Goal: Task Accomplishment & Management: Complete application form

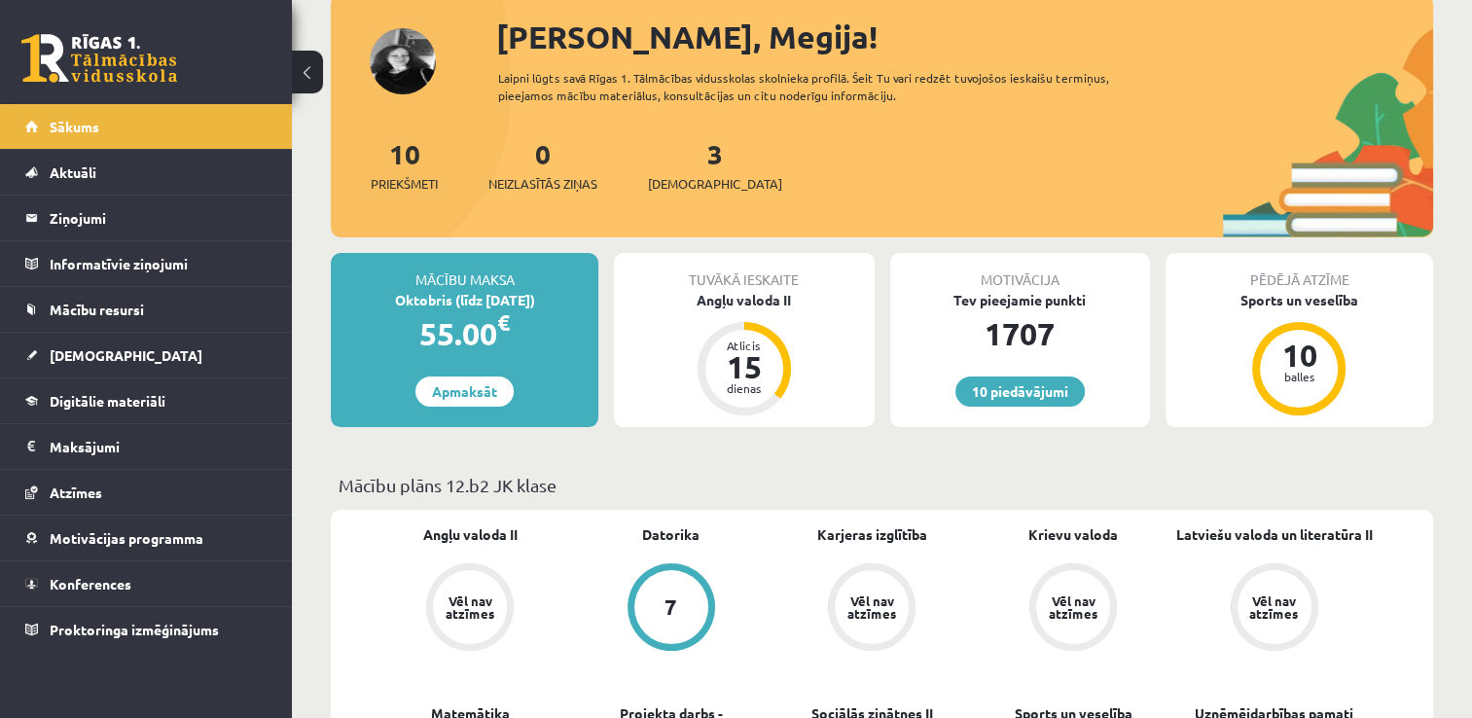
scroll to position [121, 0]
click at [126, 338] on link "[DEMOGRAPHIC_DATA]" at bounding box center [146, 355] width 242 height 45
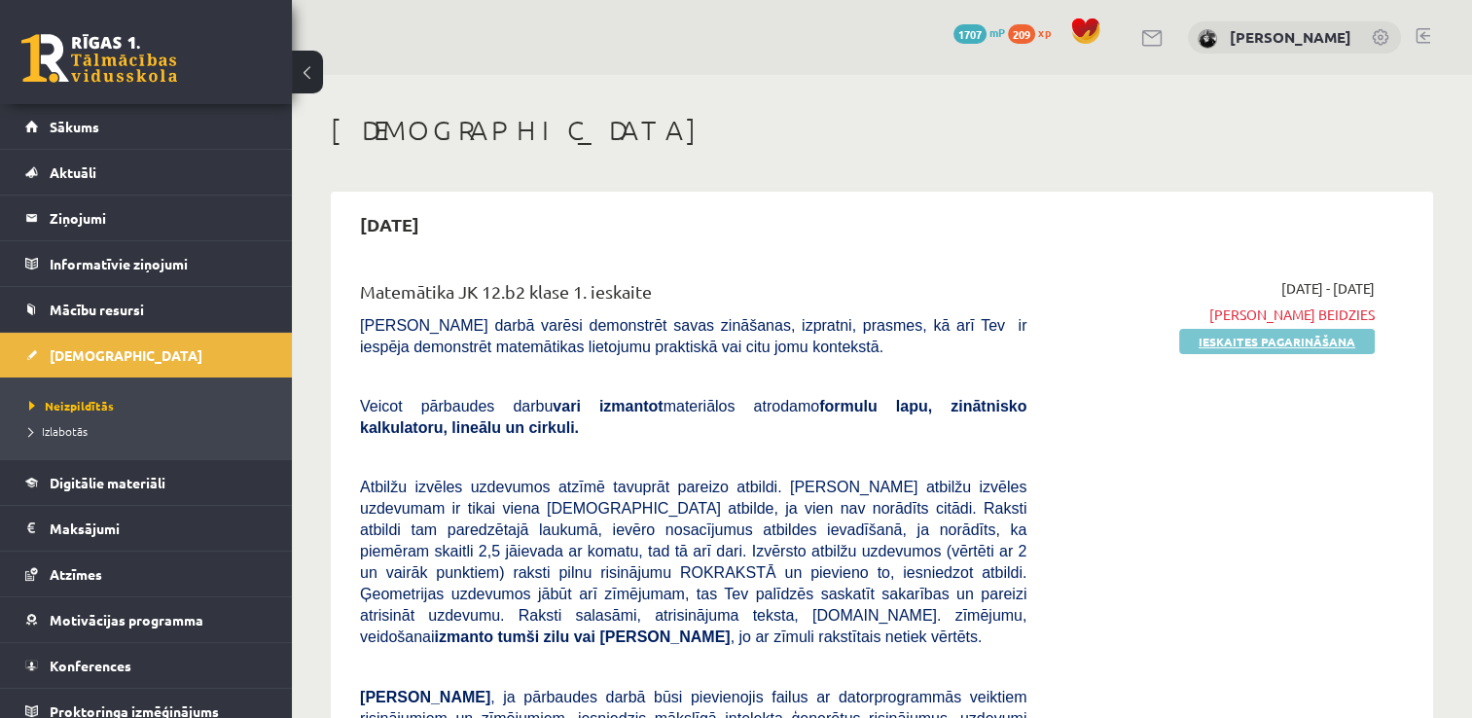
click at [1346, 341] on link "Ieskaites pagarināšana" at bounding box center [1277, 341] width 196 height 25
click at [1324, 347] on link "Pildīt ieskaiti" at bounding box center [1309, 341] width 130 height 25
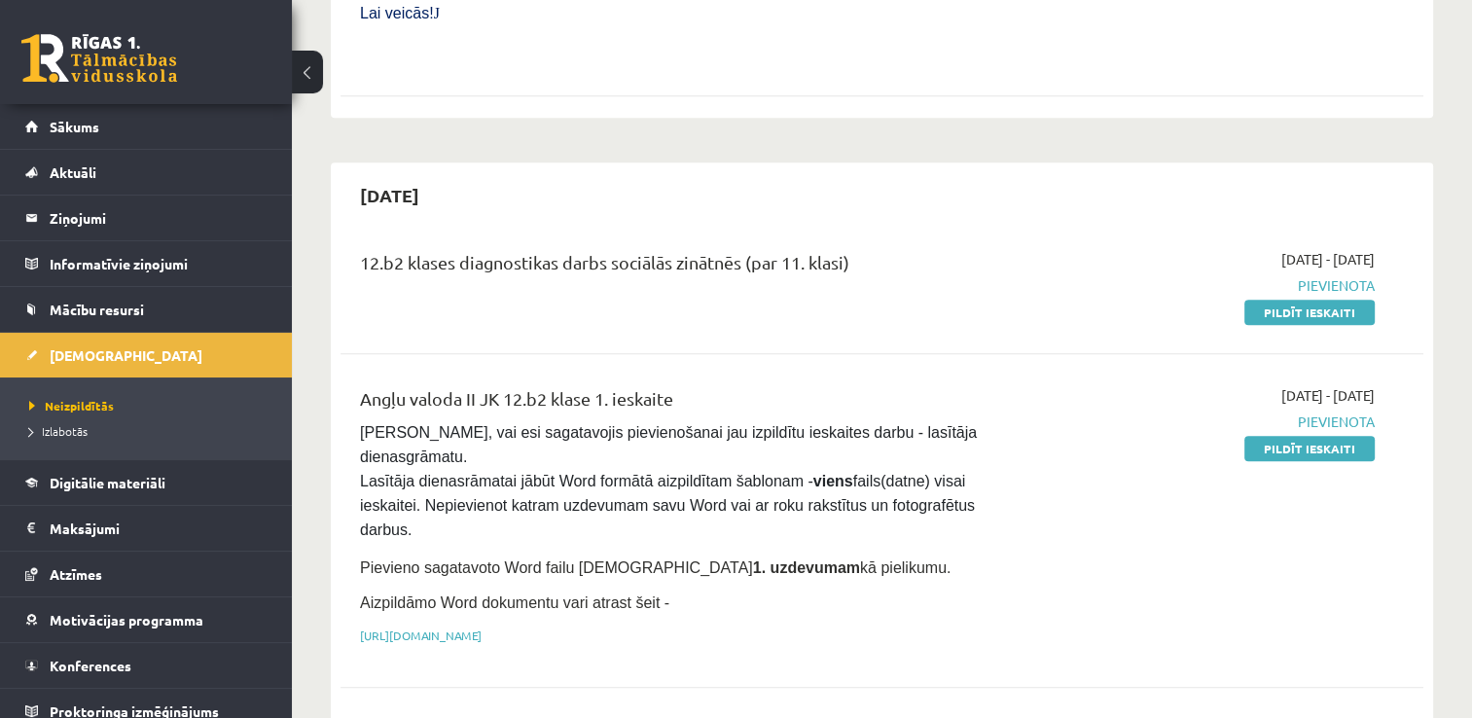
scroll to position [929, 0]
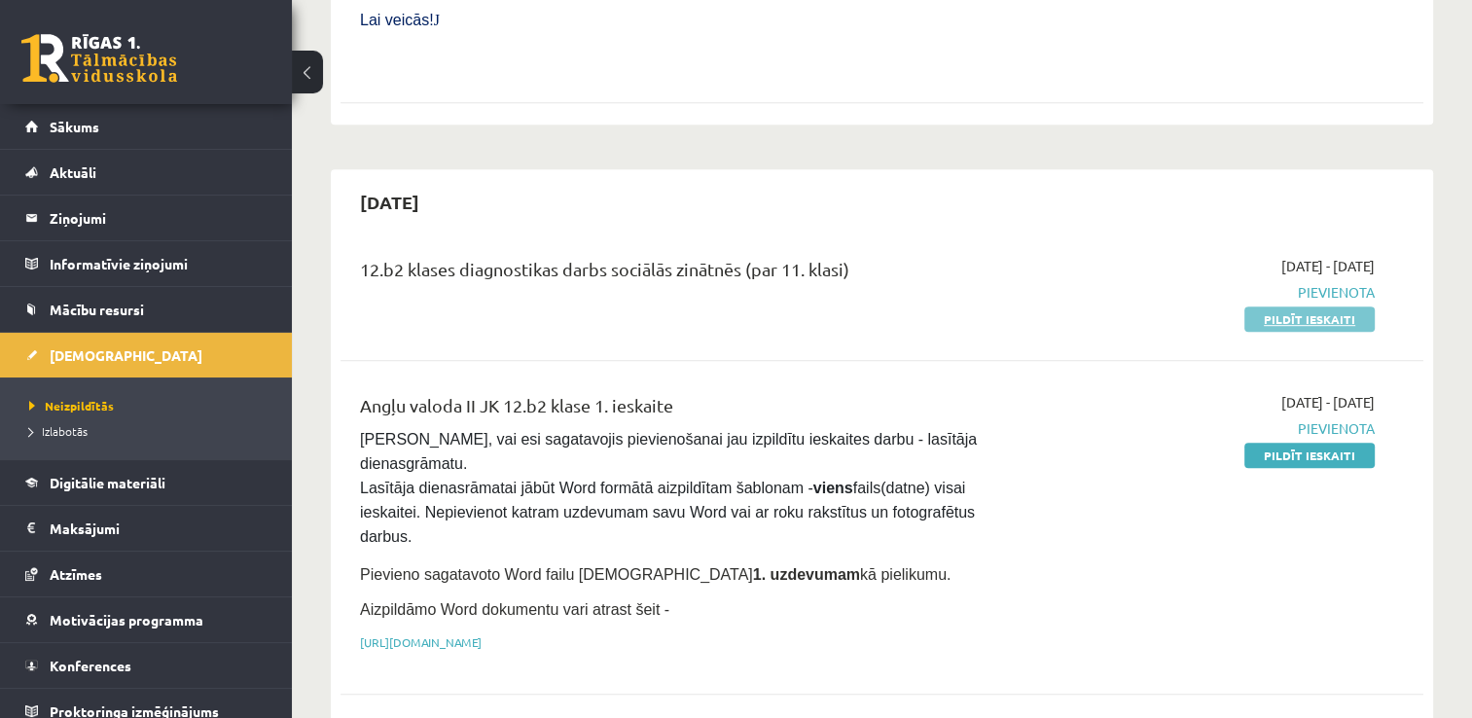
click at [1250, 306] on link "Pildīt ieskaiti" at bounding box center [1309, 318] width 130 height 25
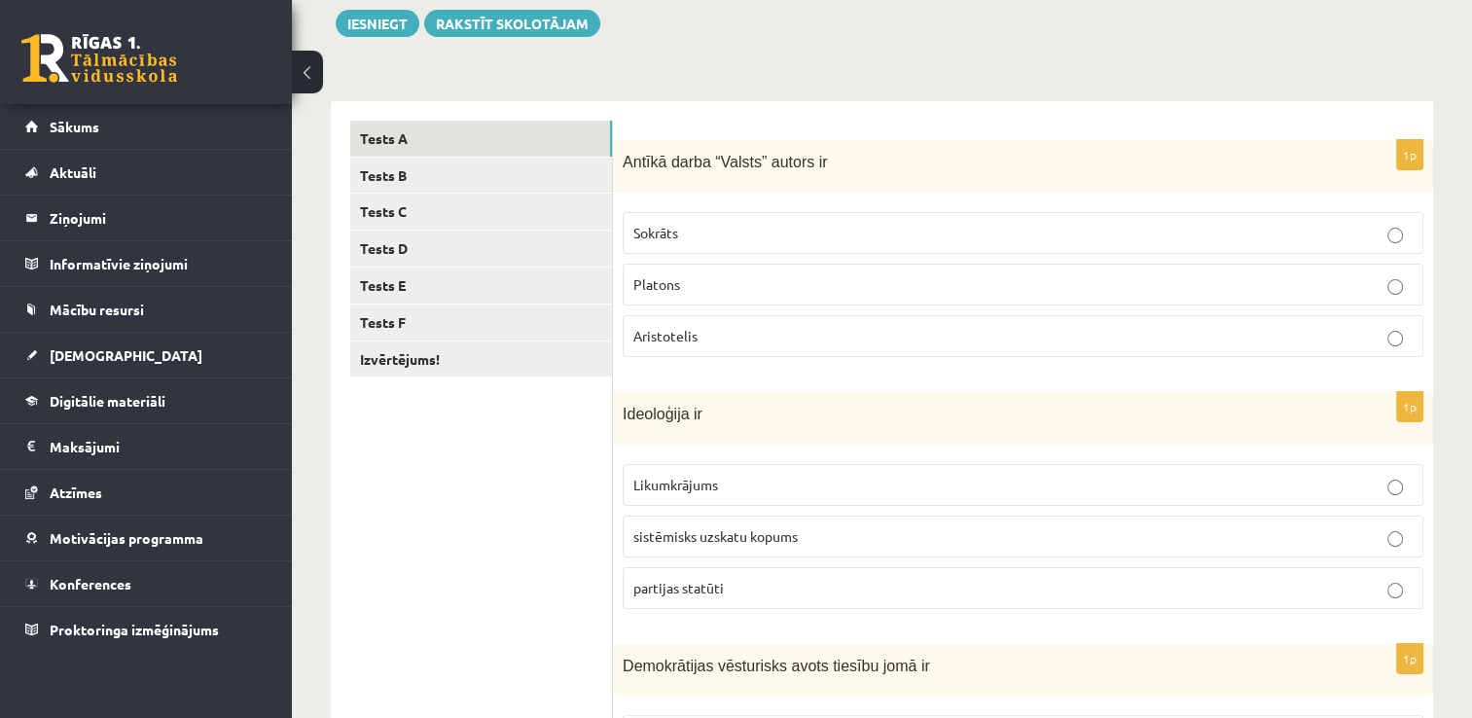
scroll to position [230, 0]
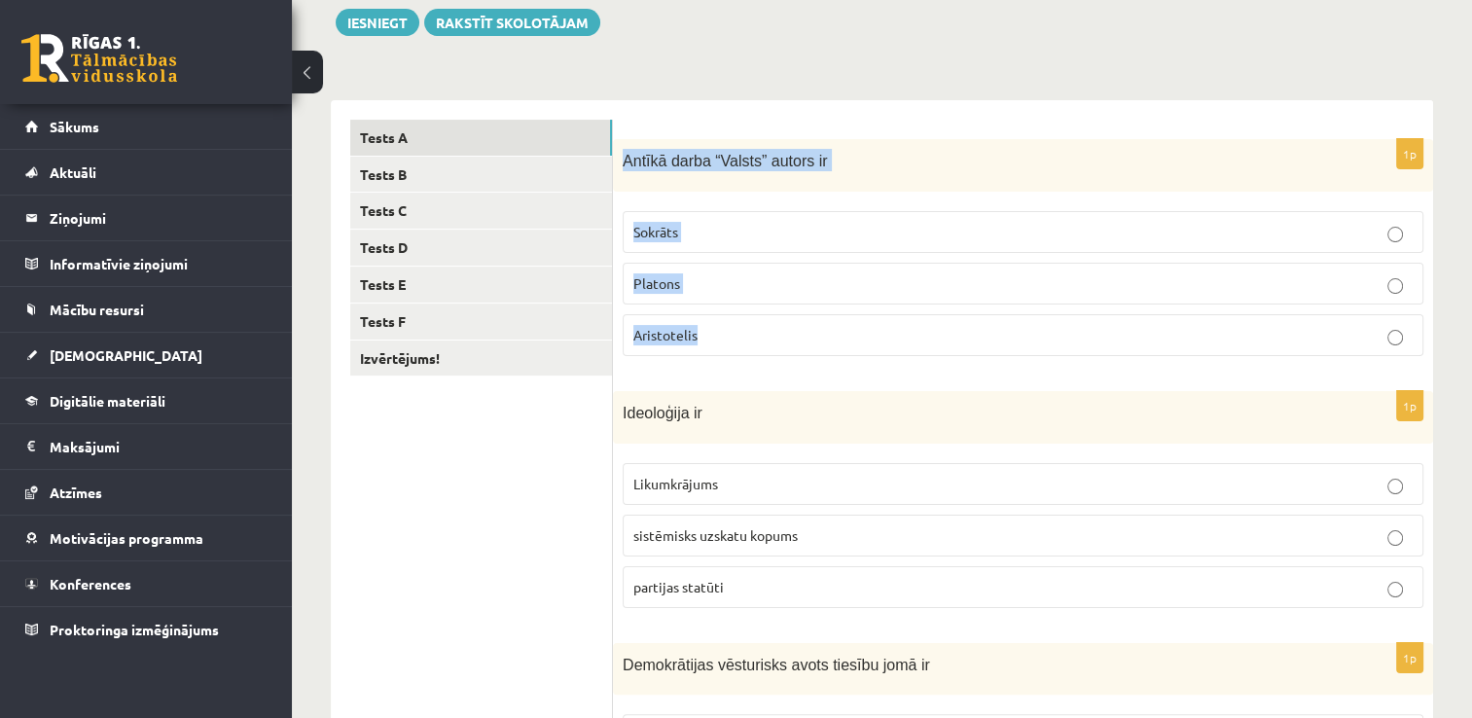
drag, startPoint x: 618, startPoint y: 155, endPoint x: 731, endPoint y: 323, distance: 203.2
click at [731, 323] on div "1p Antīkā darba “Valsts” autors ir Sokrāts [PERSON_NAME]" at bounding box center [1023, 255] width 820 height 233
copy div "Antīkā darba “Valsts” autors ir Sokrāts [PERSON_NAME]"
click at [689, 299] on label "Platons" at bounding box center [1023, 284] width 801 height 42
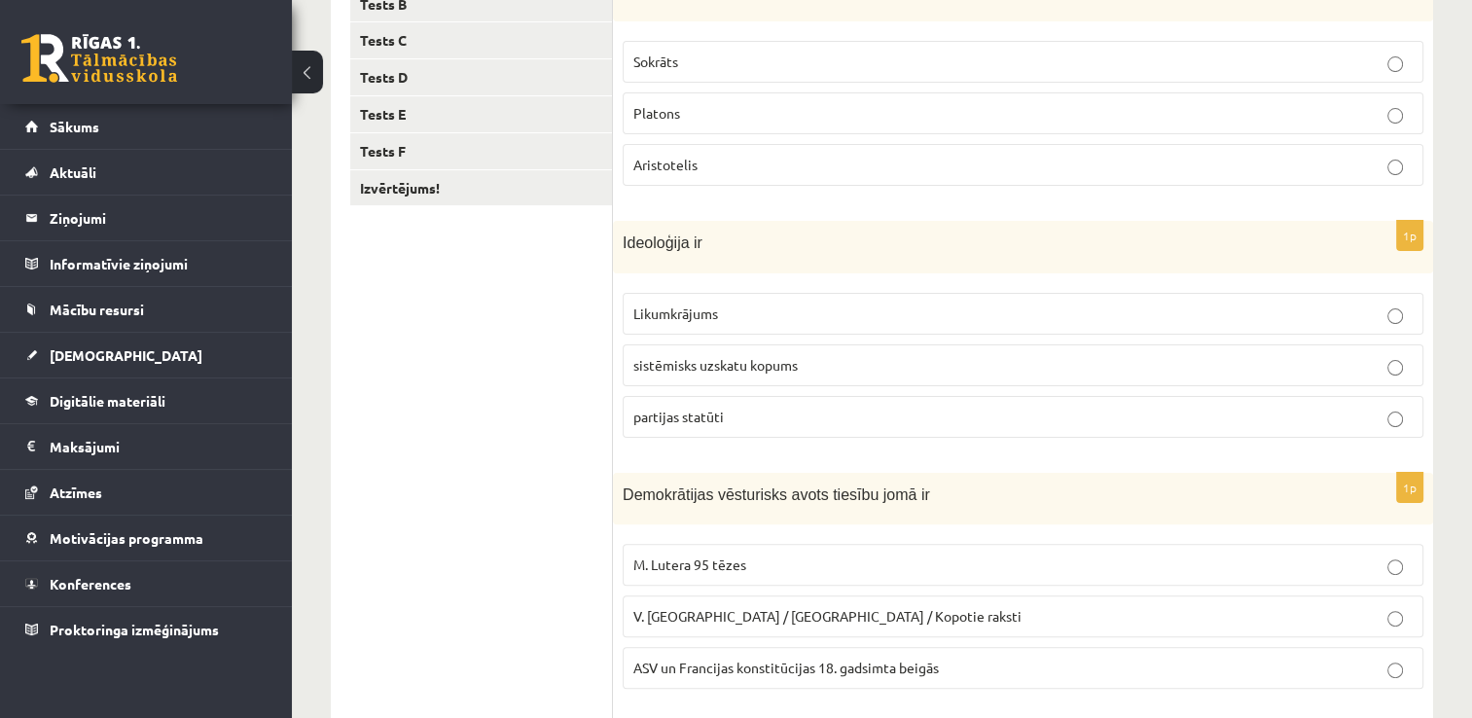
scroll to position [401, 0]
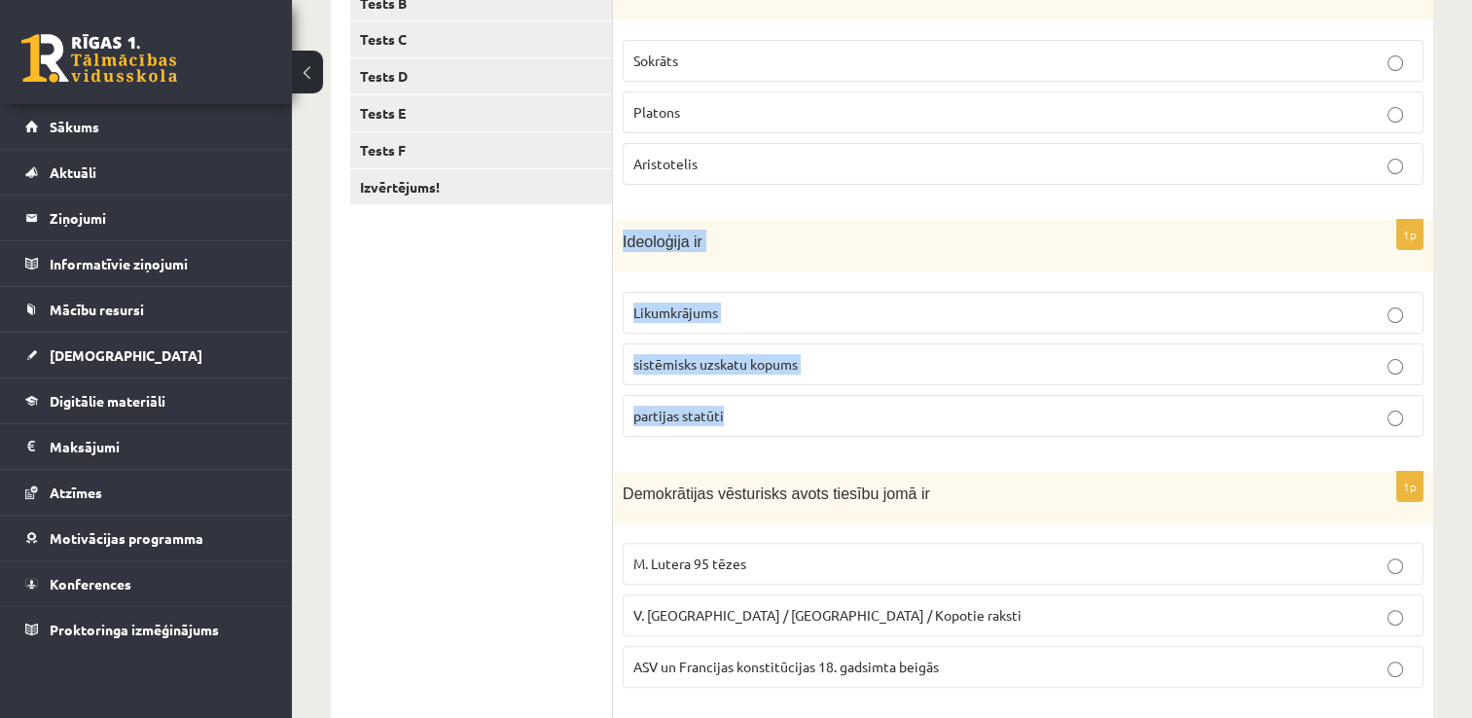
drag, startPoint x: 620, startPoint y: 235, endPoint x: 744, endPoint y: 423, distance: 225.3
click at [744, 423] on div "1p Ideoloģija ir Likumkrājums sistēmisks uzskatu kopums partijas statūti" at bounding box center [1023, 336] width 820 height 232
copy div "Ideoloģija ir Likumkrājums sistēmisks uzskatu kopums partijas statūti"
click at [777, 355] on span "sistēmisks uzskatu kopums" at bounding box center [715, 364] width 164 height 18
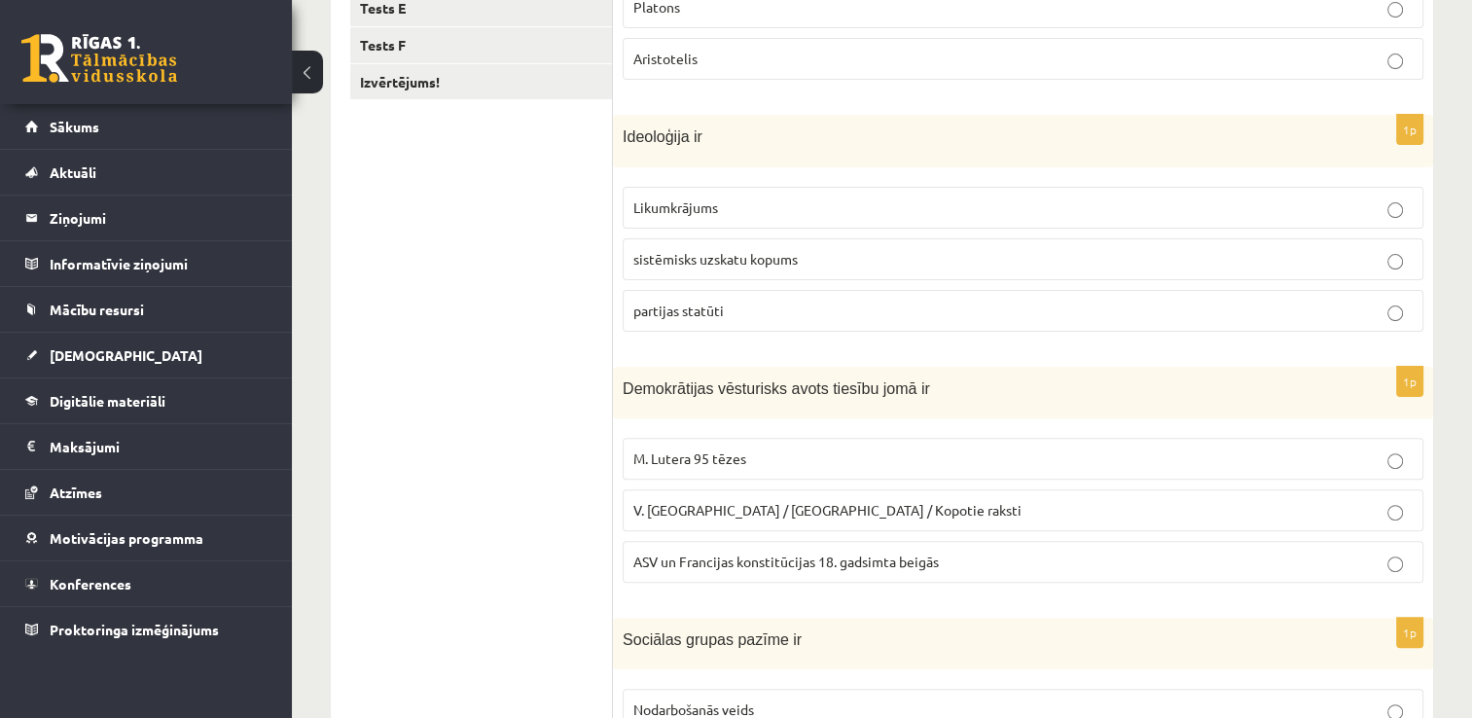
scroll to position [688, 0]
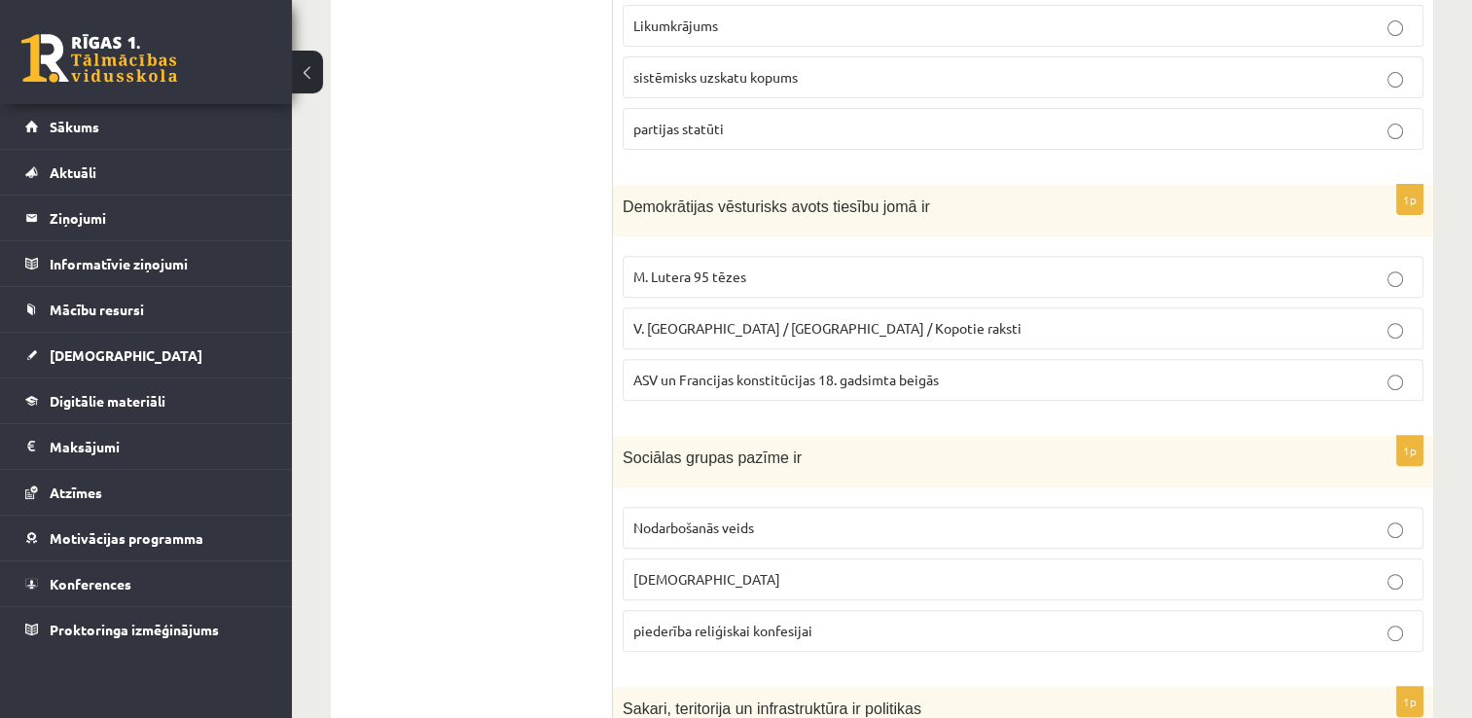
click at [767, 406] on div "1p Demokrātijas vēsturisks avots tiesību jomā ir M. Lutera 95 tēzes V. [GEOGRAP…" at bounding box center [1023, 301] width 820 height 232
click at [776, 394] on label "ASV un Francijas konstitūcijas 18. gadsimta beigās" at bounding box center [1023, 380] width 801 height 42
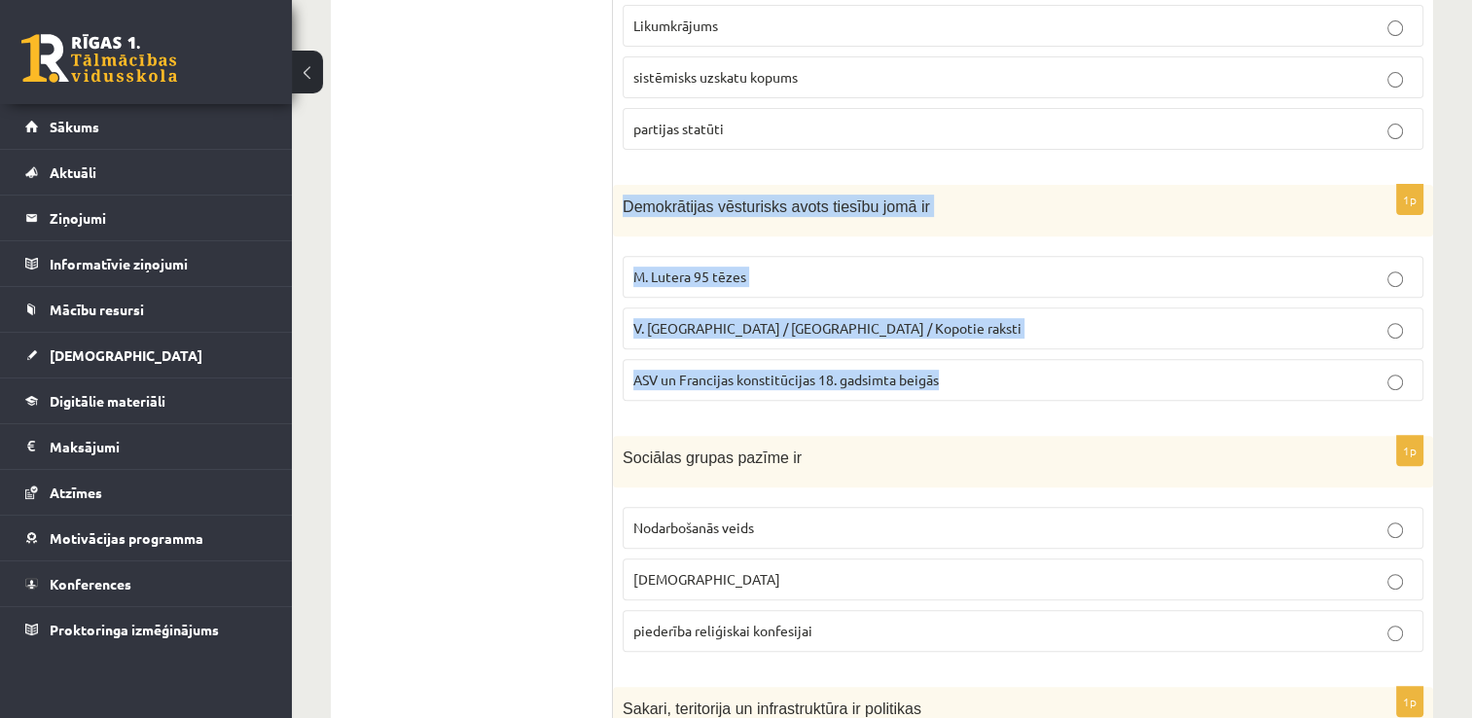
drag, startPoint x: 619, startPoint y: 194, endPoint x: 945, endPoint y: 381, distance: 376.9
click at [945, 381] on div "1p Demokrātijas vēsturisks avots tiesību jomā ir M. Lutera 95 tēzes V. [GEOGRAP…" at bounding box center [1023, 301] width 820 height 232
copy div "Demokrātijas vēsturisks avots tiesību jomā ir M. Lutera 95 tēzes V. [GEOGRAPHIC…"
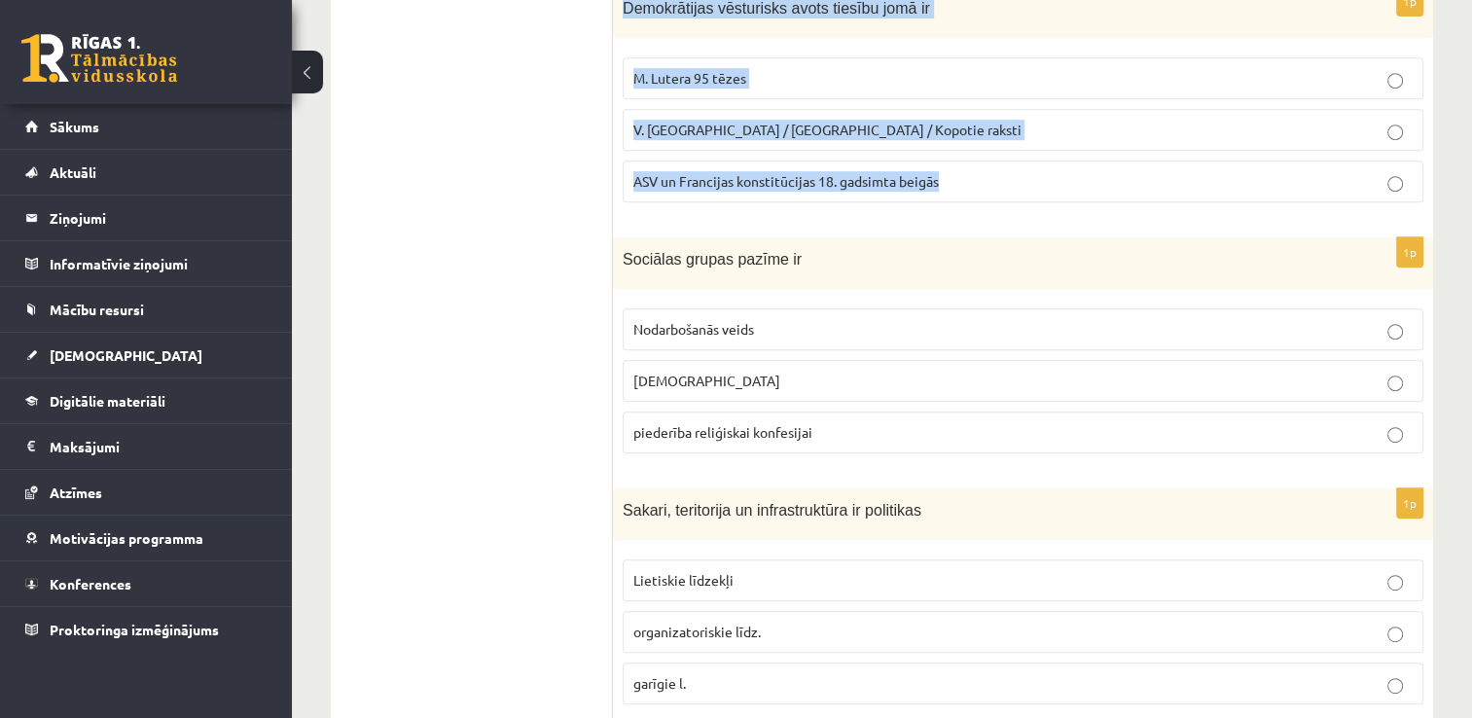
scroll to position [940, 0]
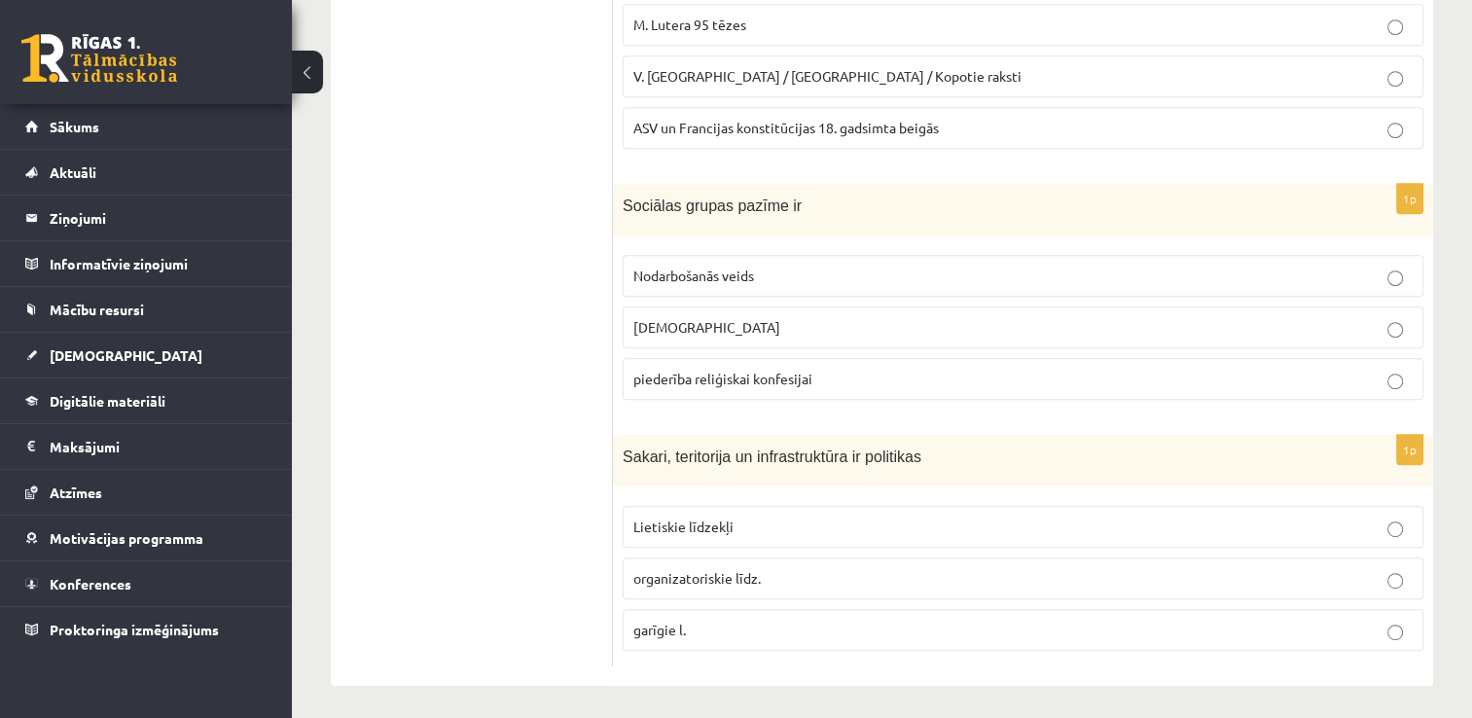
click at [523, 196] on ul "Tests A Tests B Tests C Tests D Tests E Tests F Izvērtējums!" at bounding box center [481, 39] width 263 height 1258
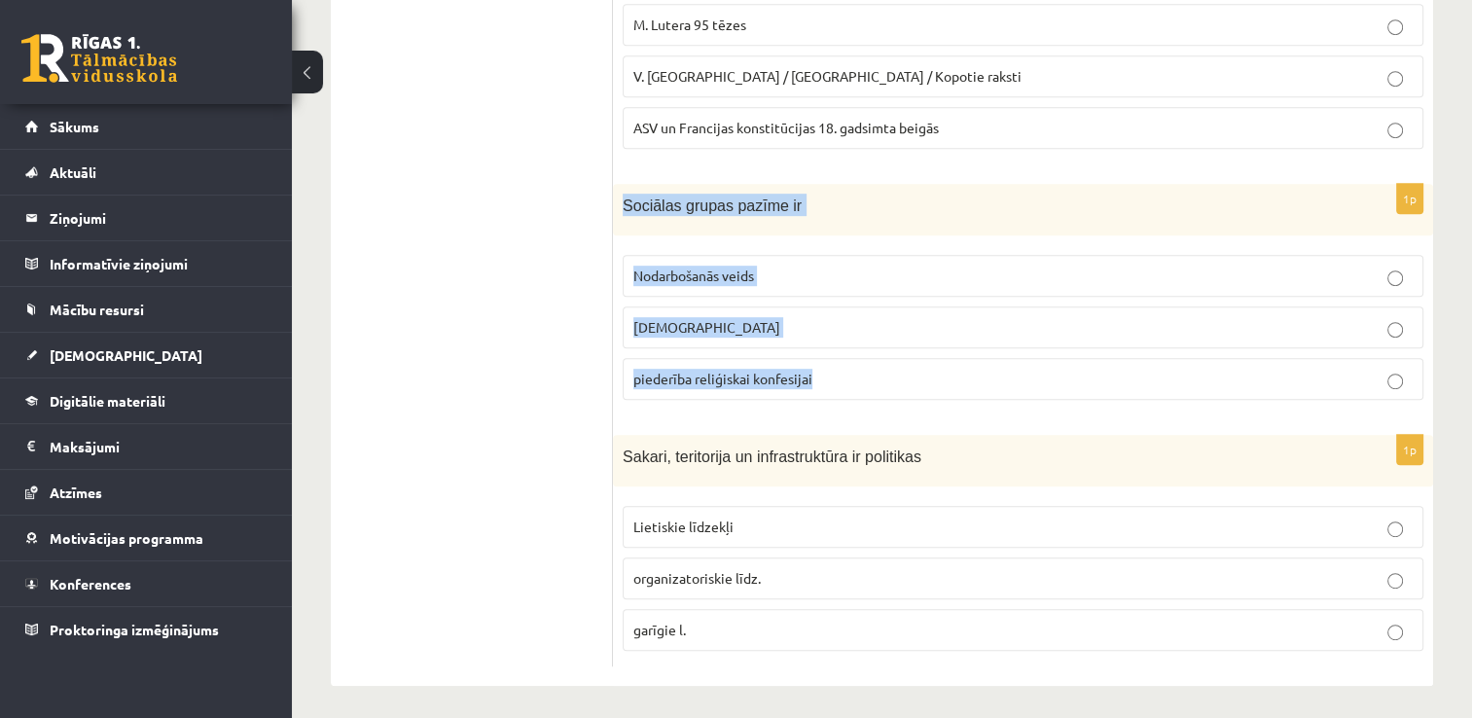
drag, startPoint x: 623, startPoint y: 198, endPoint x: 856, endPoint y: 376, distance: 293.6
click at [856, 376] on div "1p Sociālas grupas pazīme ir Nodarbošanās veids [DEMOGRAPHIC_DATA] piederība re…" at bounding box center [1023, 300] width 820 height 232
copy div "Sociālas grupas pazīme ir Nodarbošanās veids individuālisms piederība reliģiska…"
click at [623, 279] on label "Nodarbošanās veids" at bounding box center [1023, 276] width 801 height 42
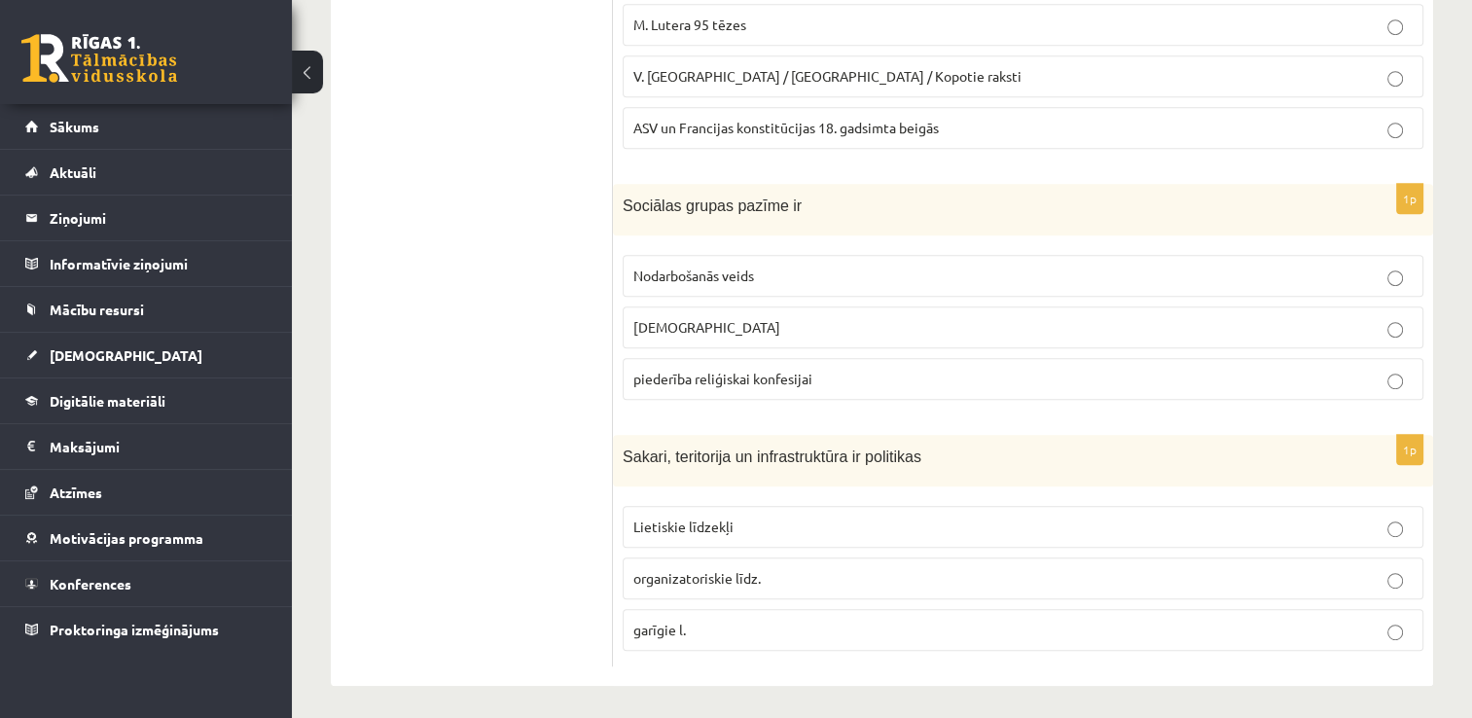
click at [642, 339] on label "[DEMOGRAPHIC_DATA]" at bounding box center [1023, 327] width 801 height 42
click at [649, 360] on label "piederība reliģiskai konfesijai" at bounding box center [1023, 379] width 801 height 42
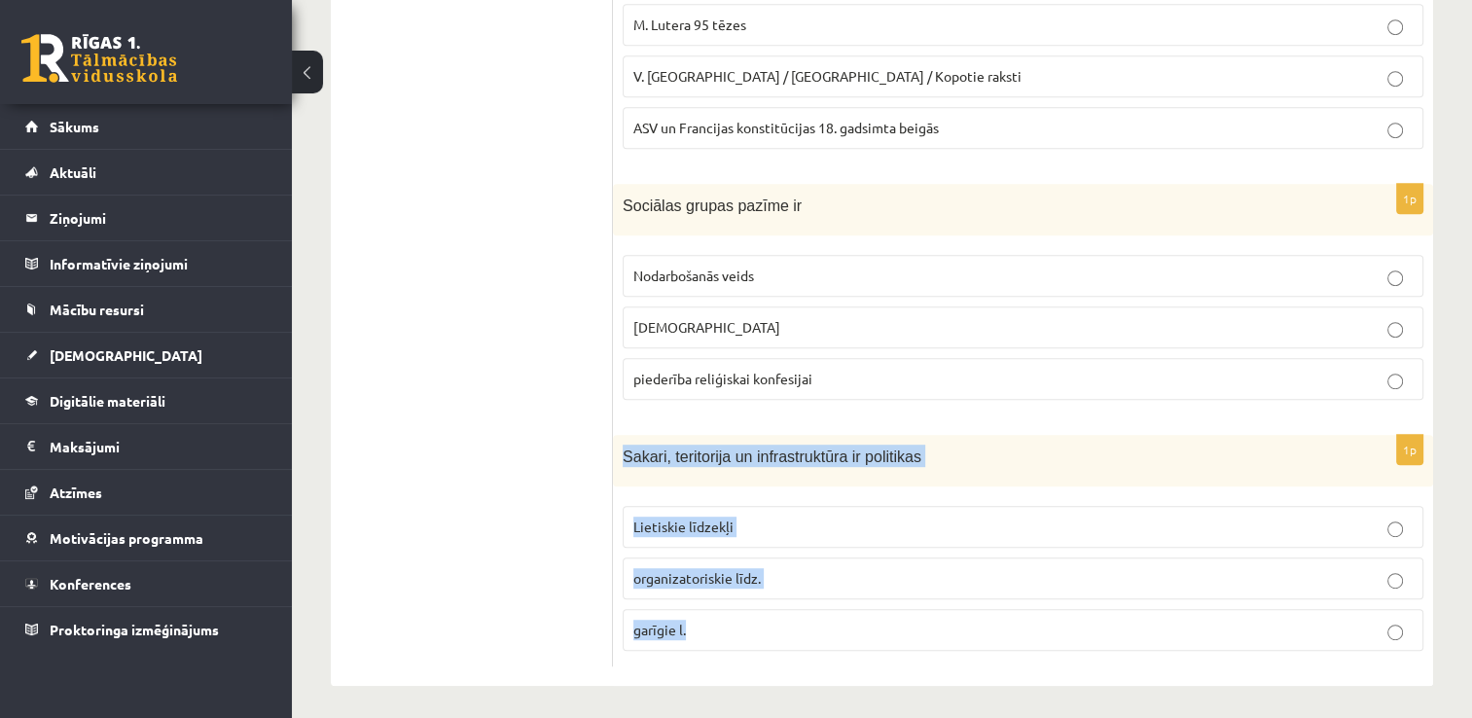
drag, startPoint x: 620, startPoint y: 447, endPoint x: 727, endPoint y: 663, distance: 241.0
click at [727, 663] on div "1p Antīkā darba “Valsts” autors ir Sokrāts [PERSON_NAME] 1p Ideoloģija ir Likum…" at bounding box center [1023, 38] width 820 height 1297
copy div "Sakari, teritorija un infrastruktūra ir politikas Lietiskie līdzekļi organizato…"
click at [759, 574] on span "organizatoriskie līdz." at bounding box center [696, 578] width 127 height 18
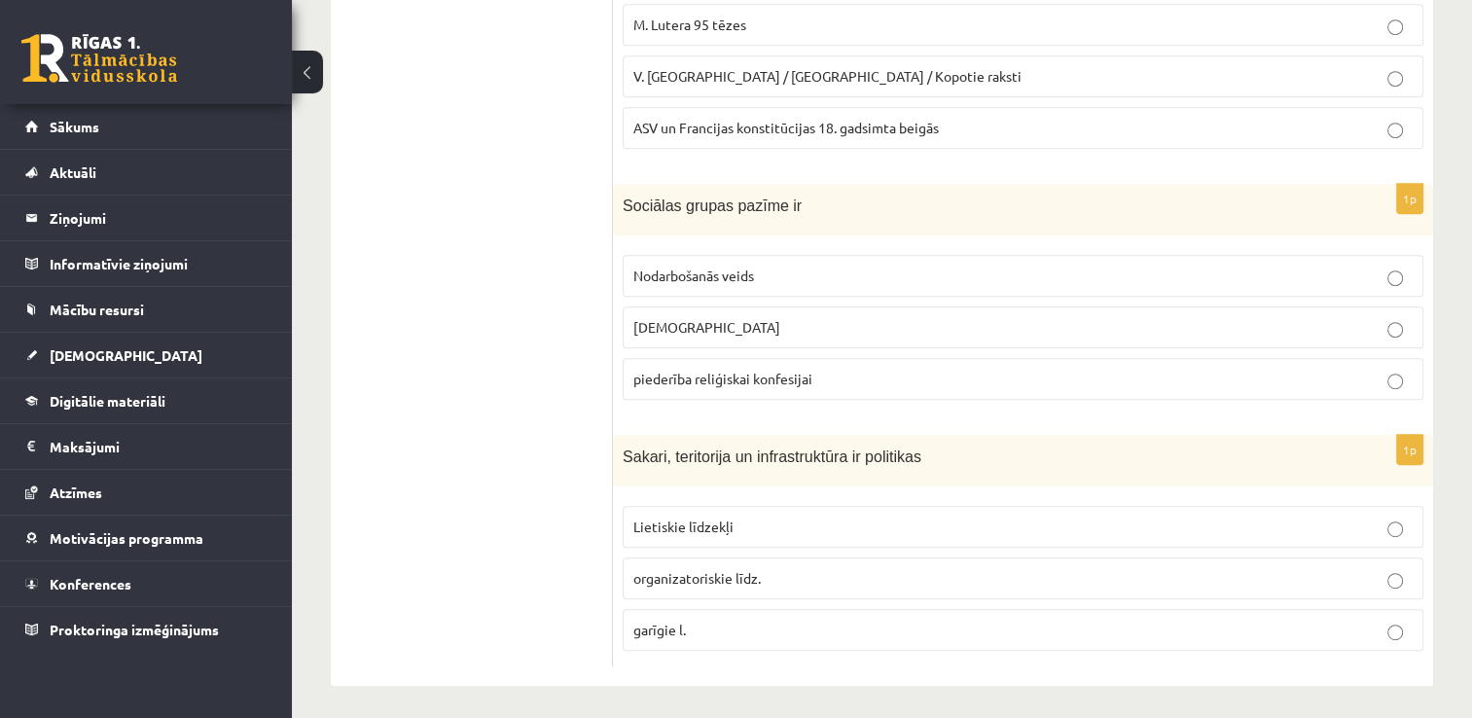
click at [682, 527] on span "Lietiskie līdzekļi" at bounding box center [683, 526] width 100 height 18
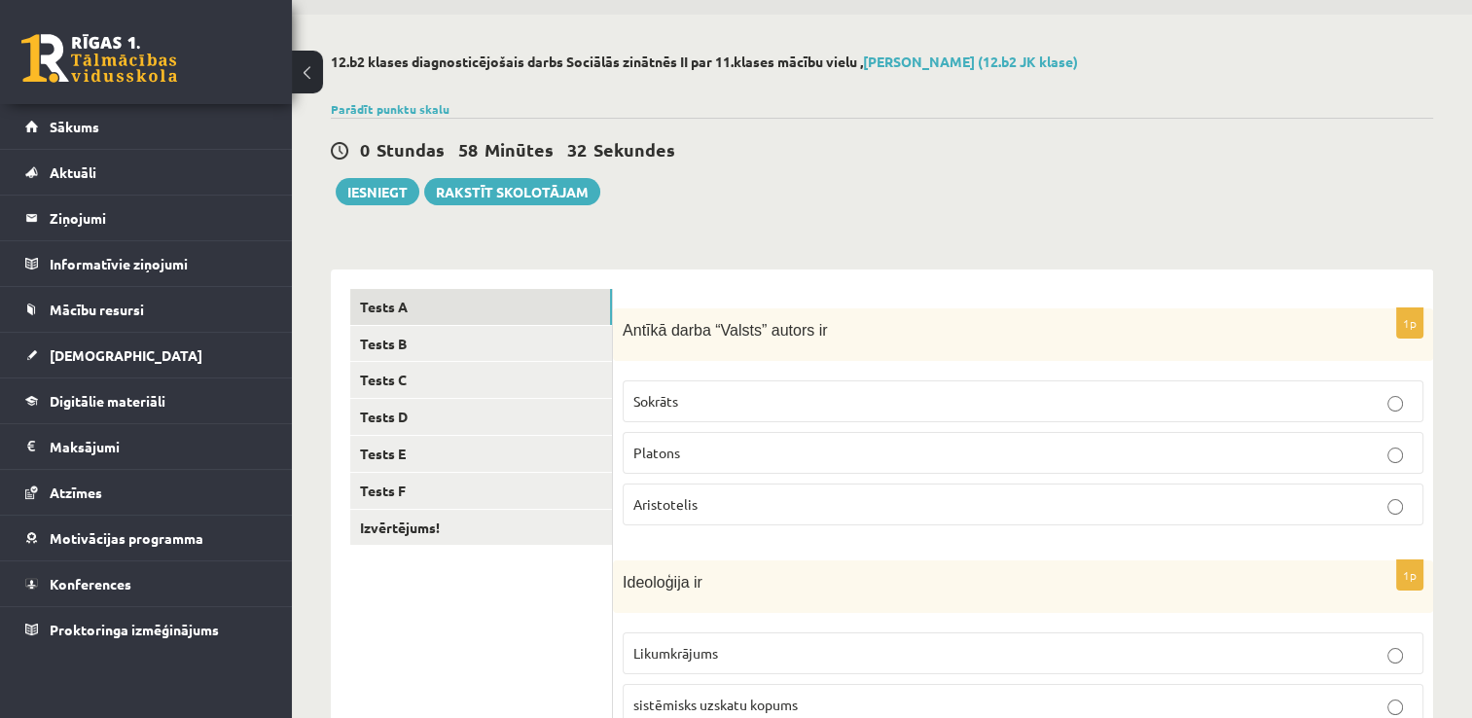
scroll to position [0, 0]
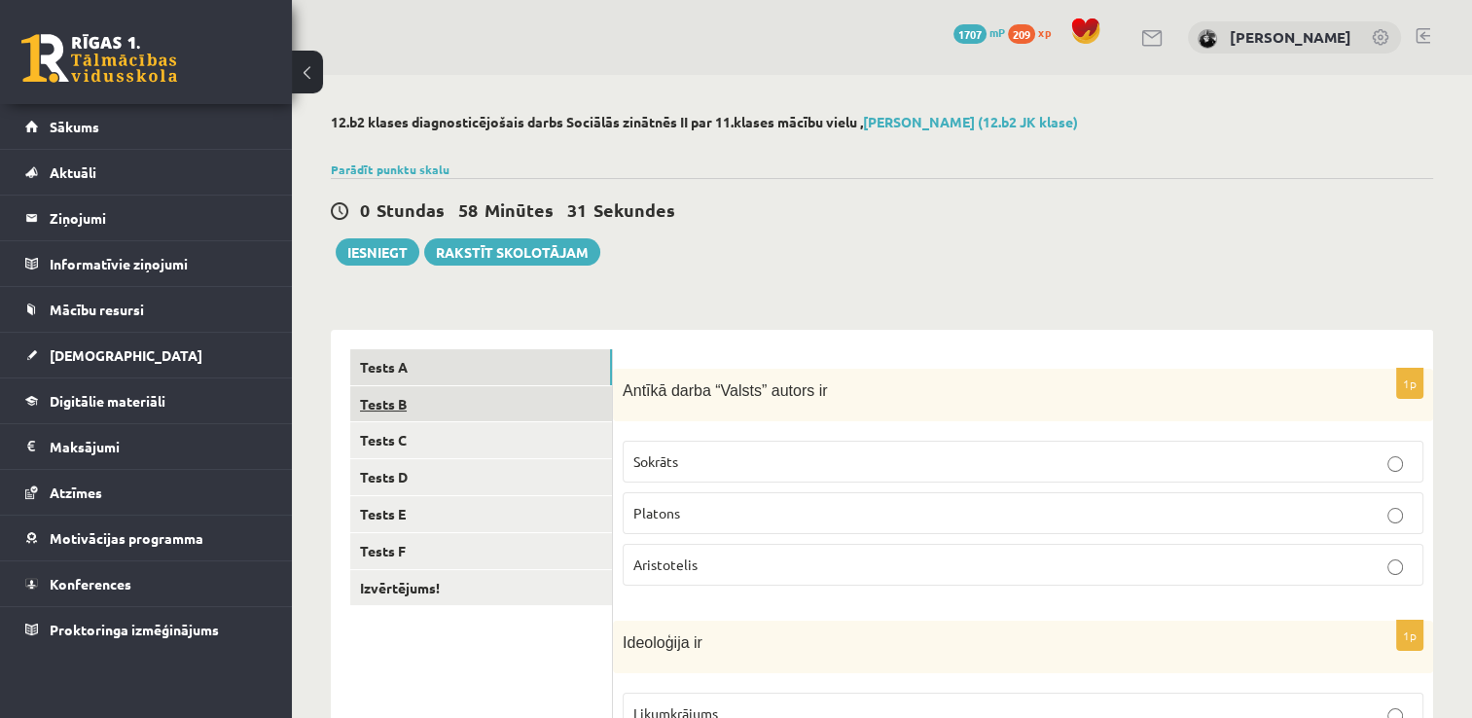
click at [416, 399] on link "Tests B" at bounding box center [481, 404] width 262 height 36
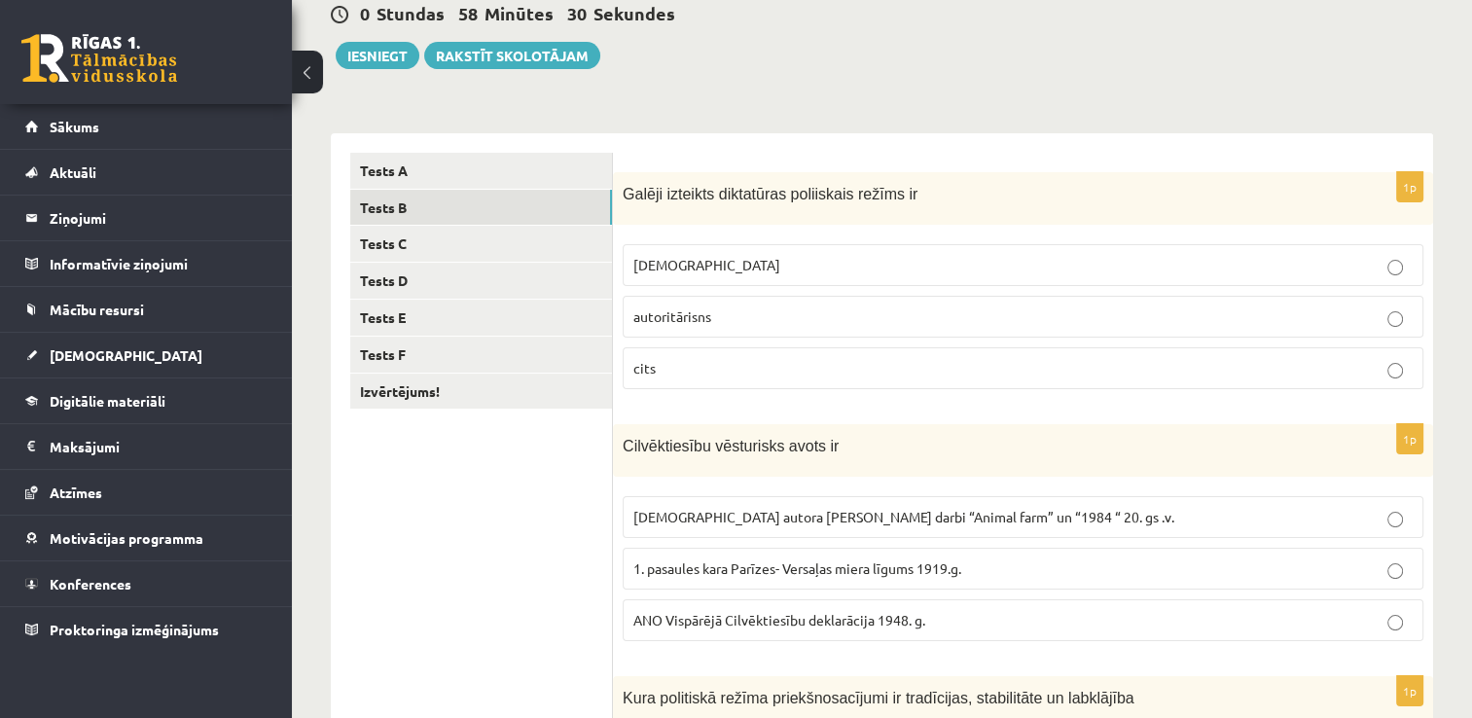
scroll to position [214, 0]
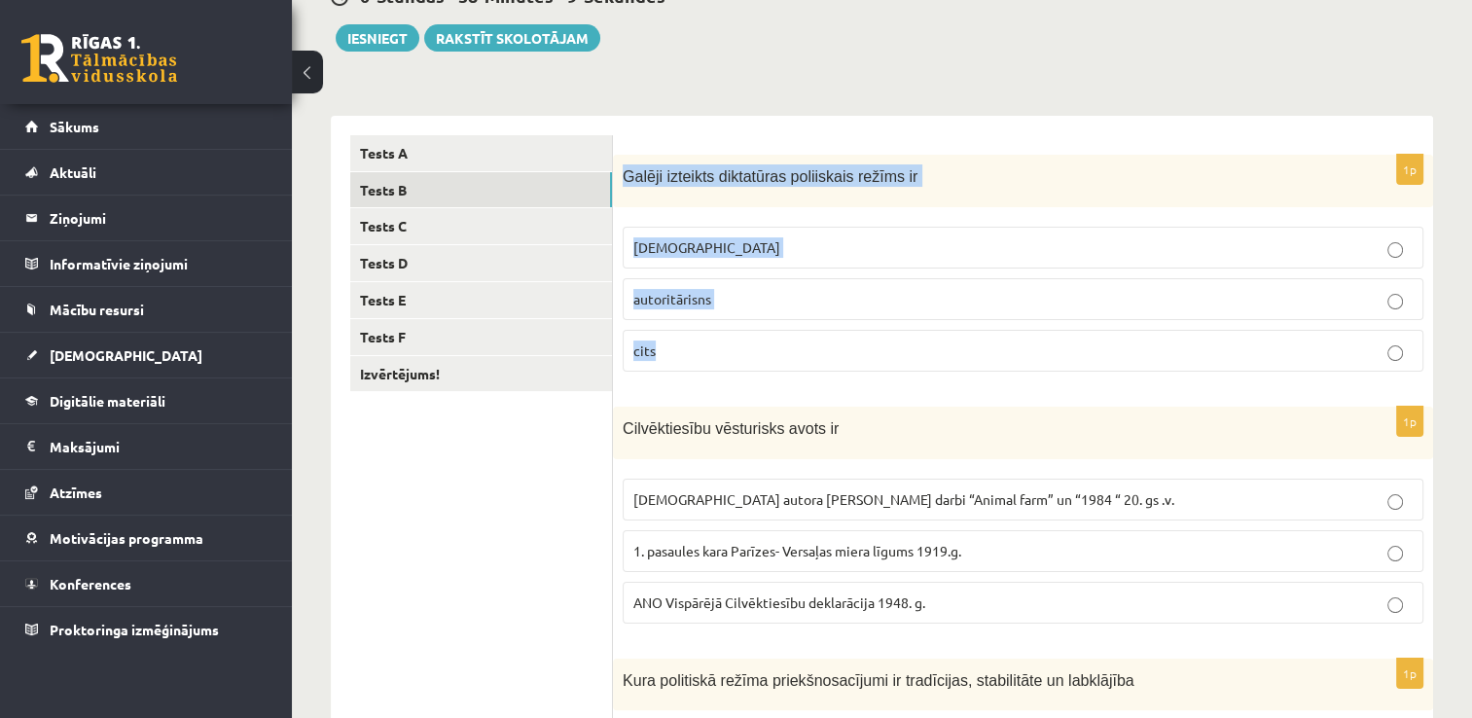
drag, startPoint x: 623, startPoint y: 174, endPoint x: 696, endPoint y: 329, distance: 171.4
click at [696, 329] on div "1p Galēji izteikts diktatūras poliiskais režīms ir totalitārisms autoritārisns …" at bounding box center [1023, 271] width 820 height 233
copy div "Galēji izteikts diktatūras poliiskais režīms ir totalitārisms autoritārisns cits"
click at [673, 248] on span "[DEMOGRAPHIC_DATA]" at bounding box center [706, 247] width 147 height 18
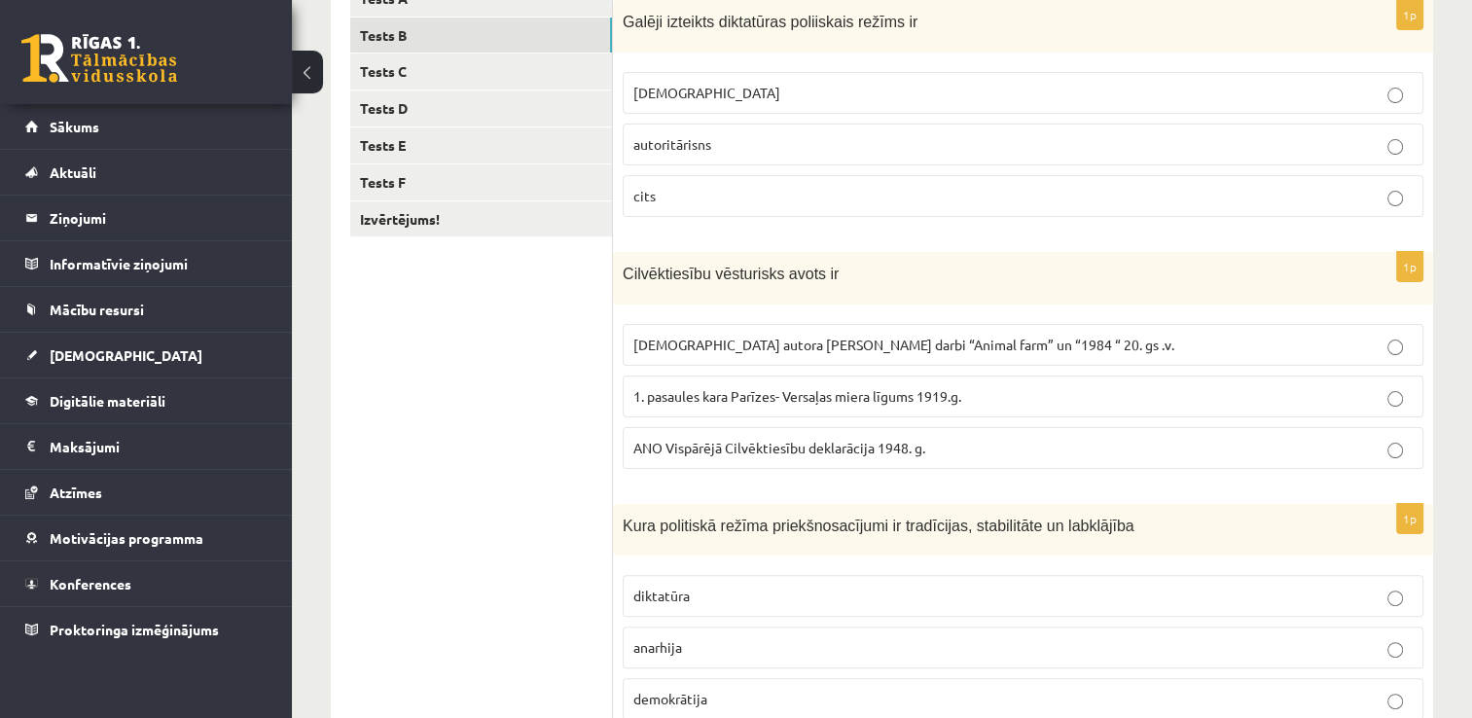
scroll to position [409, 0]
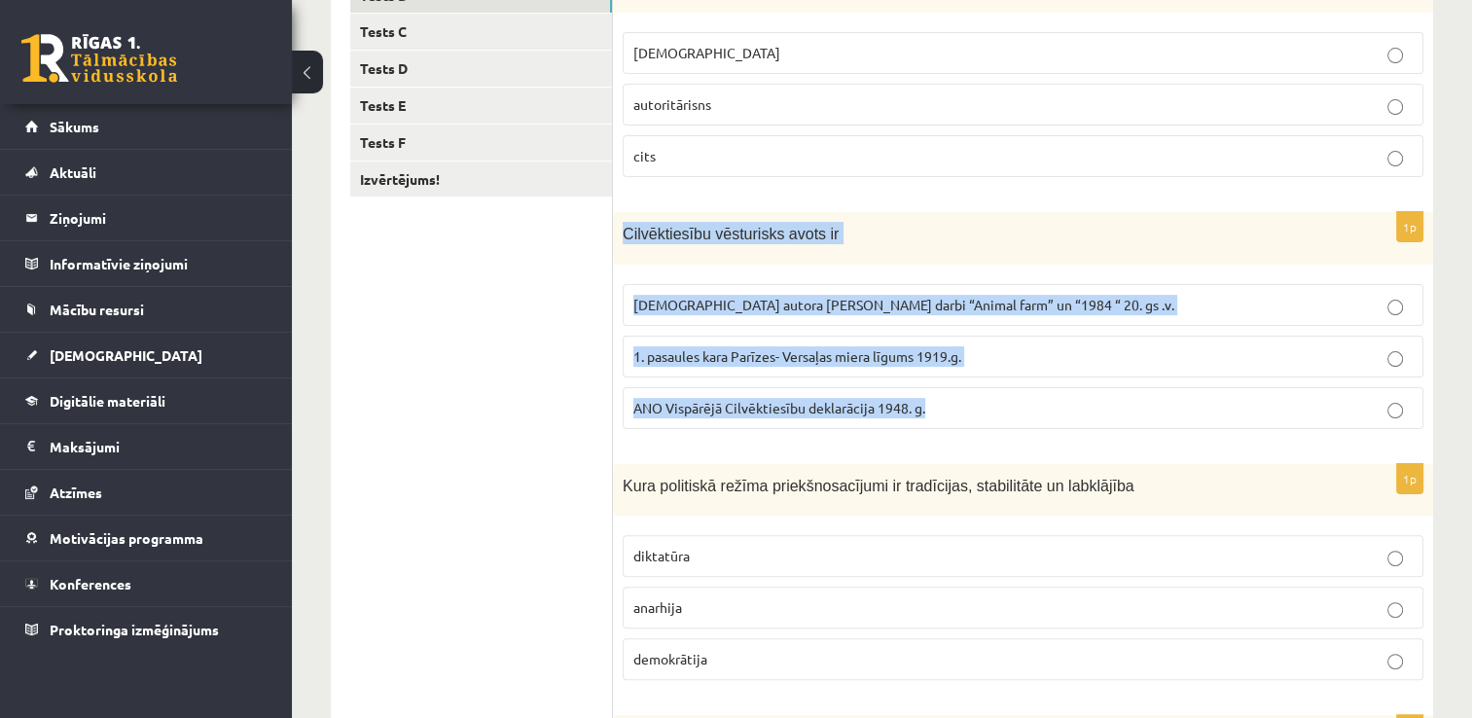
drag, startPoint x: 619, startPoint y: 232, endPoint x: 961, endPoint y: 402, distance: 381.9
click at [961, 402] on div "1p Cilvēktiesību vēsturisks avots ir Angļu autora [PERSON_NAME] darbi “Animal f…" at bounding box center [1023, 328] width 820 height 232
copy div "Cilvēktiesību vēsturisks avots ir [DEMOGRAPHIC_DATA] autora [PERSON_NAME] darbi…"
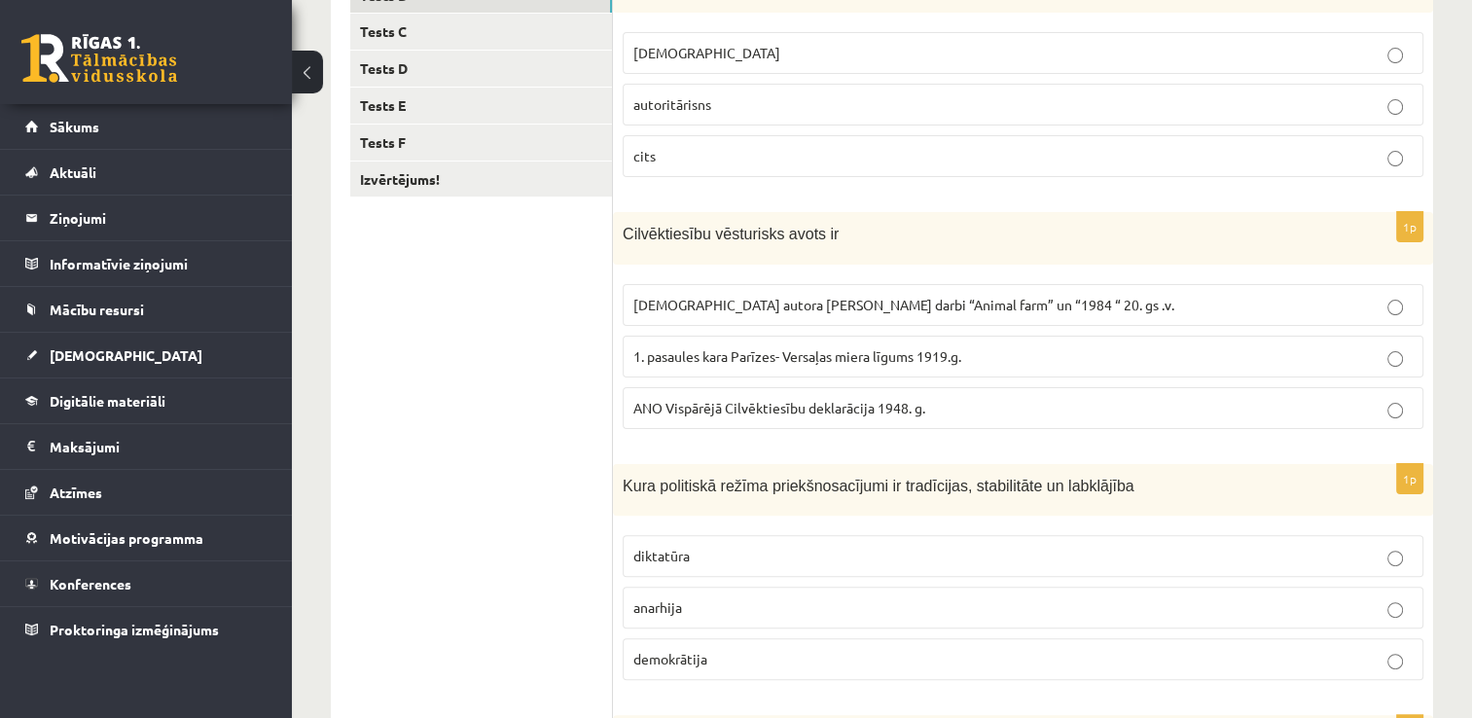
click at [593, 369] on ul "Tests A Tests B Tests C Tests D Tests E Tests F Izvērtējums!" at bounding box center [481, 570] width 263 height 1258
click at [677, 403] on span "ANO Vispārējā Cilvēktiesību deklarācija 1948. g." at bounding box center [779, 408] width 292 height 18
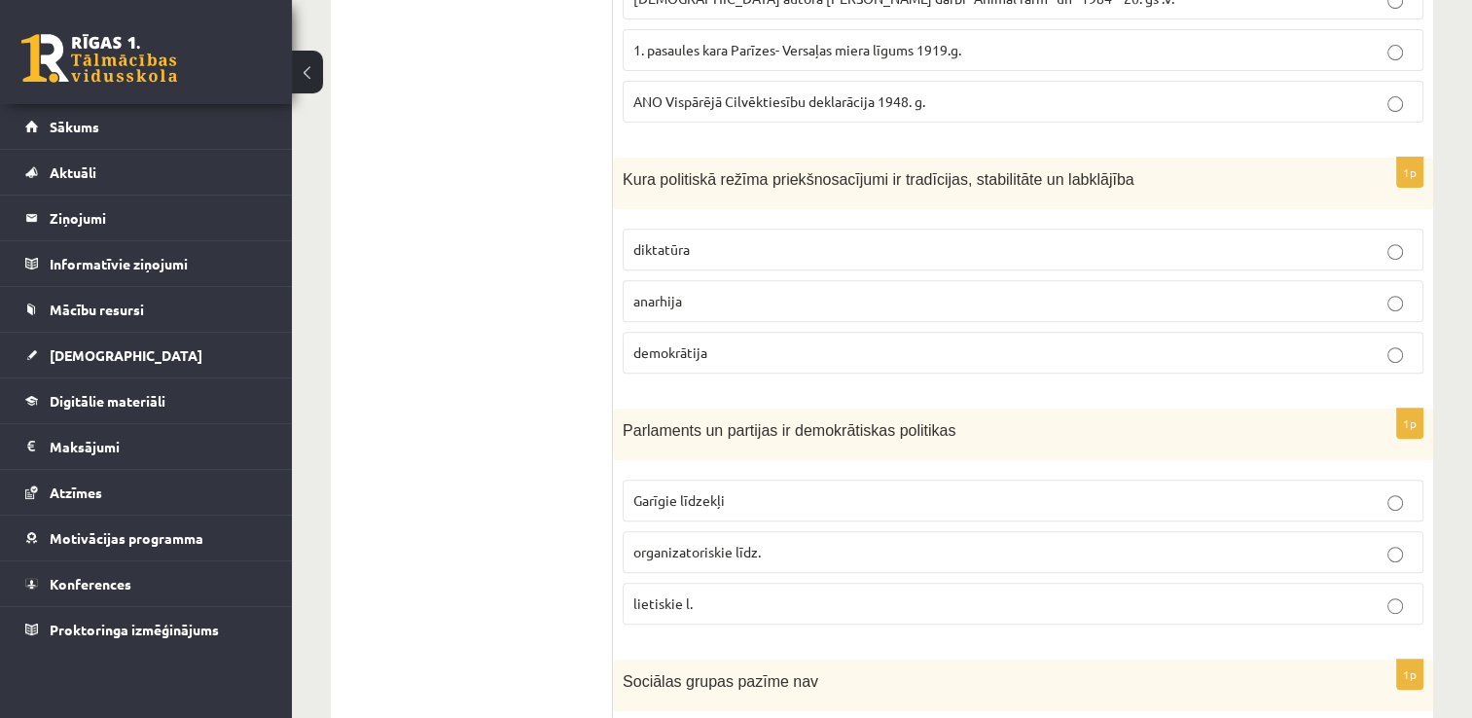
scroll to position [716, 0]
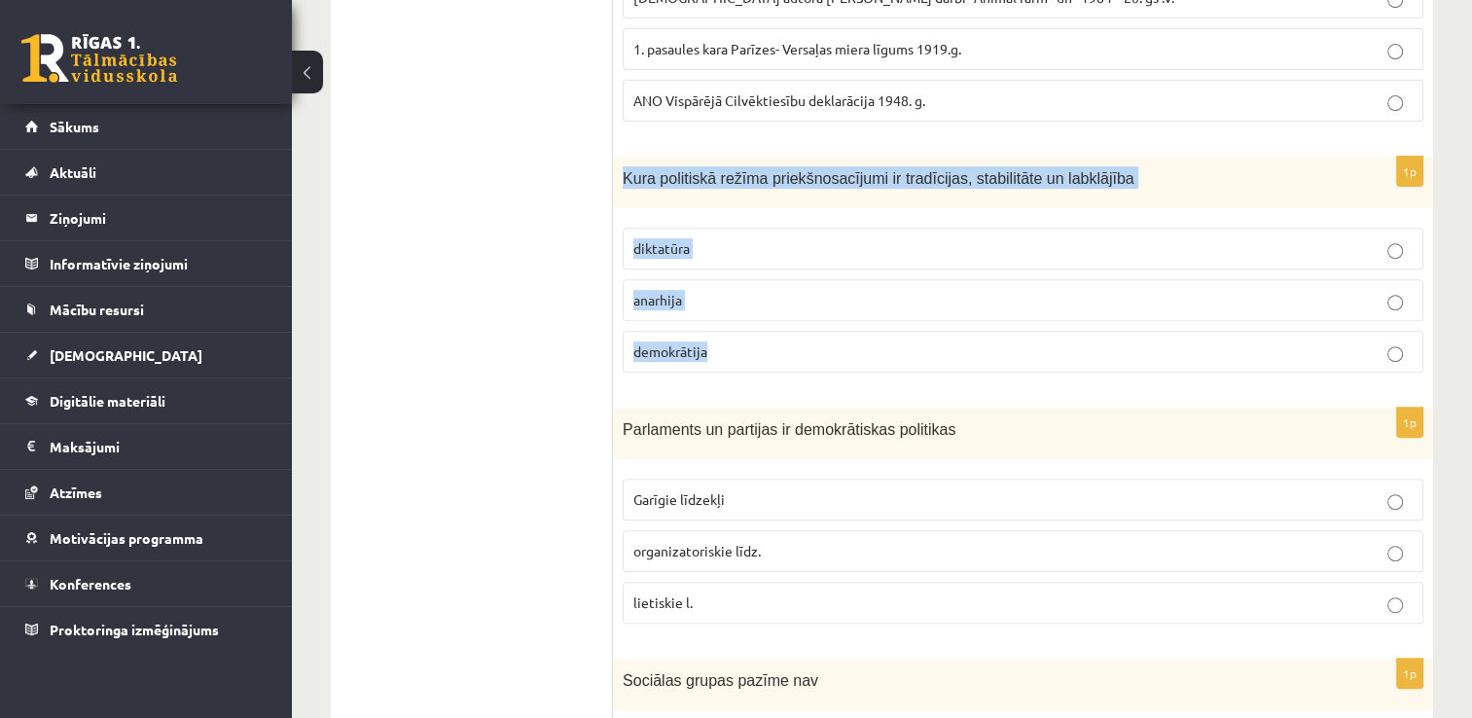
drag, startPoint x: 623, startPoint y: 177, endPoint x: 715, endPoint y: 344, distance: 191.1
click at [715, 344] on div "1p Kura politiskā režīma priekšnosacījumi ir tradīcijas, stabilitāte un labklāj…" at bounding box center [1023, 273] width 820 height 232
copy div "Kura politiskā režīma priekšnosacījumi ir tradīcijas, stabilitāte un labklājība…"
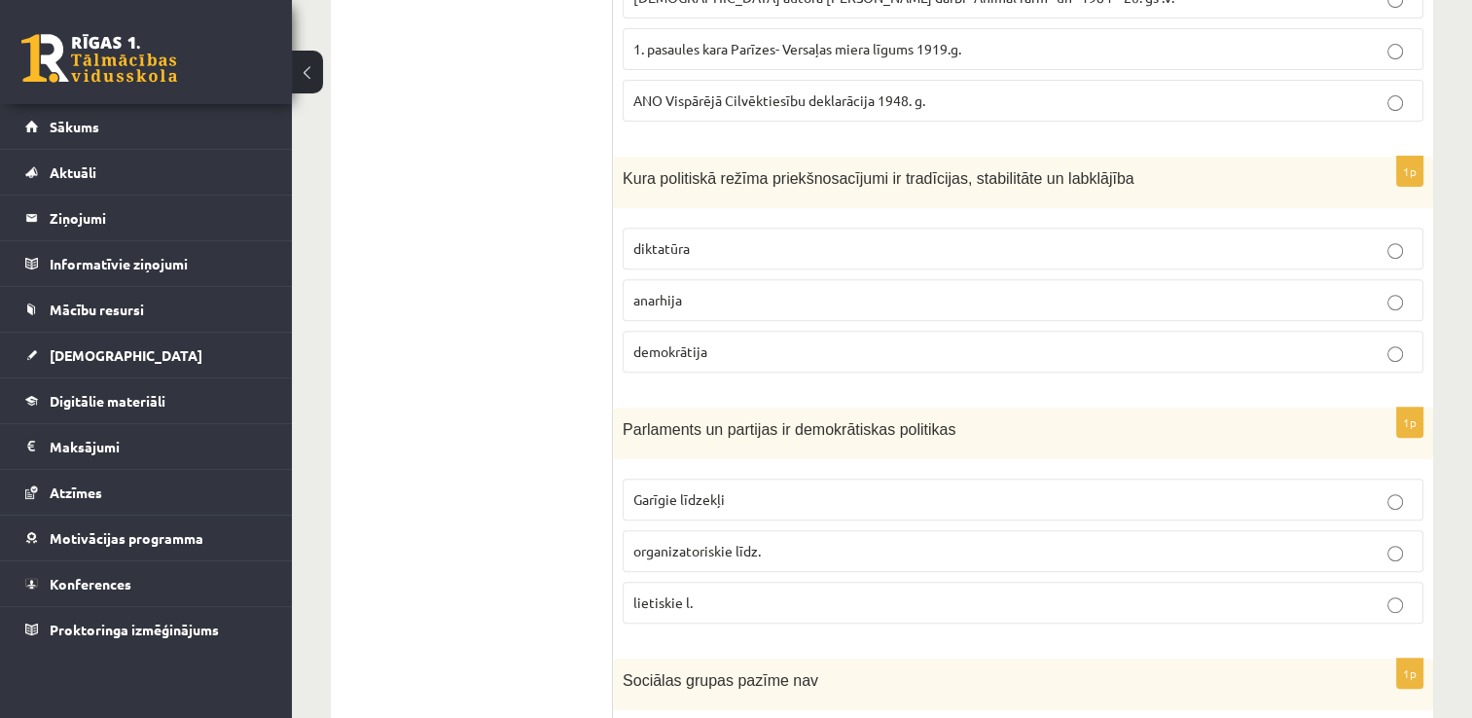
click at [593, 266] on ul "Tests A Tests B Tests C Tests D Tests E Tests F Izvērtējums!" at bounding box center [481, 262] width 263 height 1258
click at [713, 302] on p "anarhija" at bounding box center [1022, 300] width 779 height 20
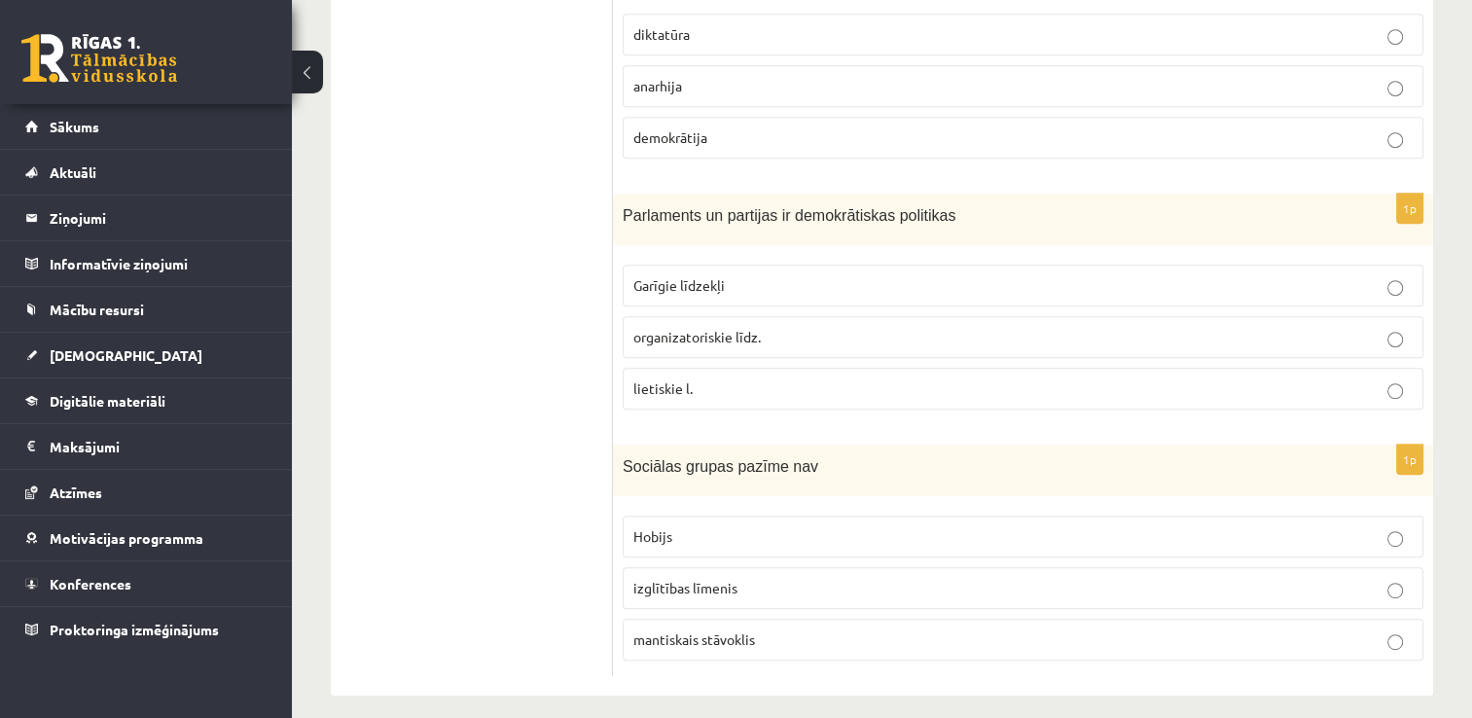
scroll to position [940, 0]
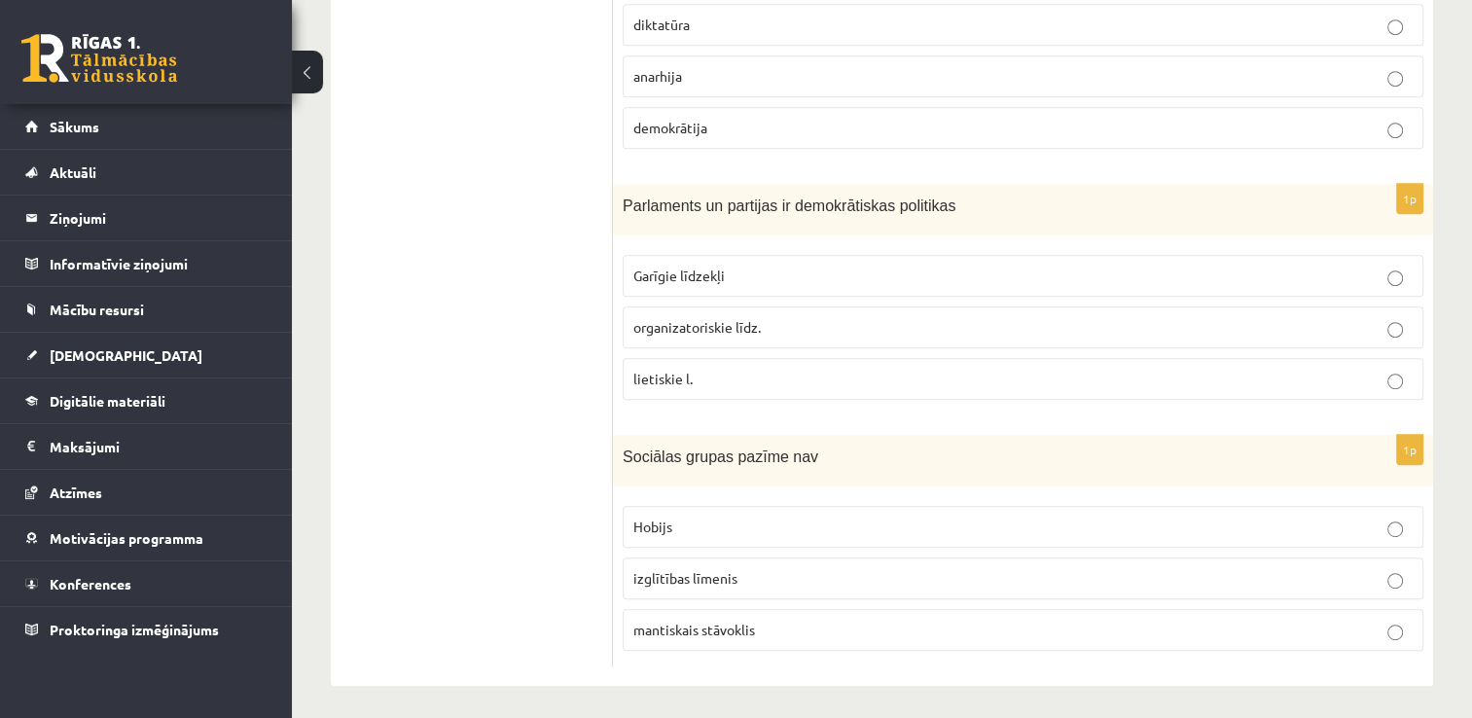
click at [670, 340] on label "organizatoriskie līdz." at bounding box center [1023, 327] width 801 height 42
drag, startPoint x: 670, startPoint y: 340, endPoint x: 572, endPoint y: 311, distance: 102.5
click at [572, 311] on ul "Tests A Tests B Tests C Tests D Tests E Tests F Izvērtējums!" at bounding box center [481, 39] width 263 height 1258
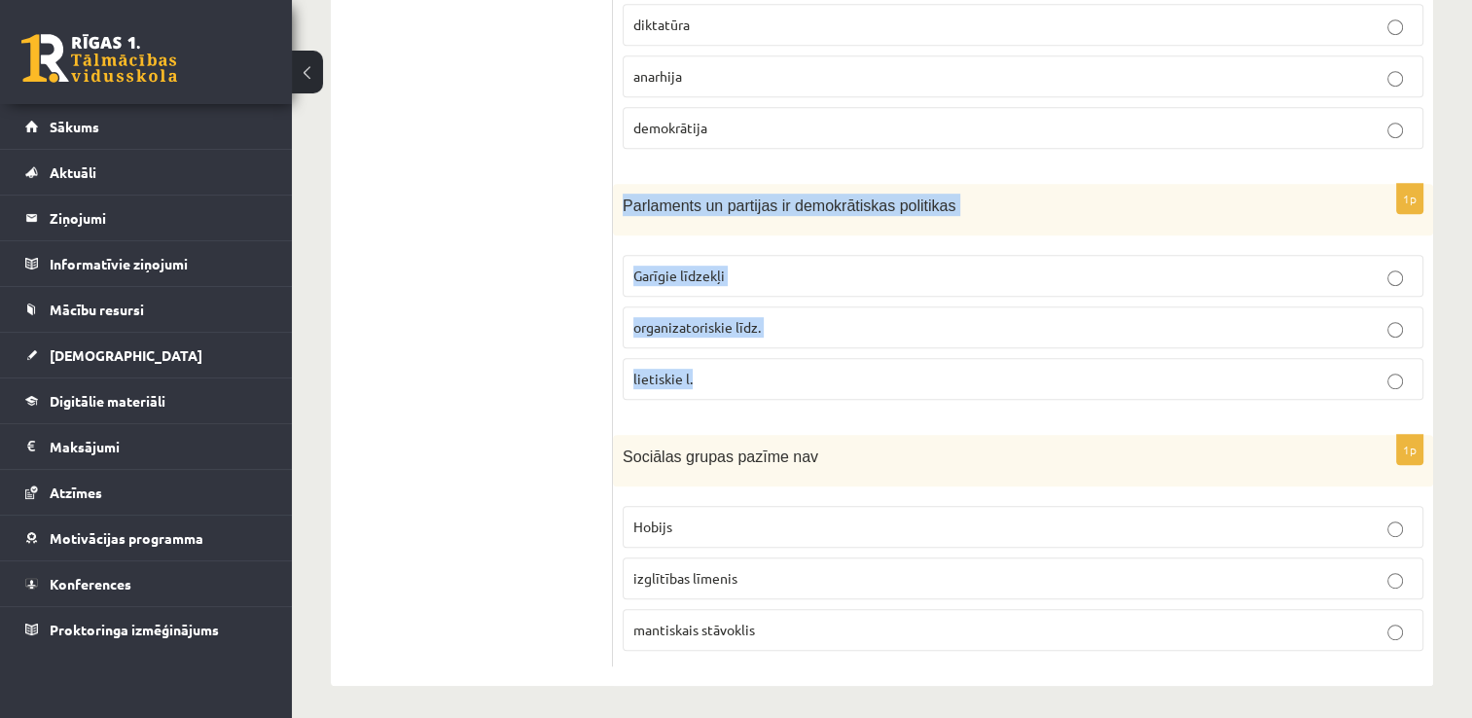
drag, startPoint x: 622, startPoint y: 190, endPoint x: 704, endPoint y: 387, distance: 214.1
click at [704, 387] on div "1p Parlaments un partijas ir demokrātiskas politikas Garīgie līdzekļi organizat…" at bounding box center [1023, 300] width 820 height 232
copy div "Parlaments un partijas ir demokrātiskas politikas Garīgie līdzekļi organizatori…"
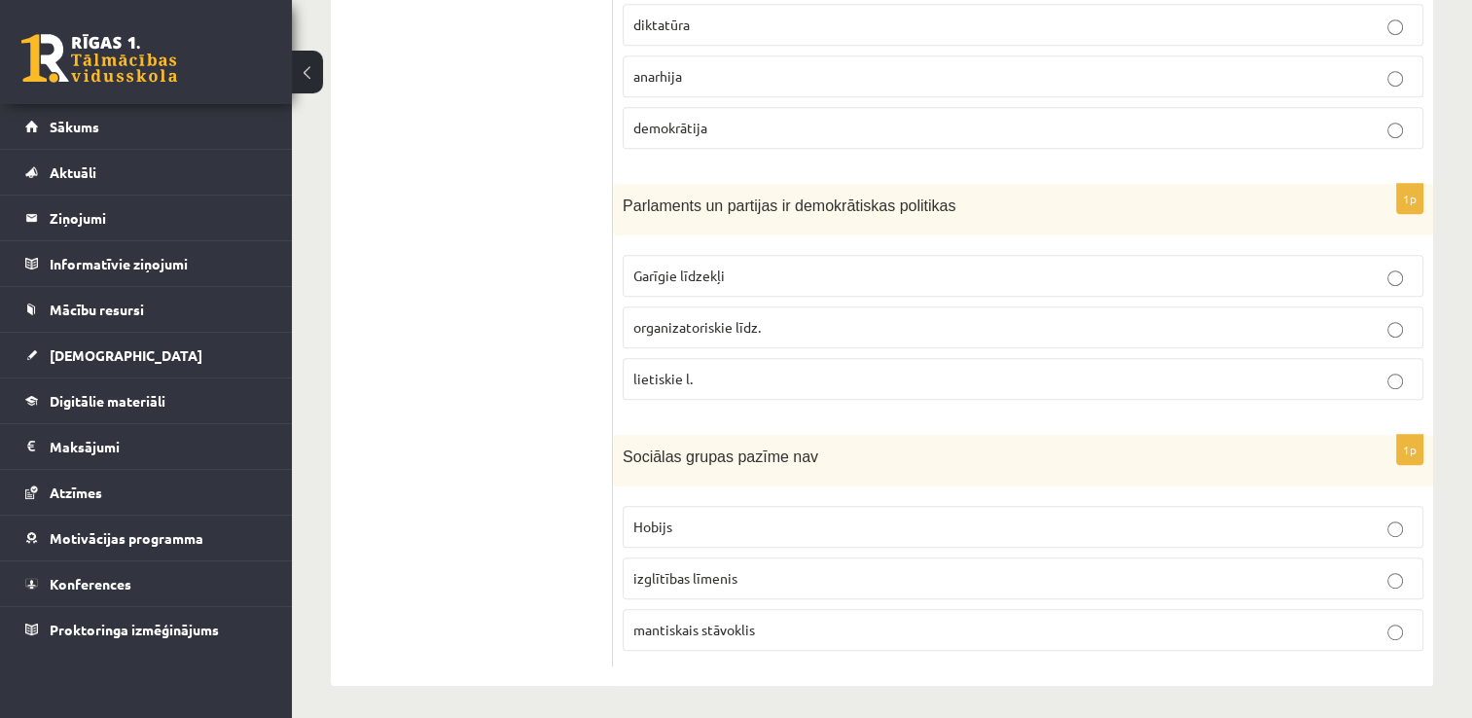
click at [533, 385] on ul "Tests A Tests B Tests C Tests D Tests E Tests F Izvērtējums!" at bounding box center [481, 39] width 263 height 1258
click at [688, 528] on p "Hobijs" at bounding box center [1022, 527] width 779 height 20
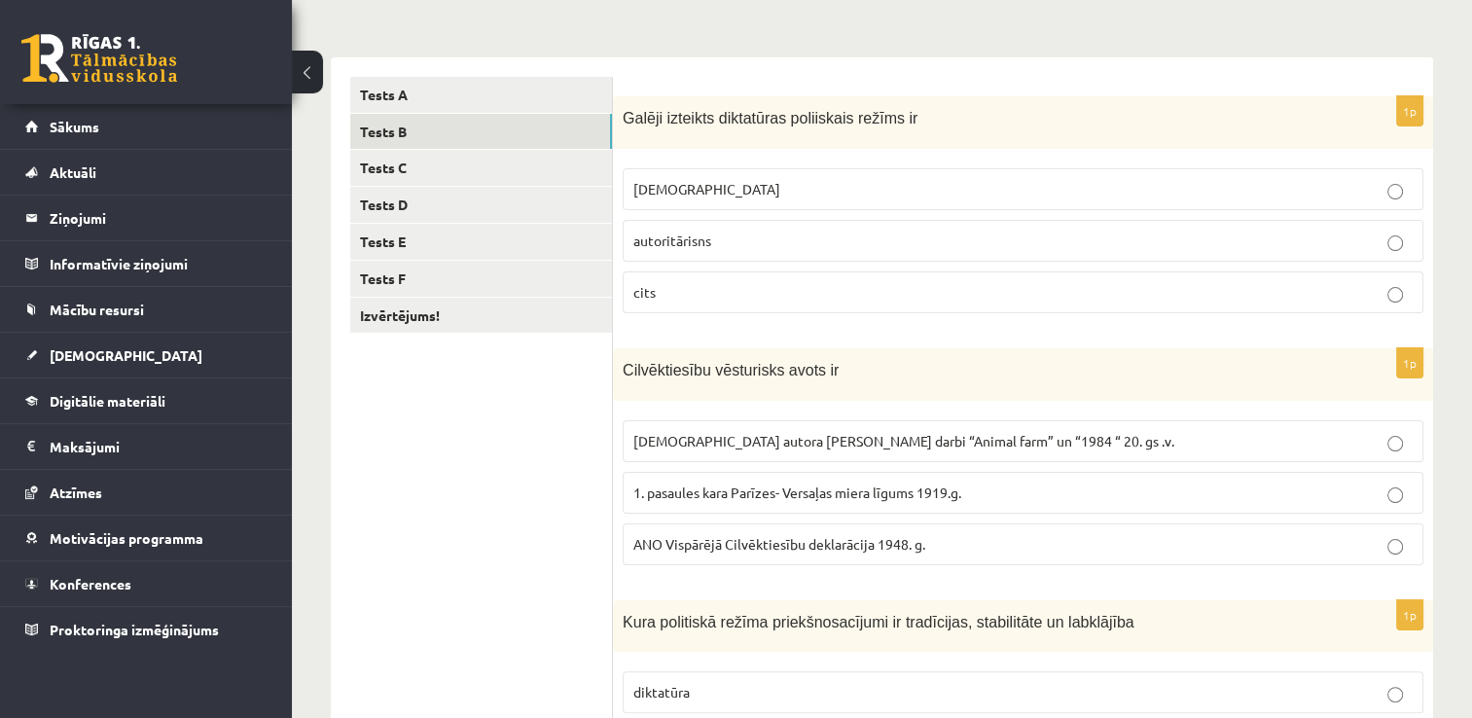
scroll to position [0, 0]
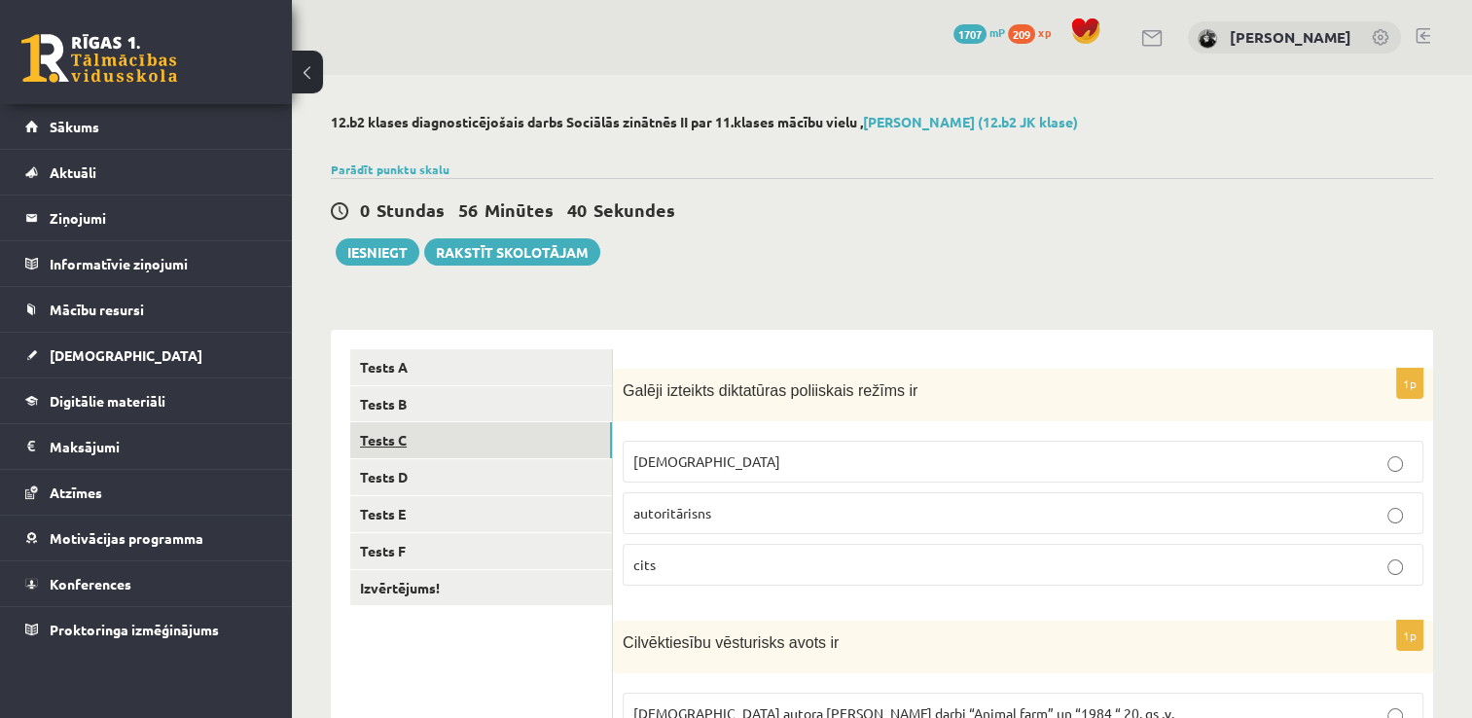
click at [477, 446] on link "Tests C" at bounding box center [481, 440] width 262 height 36
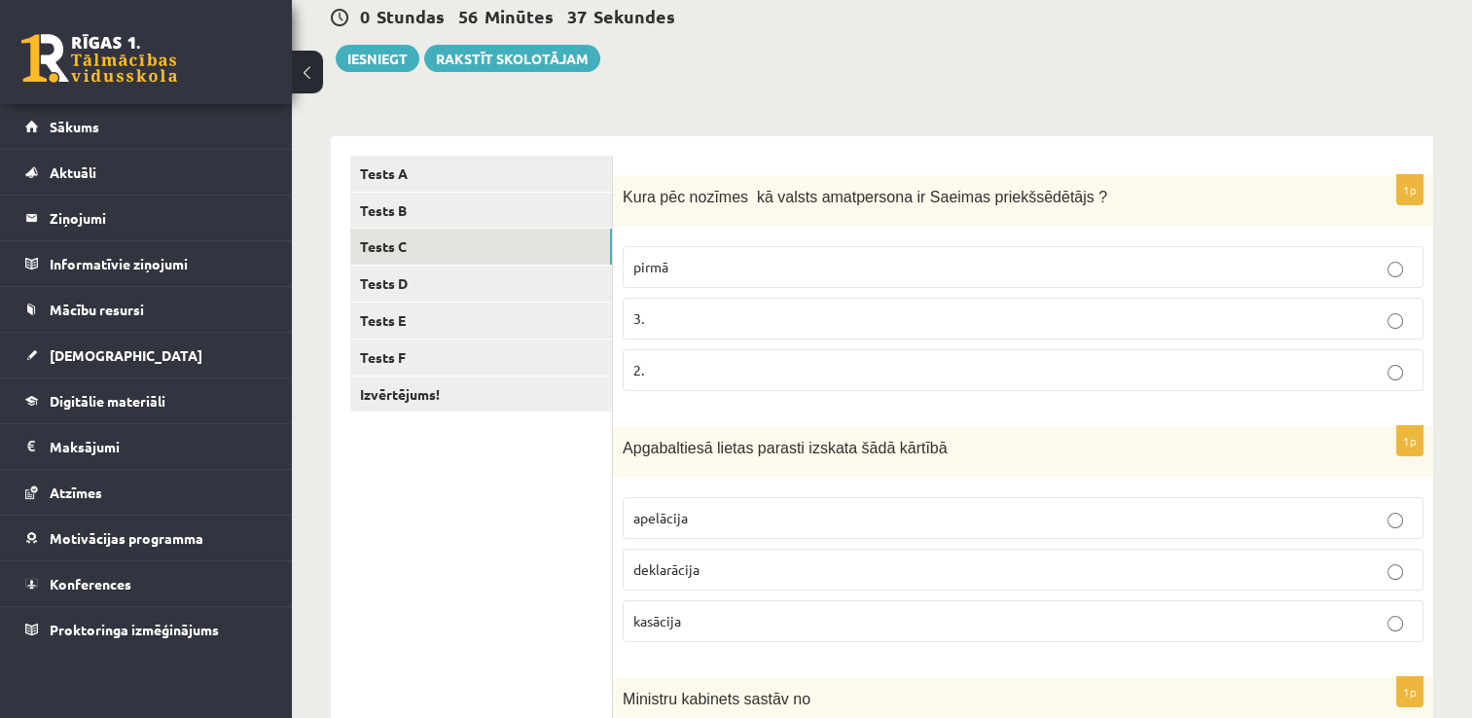
scroll to position [195, 0]
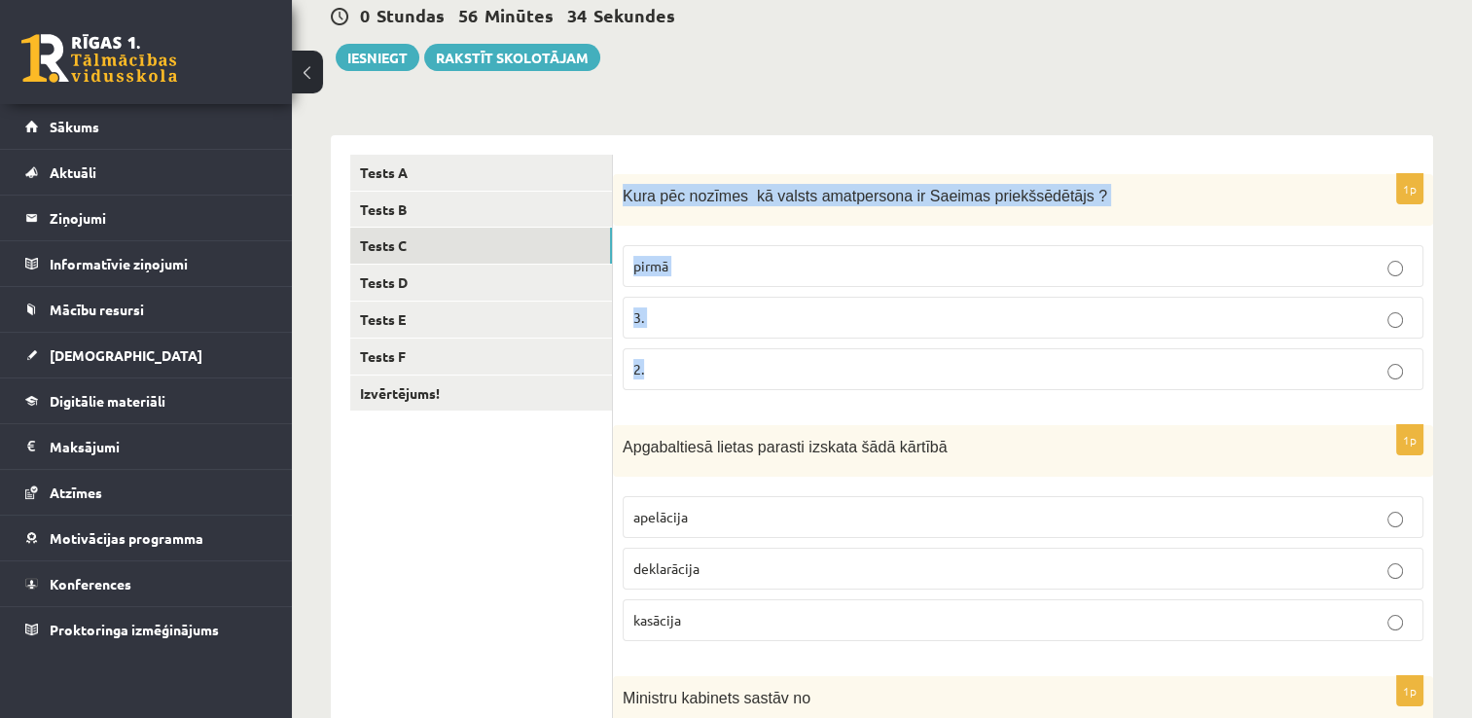
drag, startPoint x: 624, startPoint y: 204, endPoint x: 733, endPoint y: 377, distance: 204.6
click at [733, 377] on div "1p Kura pēc nozīmes kā valsts amatpersona ir Saeimas priekšsēdētājs ? pirmā 3. …" at bounding box center [1023, 290] width 820 height 232
copy div "Kura pēc nozīmes kā valsts amatpersona ir Saeimas priekšsēdētājs ? pirmā 3. 2."
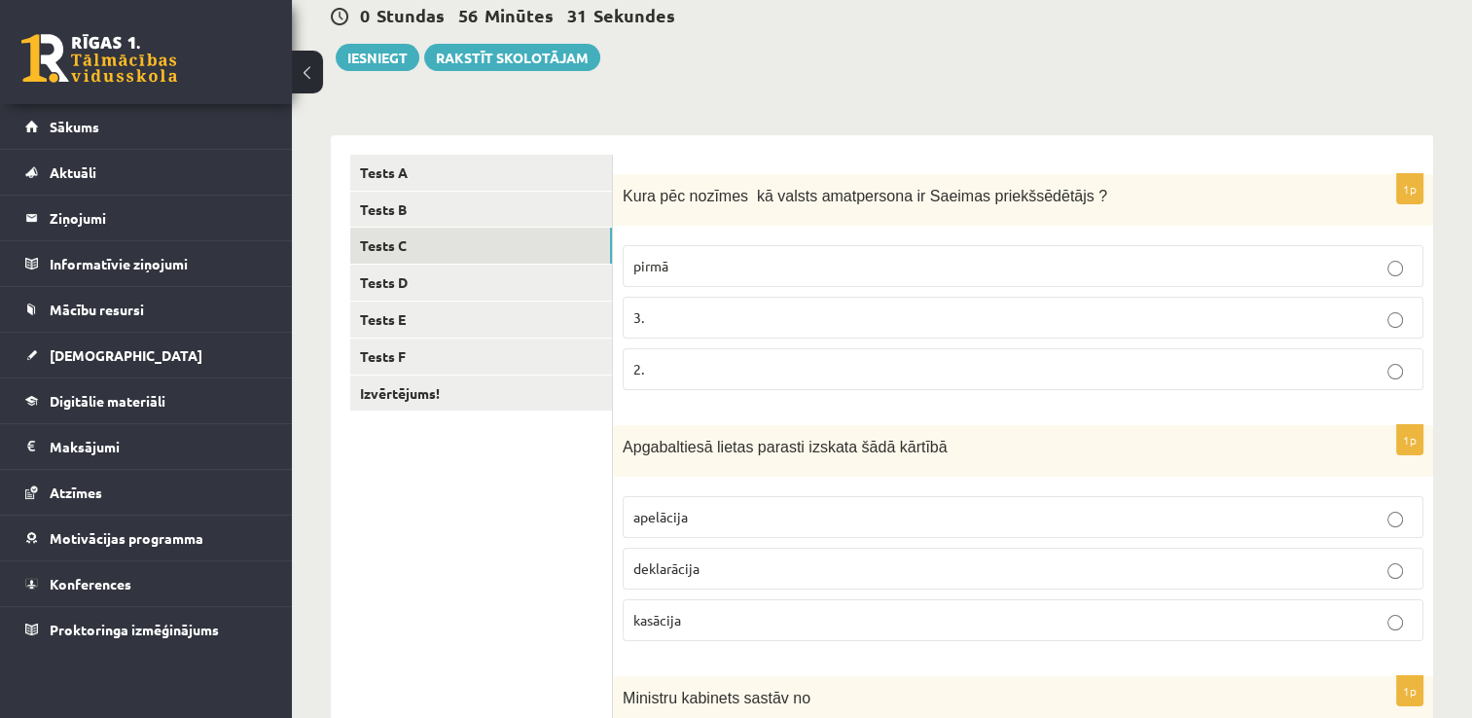
click at [696, 364] on p "2." at bounding box center [1022, 369] width 779 height 20
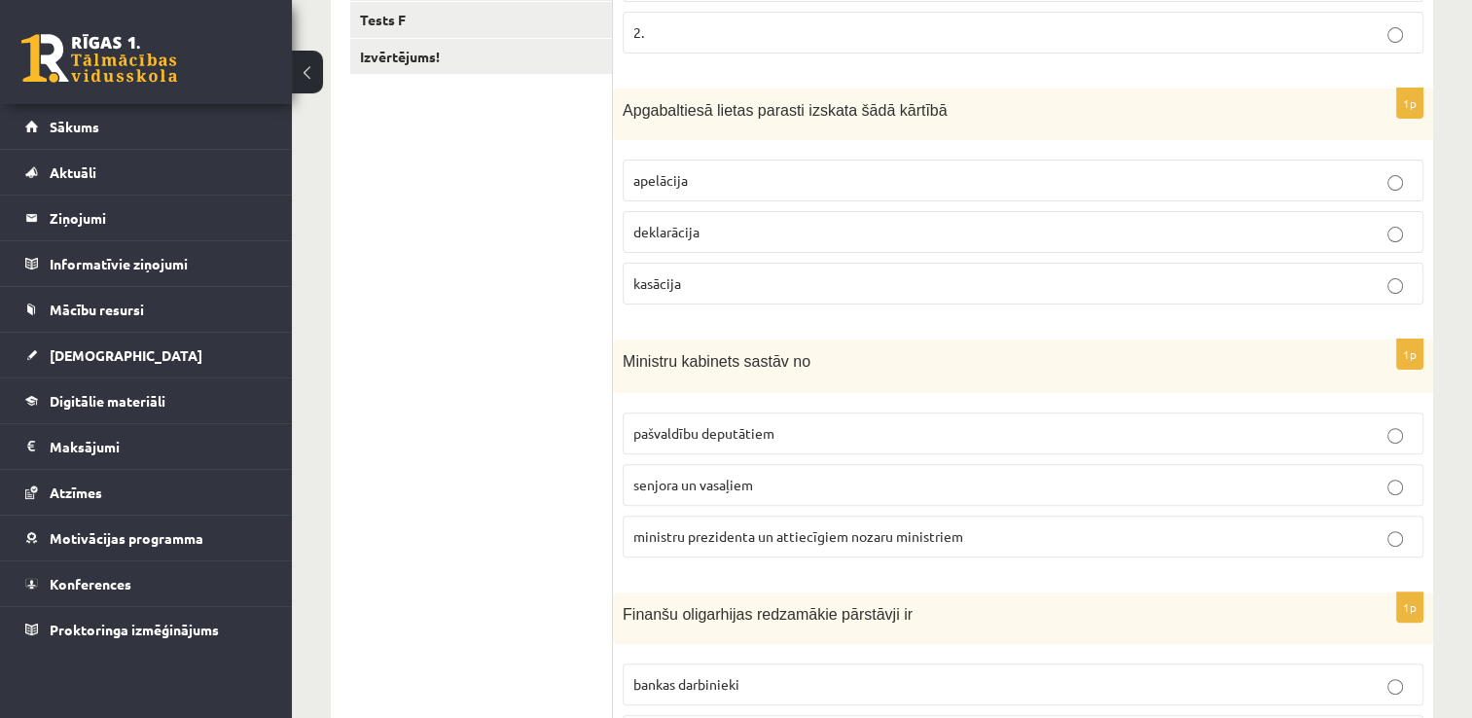
click at [625, 102] on span "Apgabaltiesā lietas parasti izskata šādā kārtībā" at bounding box center [785, 110] width 325 height 17
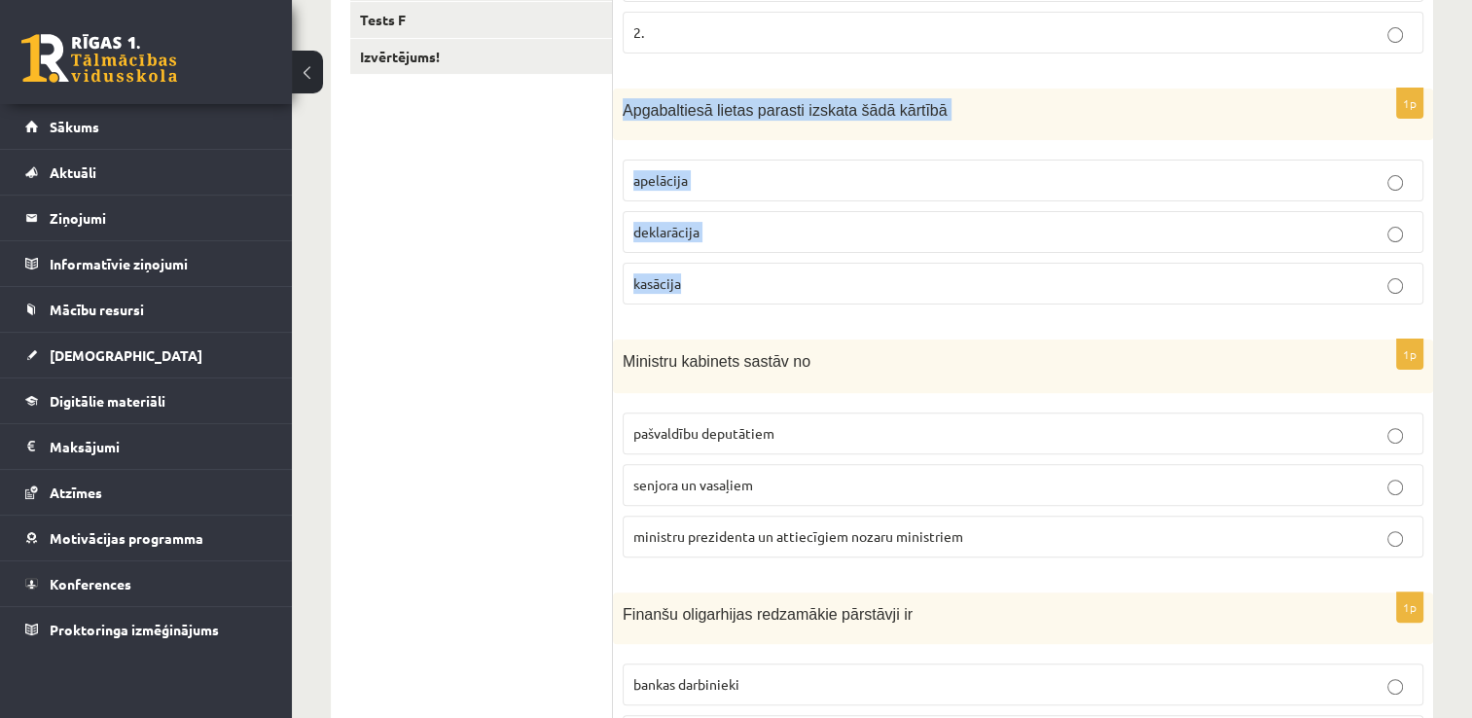
drag, startPoint x: 622, startPoint y: 105, endPoint x: 708, endPoint y: 274, distance: 190.1
click at [708, 274] on div "1p Apgabaltiesā lietas parasti izskata šādā kārtībā [GEOGRAPHIC_DATA] deklarāci…" at bounding box center [1023, 205] width 820 height 232
click at [665, 184] on span "apelācija" at bounding box center [660, 180] width 54 height 18
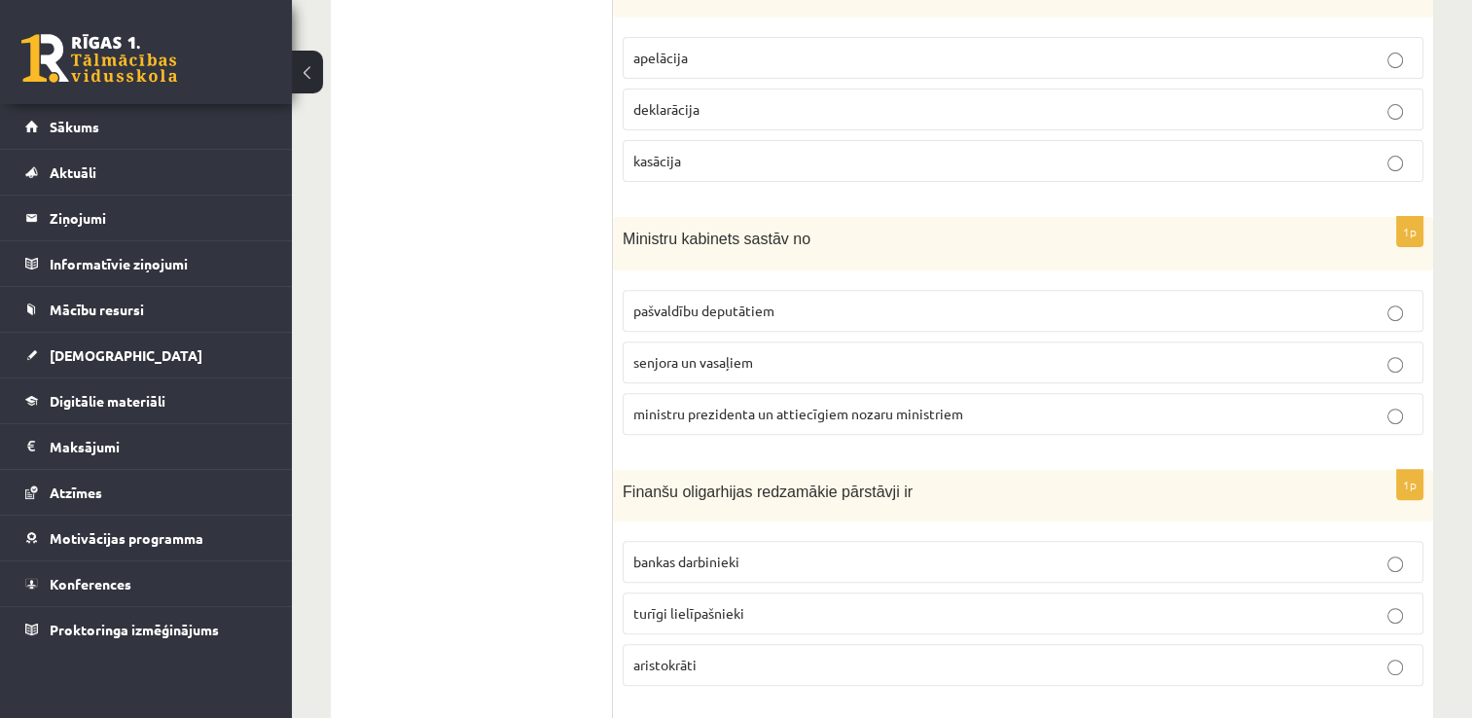
scroll to position [658, 0]
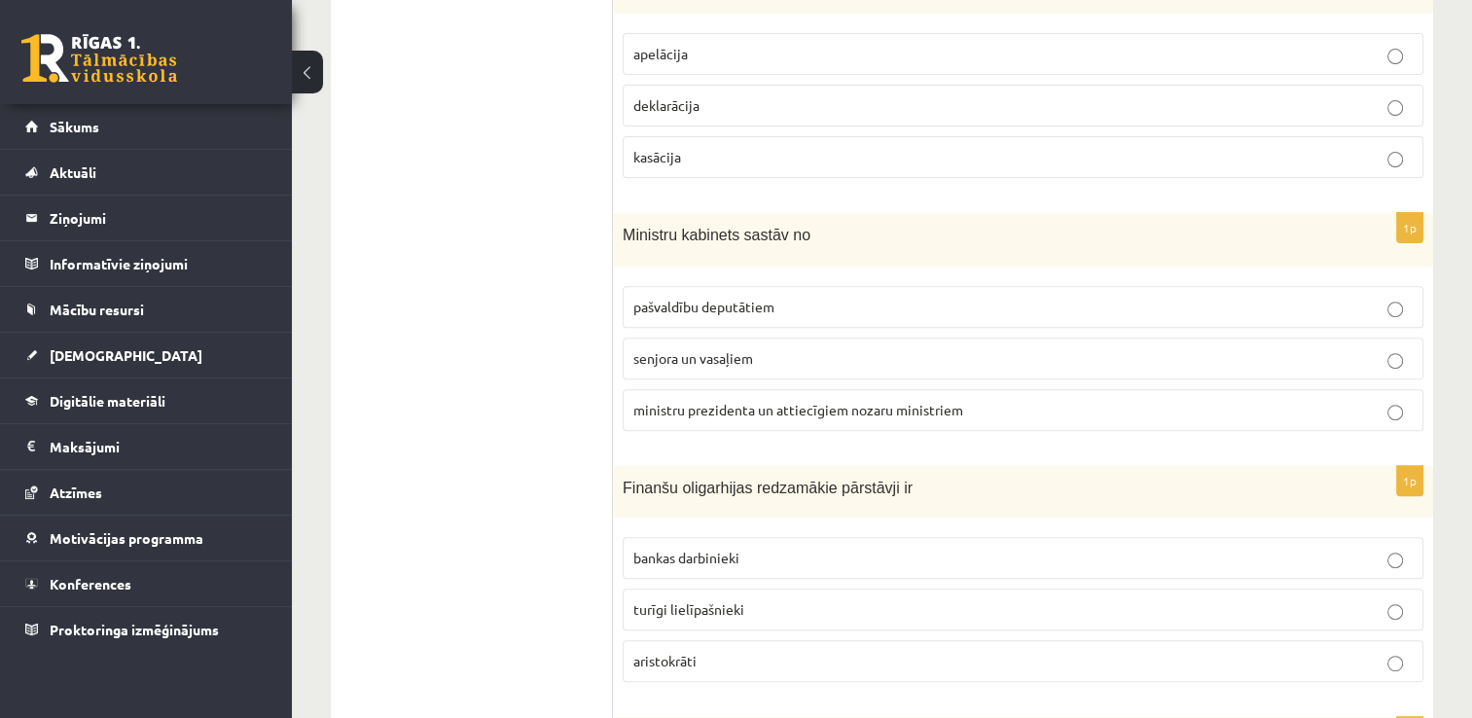
click at [677, 403] on span "ministru prezidenta un attiecīgiem nozaru ministriem" at bounding box center [798, 410] width 330 height 18
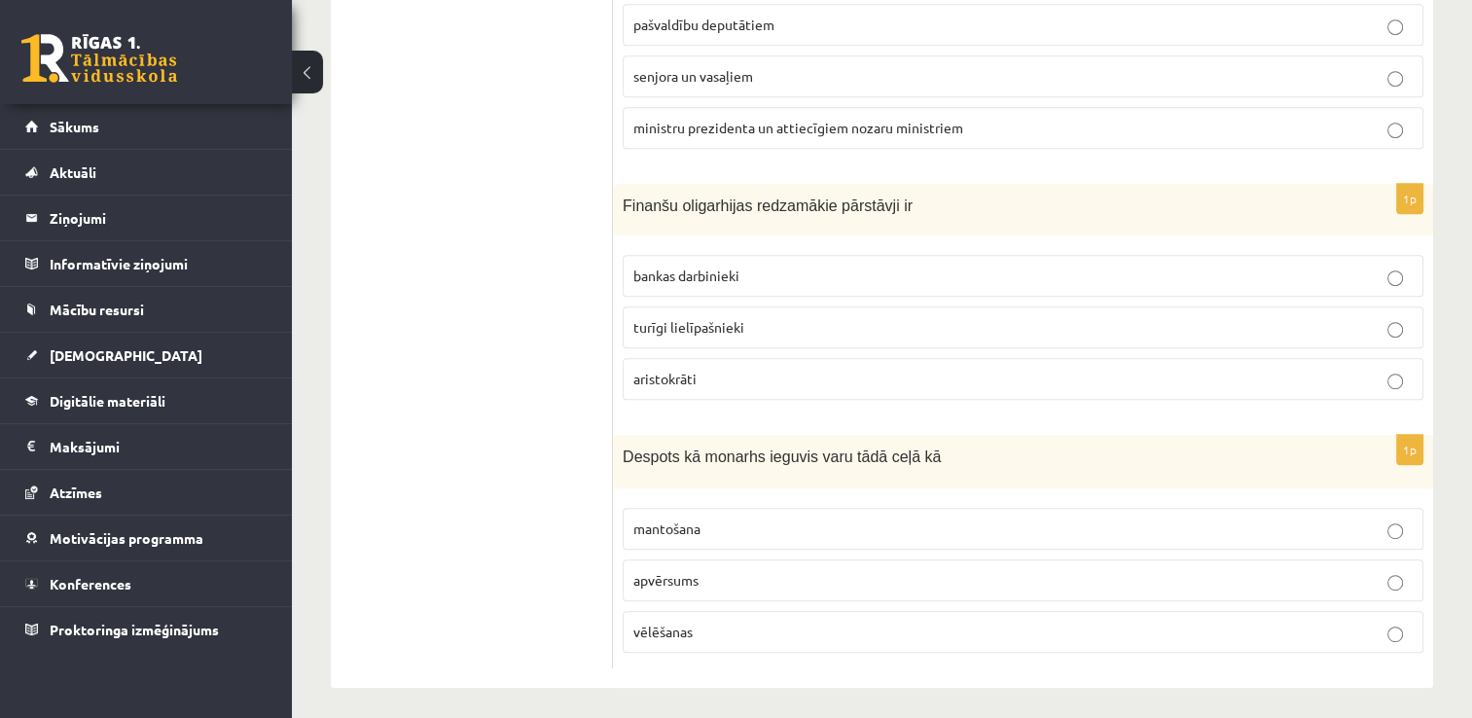
scroll to position [941, 0]
click at [692, 282] on label "bankas darbinieki" at bounding box center [1023, 275] width 801 height 42
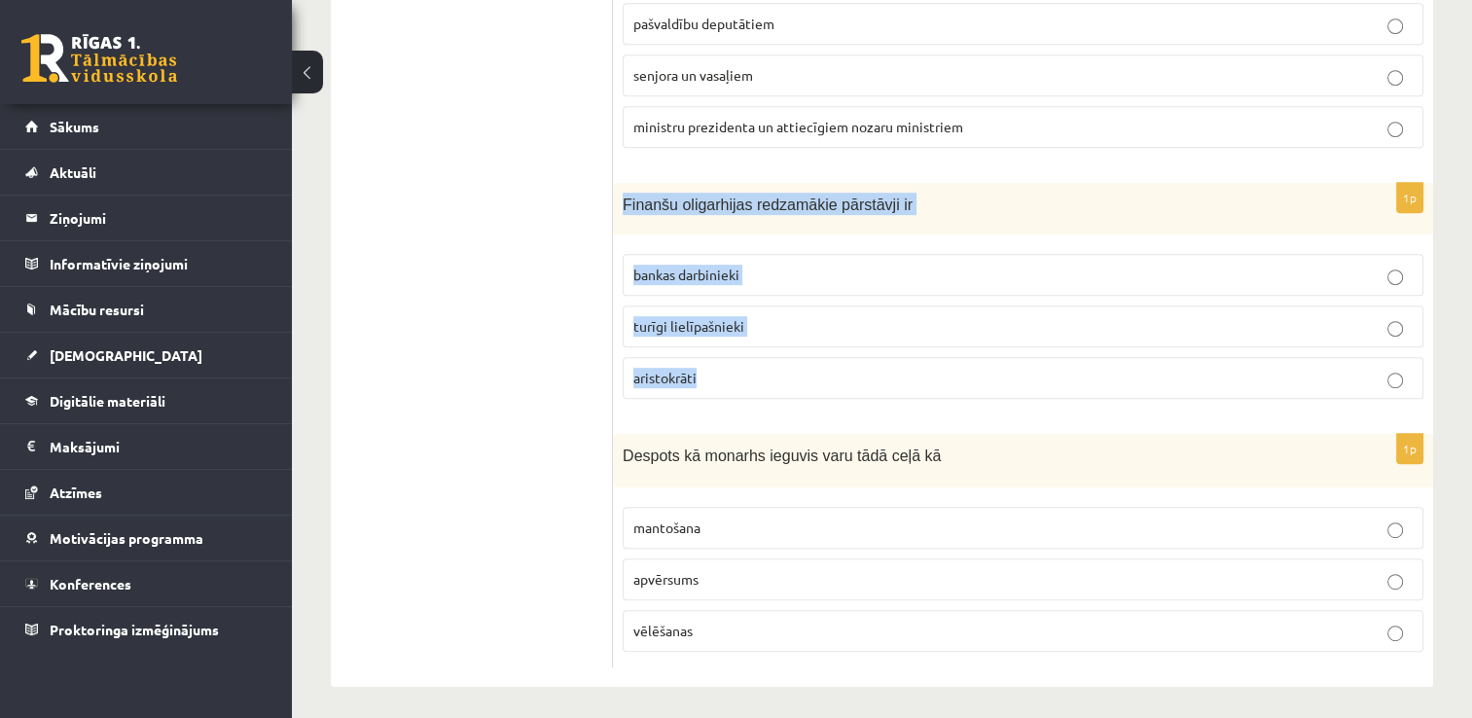
drag, startPoint x: 618, startPoint y: 201, endPoint x: 736, endPoint y: 403, distance: 233.7
click at [736, 403] on div "1p [GEOGRAPHIC_DATA] oligarhijas redzamākie pārstāvji ir bankas darbinieki turī…" at bounding box center [1023, 299] width 820 height 232
click at [778, 267] on p "bankas darbinieki" at bounding box center [1022, 275] width 779 height 20
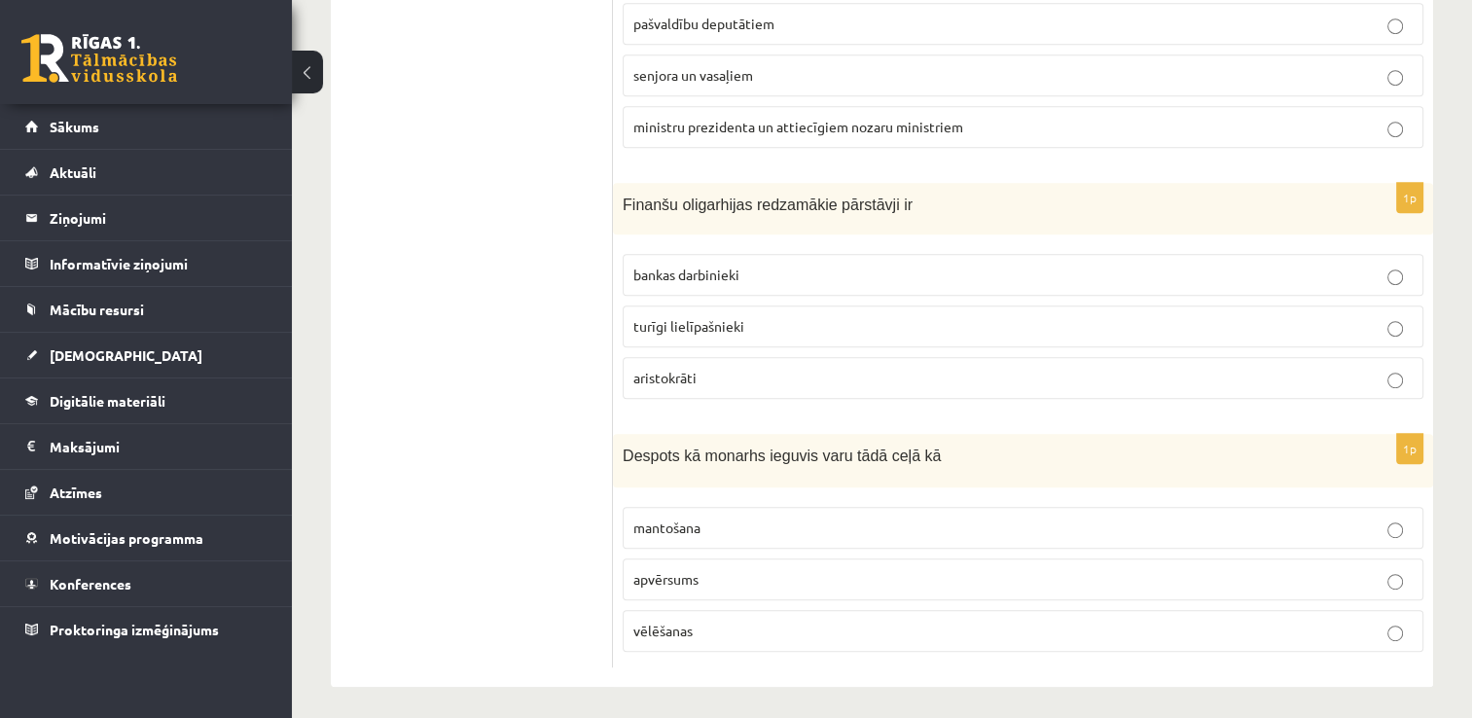
click at [772, 307] on label "turīgi lielīpašnieki" at bounding box center [1023, 326] width 801 height 42
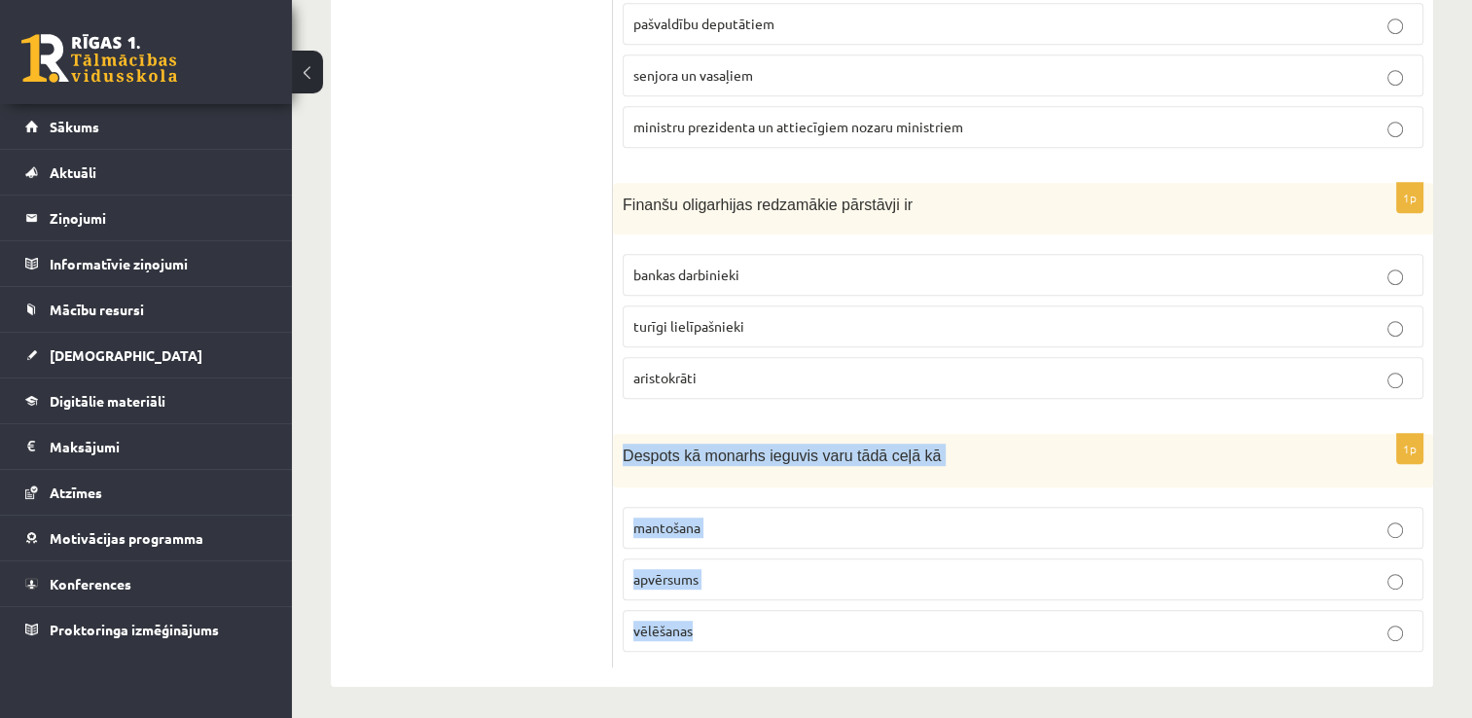
drag, startPoint x: 620, startPoint y: 446, endPoint x: 720, endPoint y: 609, distance: 191.7
click at [720, 609] on div "1p Despots kā monarhs ieguvis varu tādā ceļā kā mantošana apvērsums vēlēšanas" at bounding box center [1023, 550] width 820 height 233
click at [674, 573] on span "apvērsums" at bounding box center [665, 579] width 65 height 18
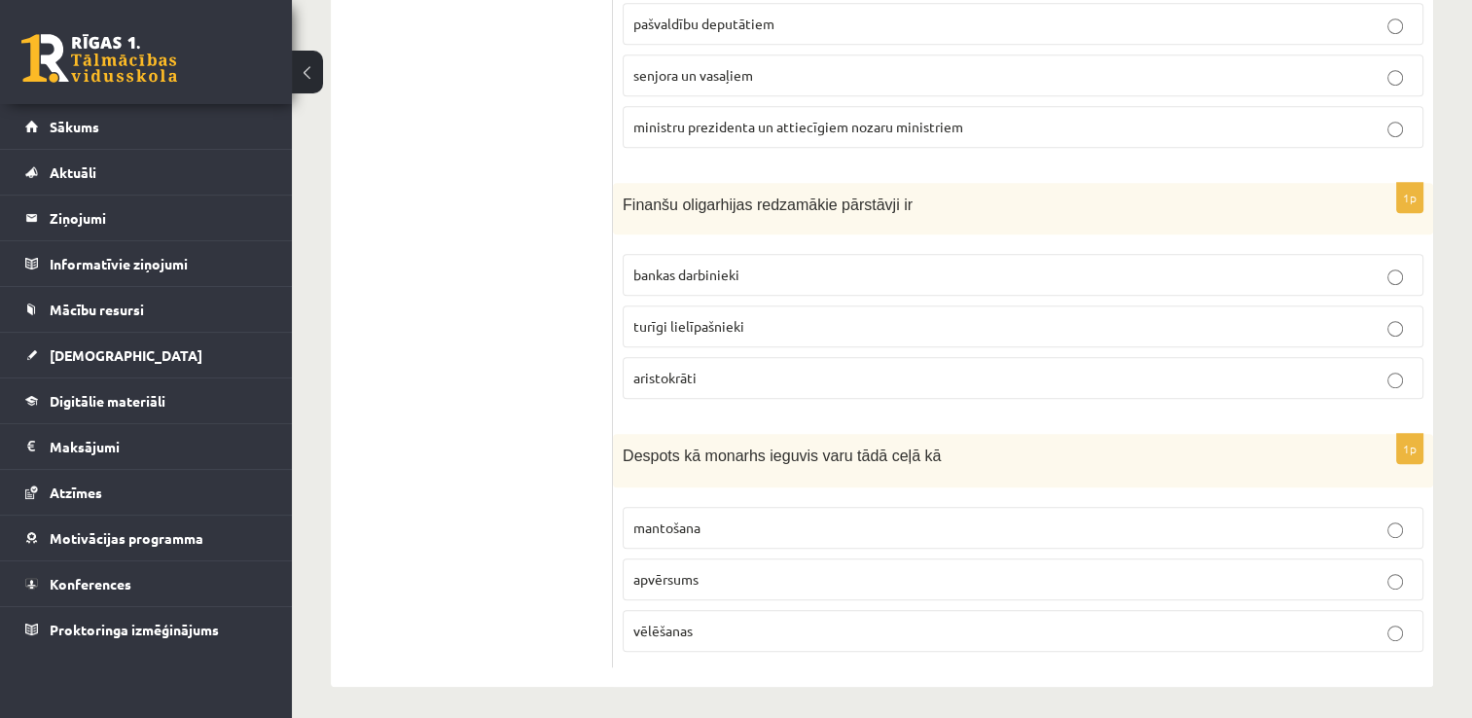
click at [572, 302] on ul "Tests A Tests B Tests C Tests D Tests E Tests F Izvērtējums!" at bounding box center [481, 38] width 263 height 1259
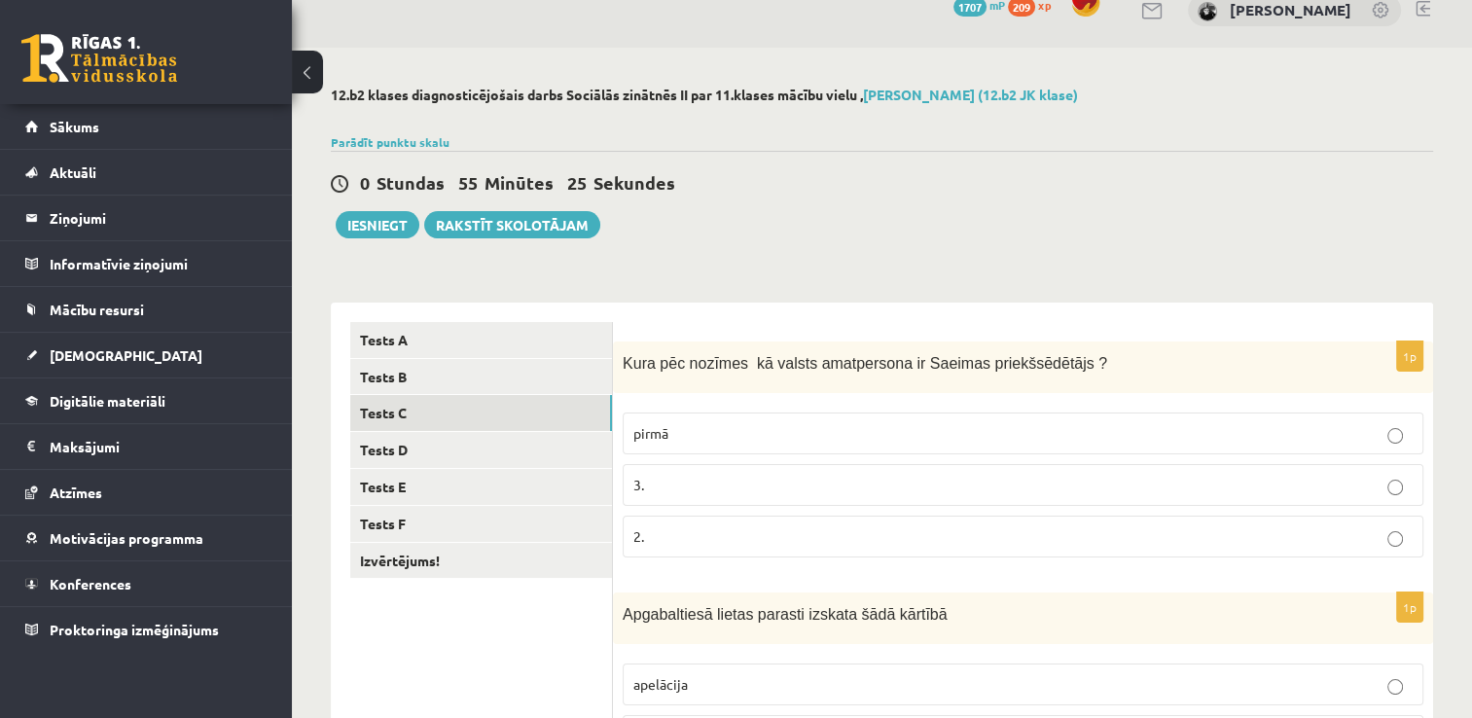
scroll to position [0, 0]
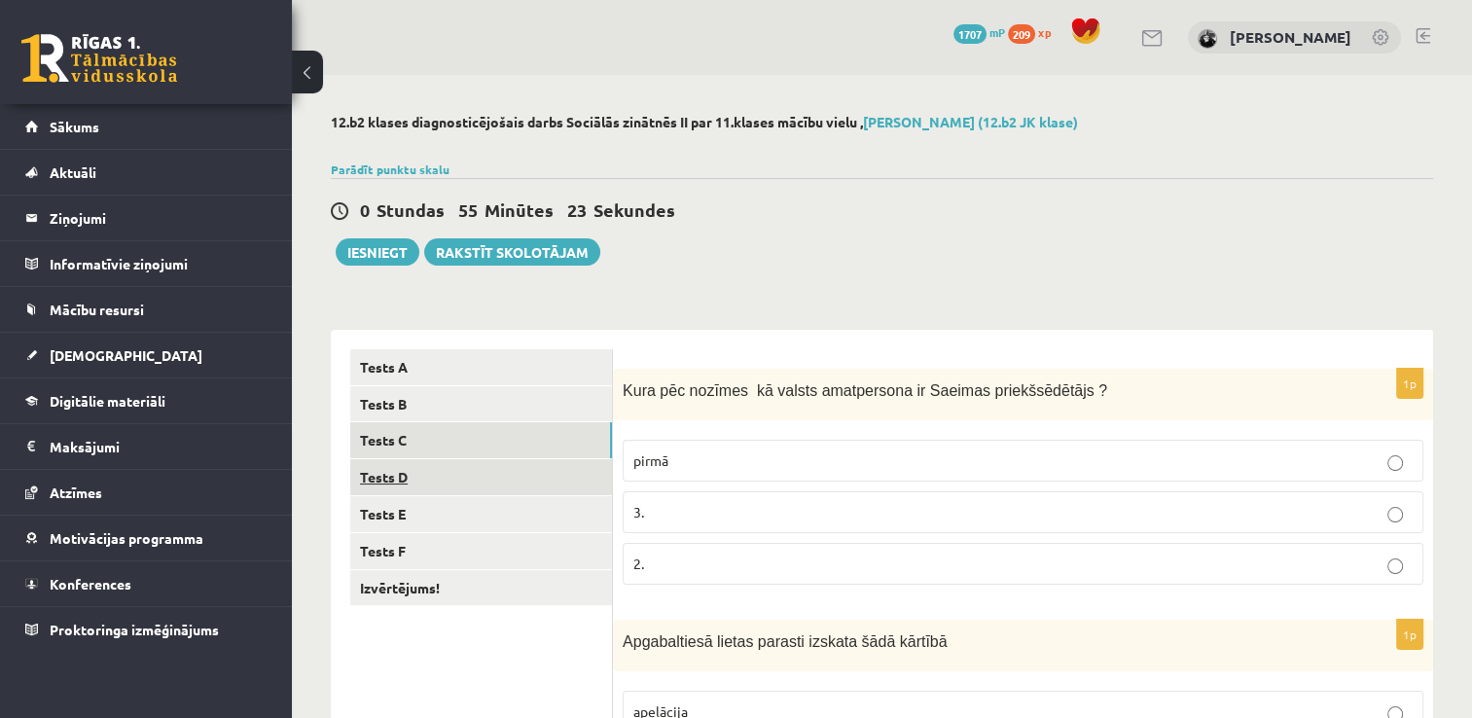
click at [420, 477] on link "Tests D" at bounding box center [481, 477] width 262 height 36
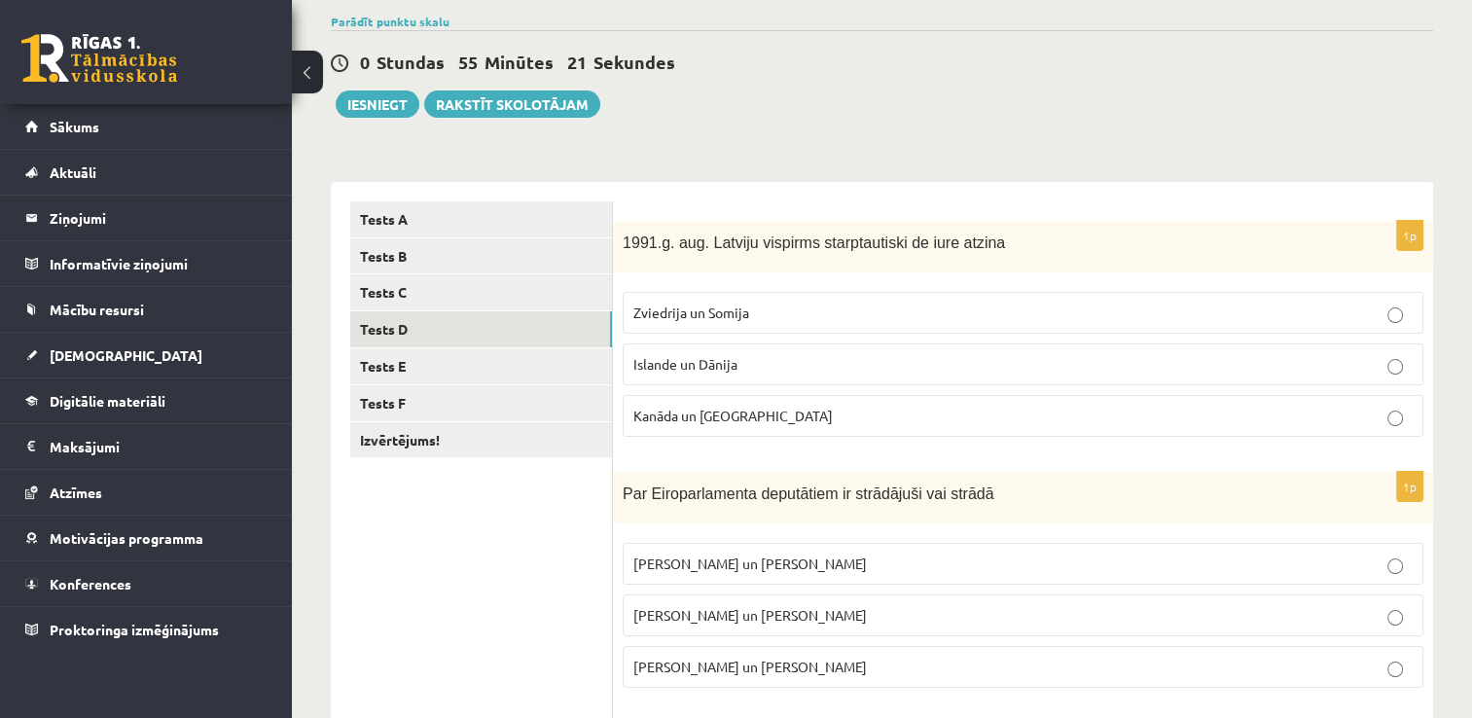
scroll to position [158, 0]
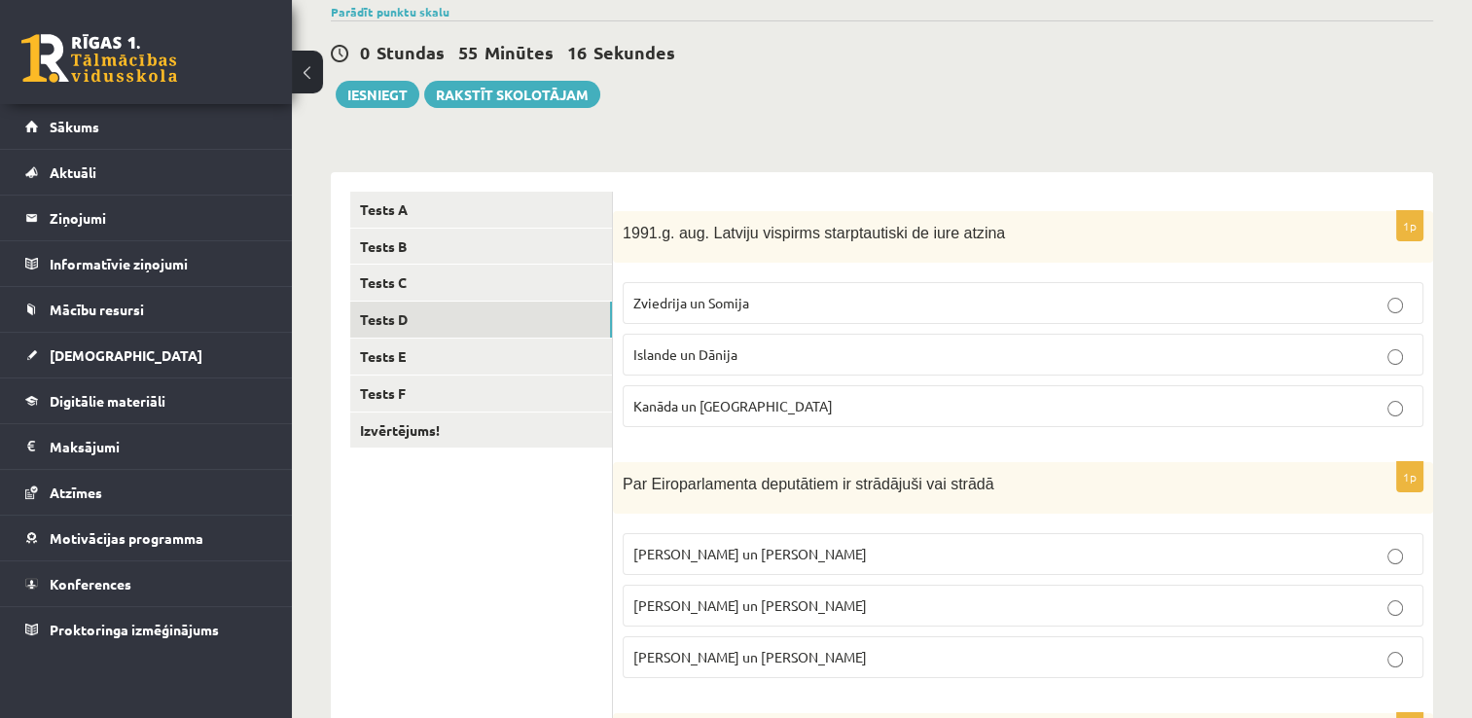
click at [642, 297] on span "Zviedrija un Somija" at bounding box center [691, 303] width 116 height 18
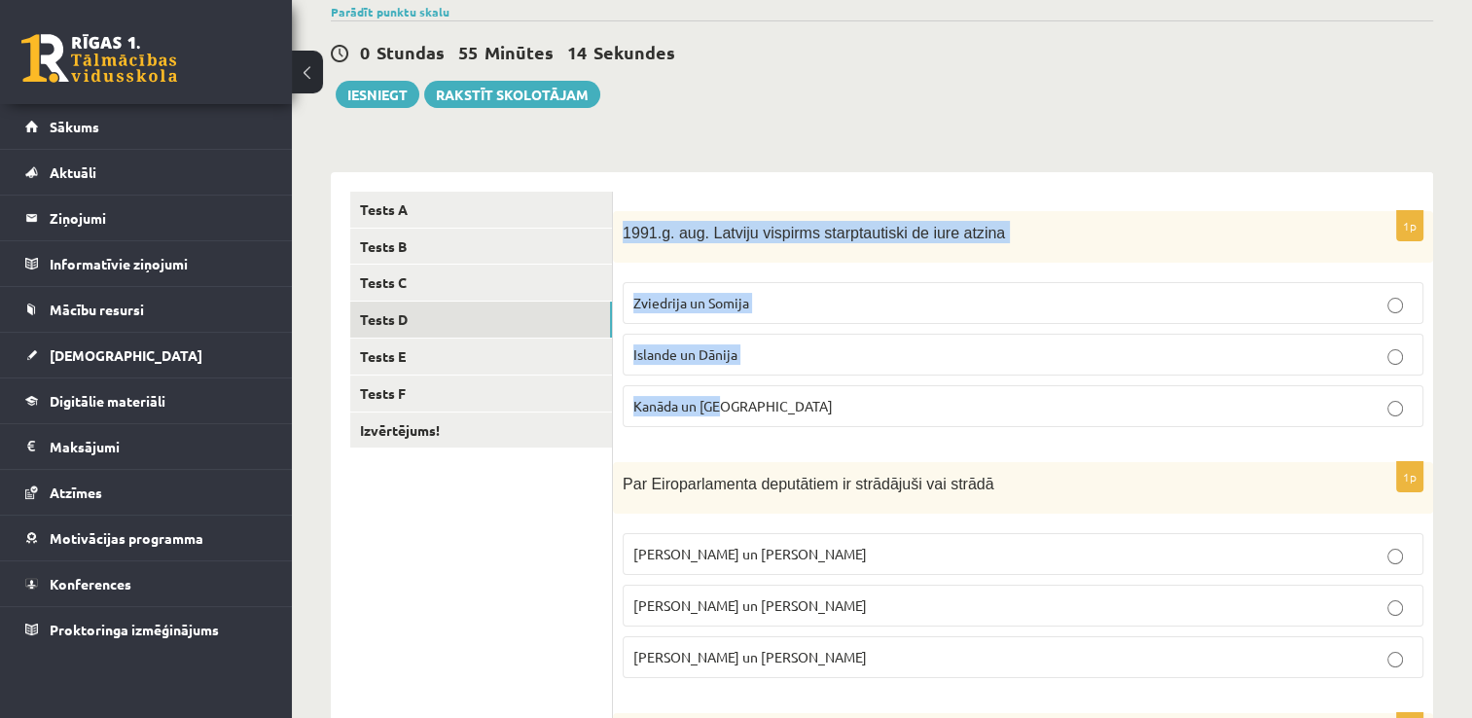
drag, startPoint x: 620, startPoint y: 232, endPoint x: 747, endPoint y: 386, distance: 200.4
click at [747, 386] on div "1p 1991.g. aug. Latviju vispirms starptautiski de iure atzina Zviedrija un [GEO…" at bounding box center [1023, 327] width 820 height 232
click at [706, 393] on label "Kanāda un [GEOGRAPHIC_DATA]" at bounding box center [1023, 406] width 801 height 42
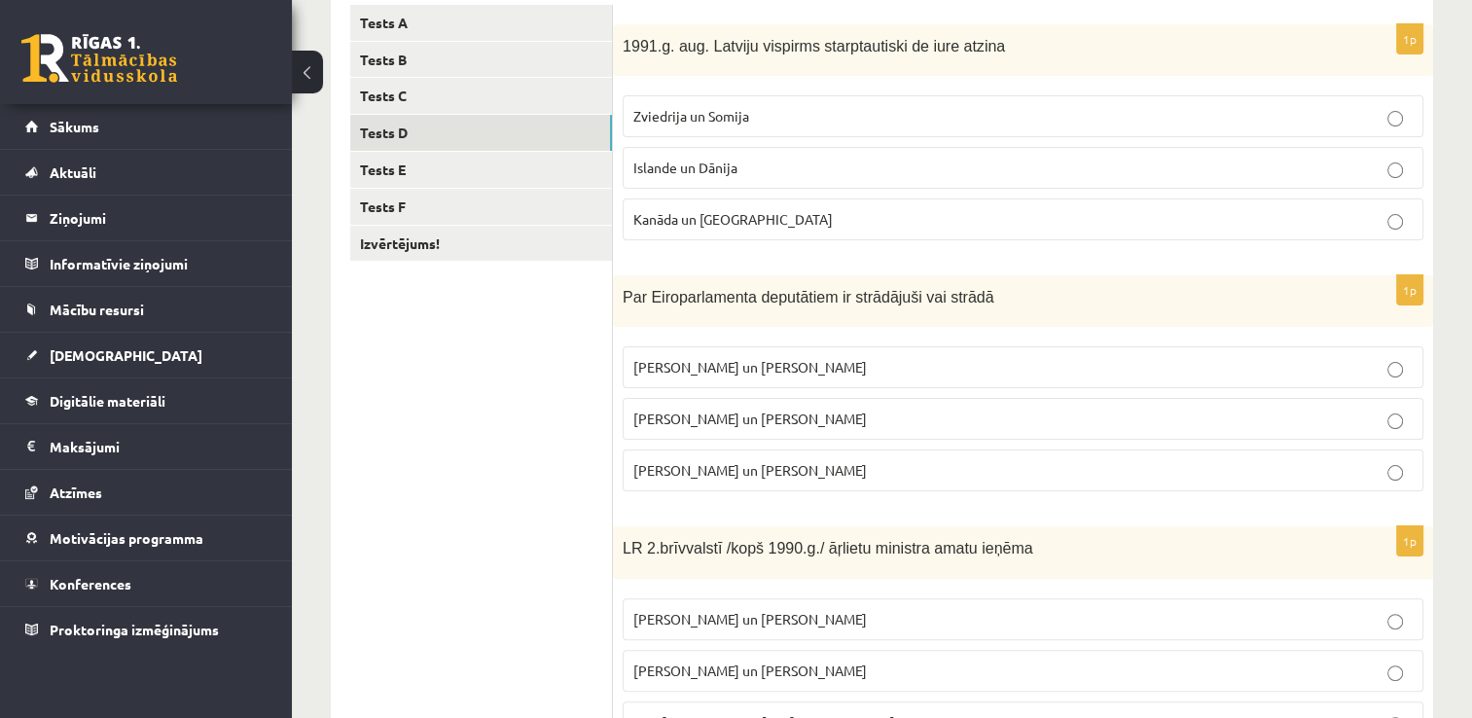
scroll to position [346, 0]
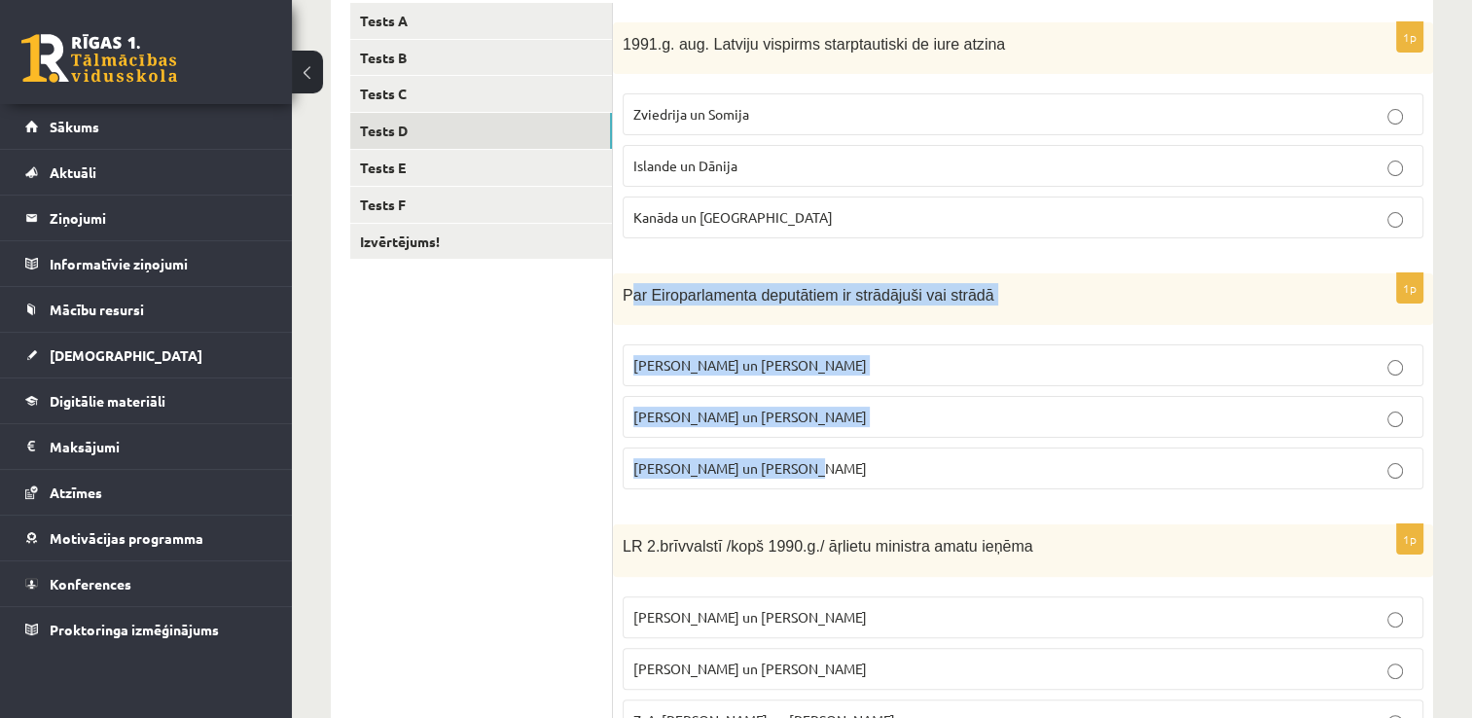
drag, startPoint x: 627, startPoint y: 294, endPoint x: 799, endPoint y: 481, distance: 254.1
click at [799, 481] on div "1p Par Eiroparlamenta deputātiem ir strādājuši vai strādā [PERSON_NAME] un [PER…" at bounding box center [1023, 389] width 820 height 232
click at [638, 465] on span "[PERSON_NAME] un [PERSON_NAME]" at bounding box center [749, 468] width 233 height 18
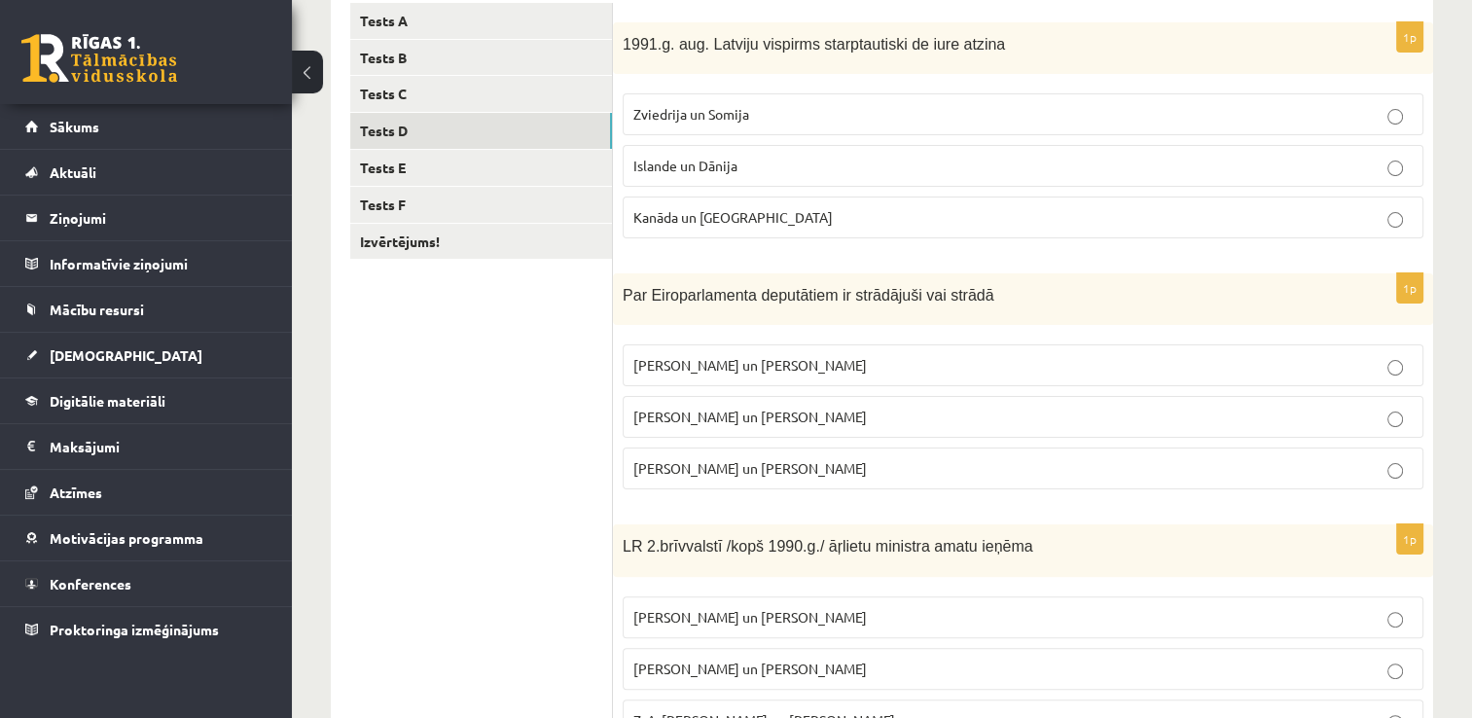
click at [671, 413] on span "[PERSON_NAME] un [PERSON_NAME]" at bounding box center [749, 417] width 233 height 18
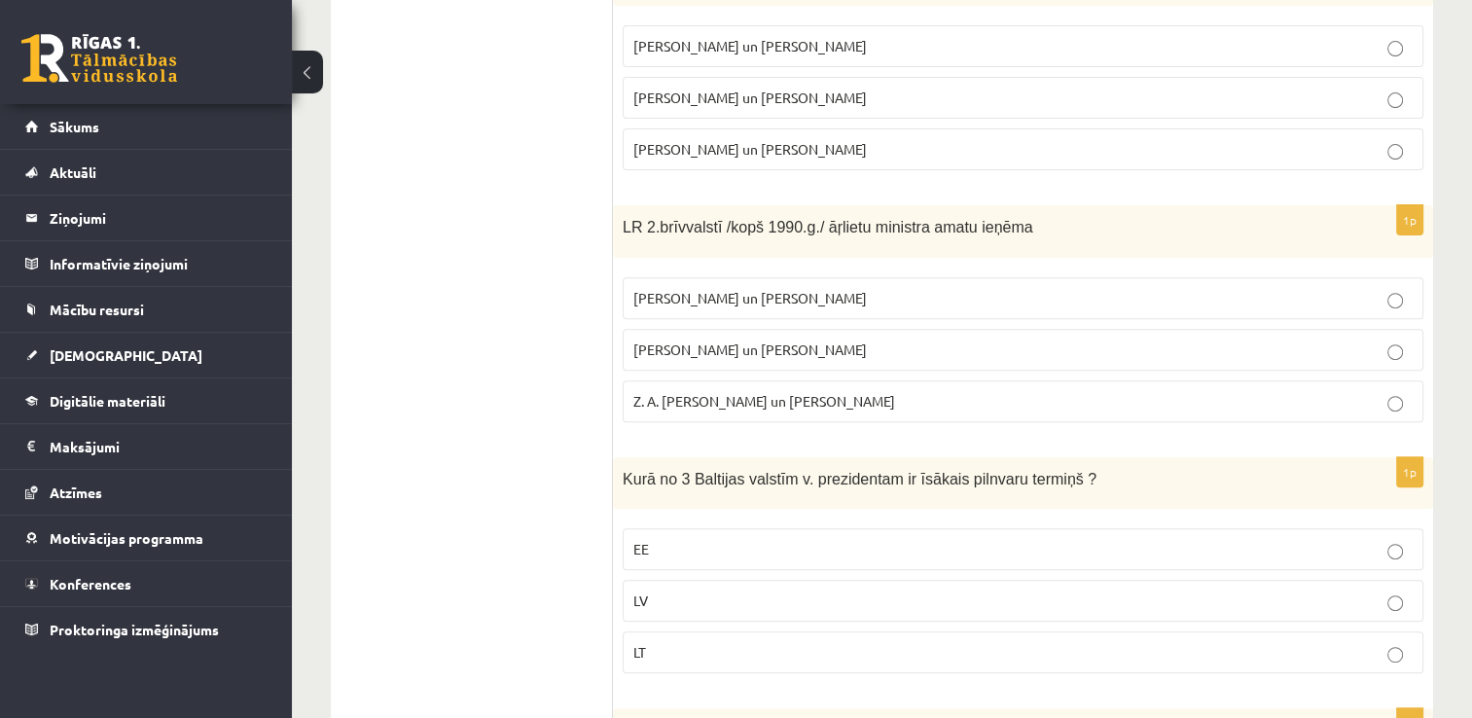
scroll to position [665, 0]
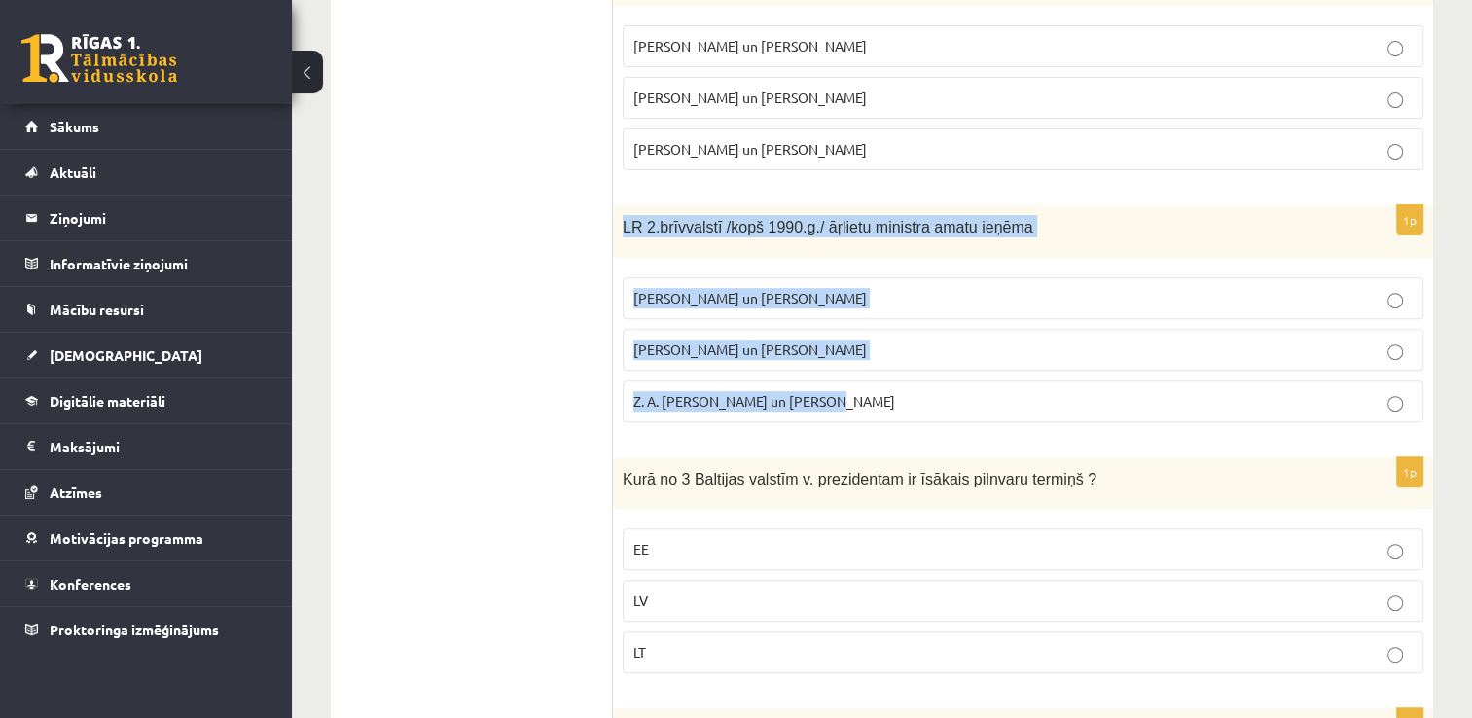
drag, startPoint x: 620, startPoint y: 220, endPoint x: 838, endPoint y: 380, distance: 271.4
click at [838, 380] on div "1p LR 2.brīvvalstī /kopš 1990.g./ āŗlietu ministra amatu ieņēma [PERSON_NAME] u…" at bounding box center [1023, 321] width 820 height 232
click at [683, 339] on p "[PERSON_NAME] un [PERSON_NAME]" at bounding box center [1022, 349] width 779 height 20
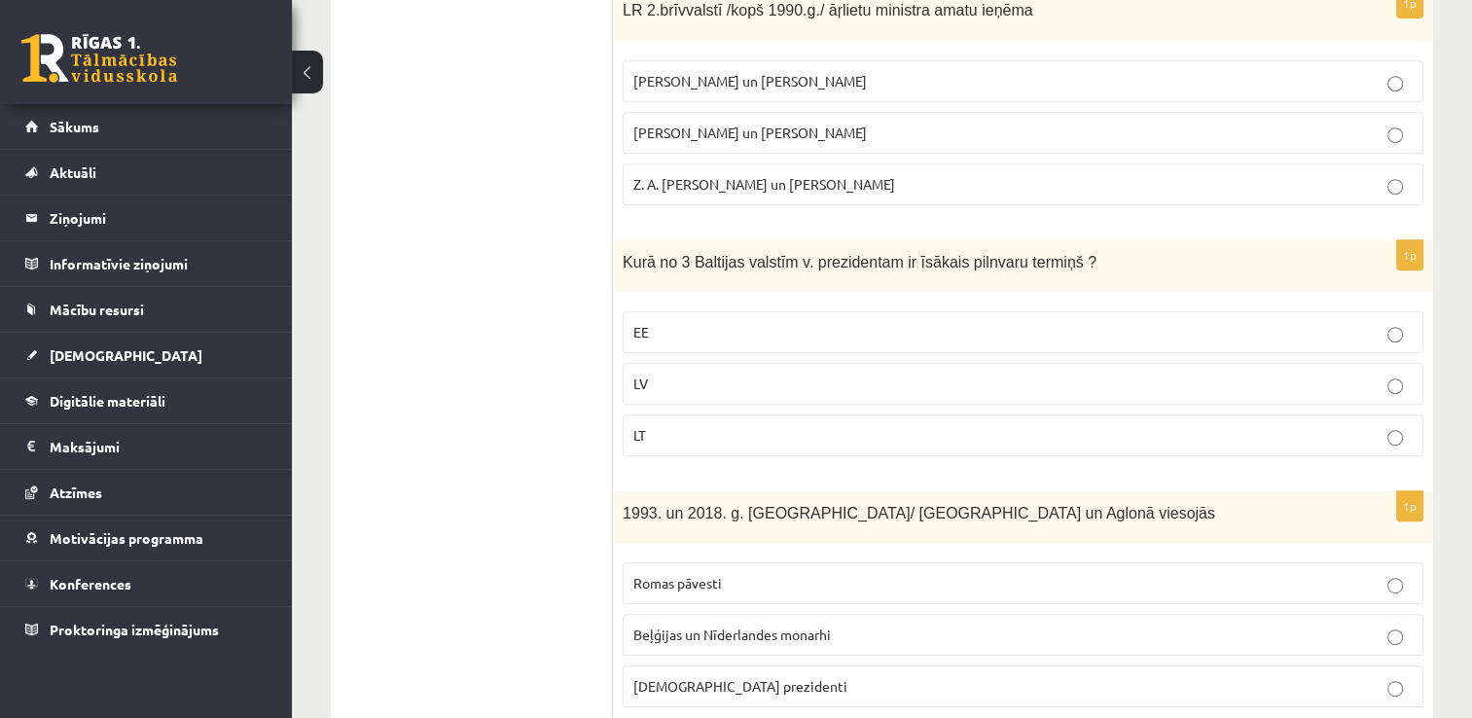
scroll to position [889, 0]
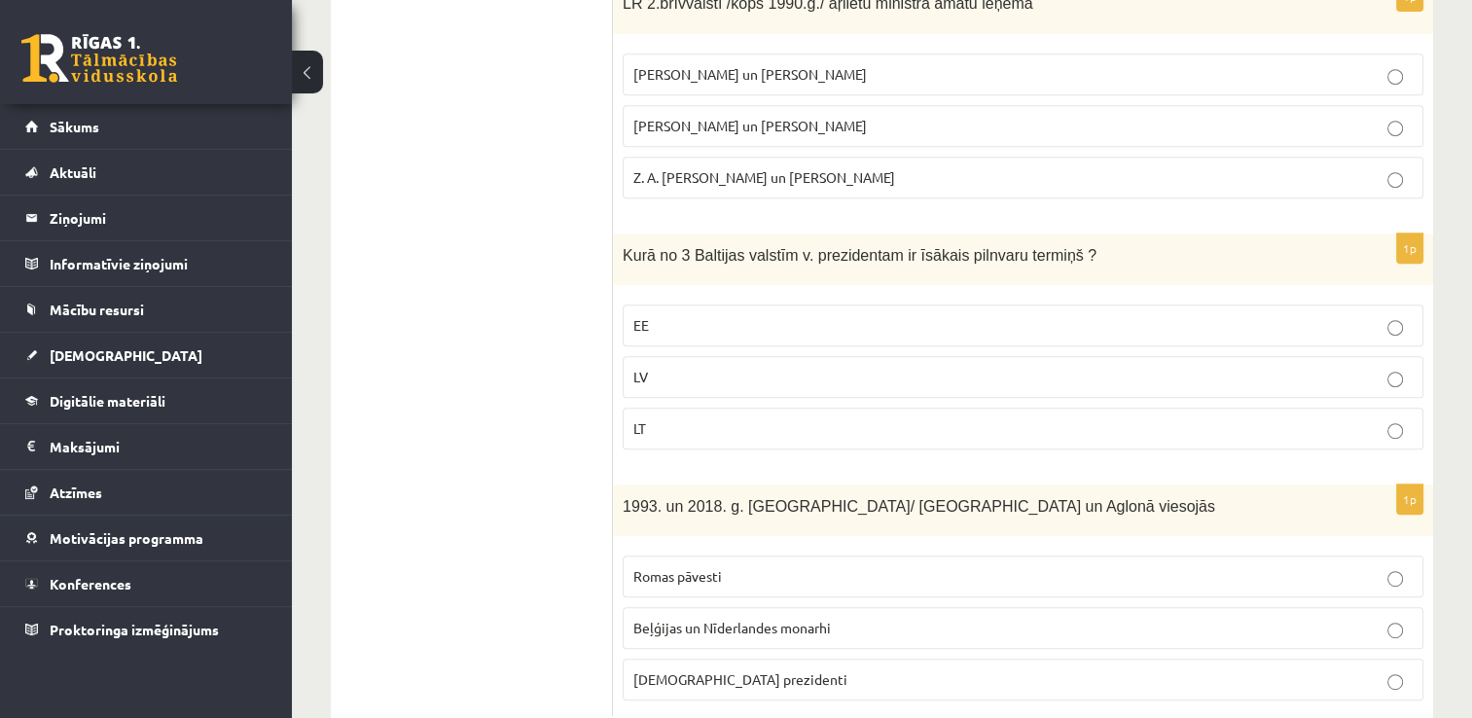
click at [629, 254] on span "Kurā no 3 Baltijas valstīm v. prezidentam ir īsākais pilnvaru termiņš ?" at bounding box center [860, 255] width 474 height 17
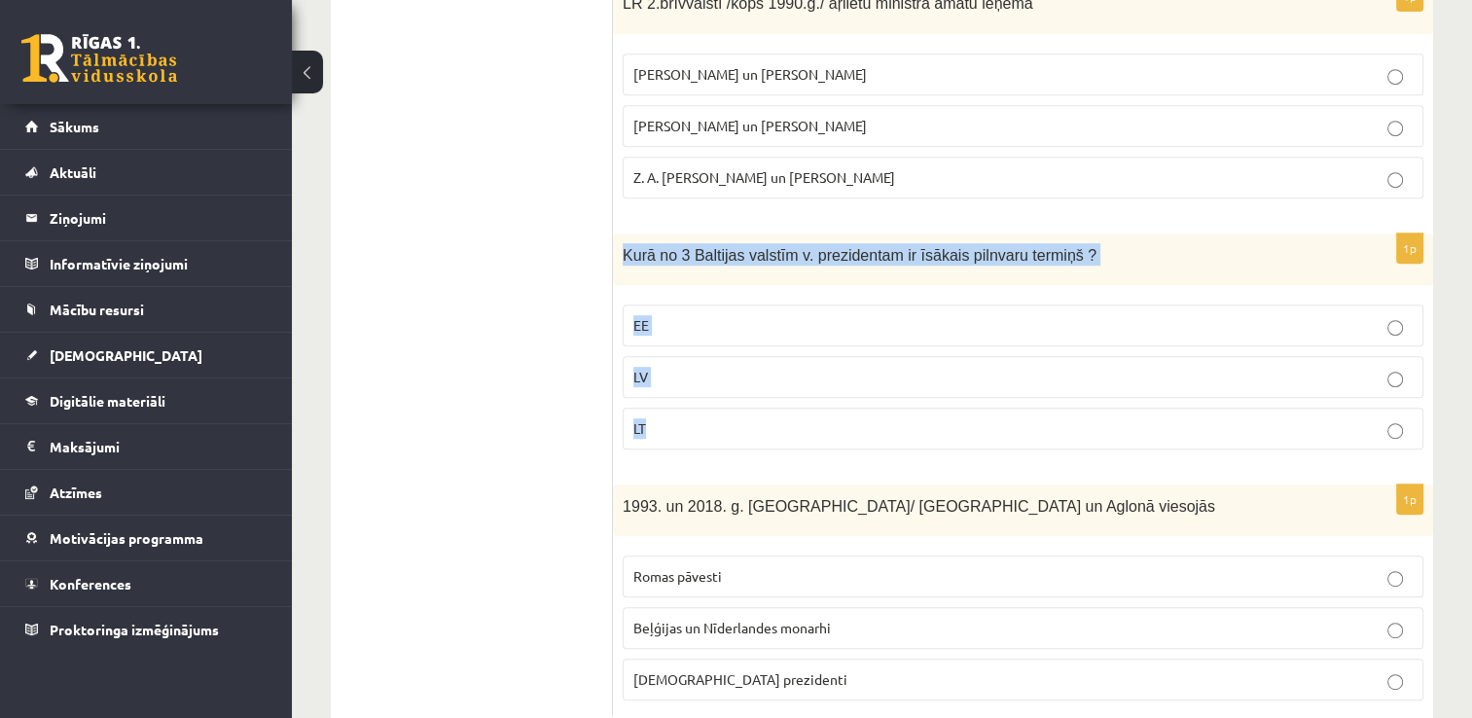
drag, startPoint x: 622, startPoint y: 243, endPoint x: 677, endPoint y: 399, distance: 165.2
click at [677, 399] on div "1p Kurā no 3 Baltijas valstīm v. prezidentam ir īsākais pilnvaru termiņš ? EE L…" at bounding box center [1023, 349] width 820 height 232
click at [735, 333] on label "EE" at bounding box center [1023, 325] width 801 height 42
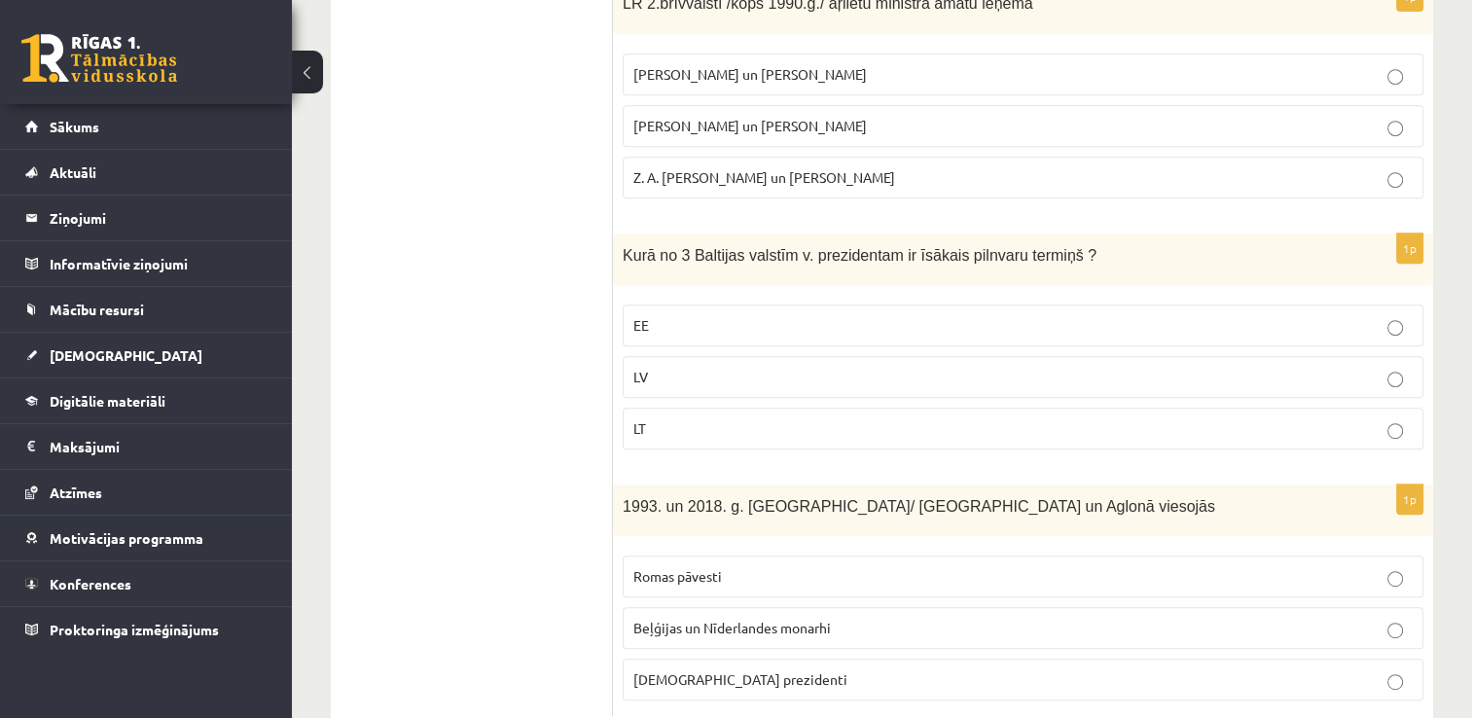
scroll to position [938, 0]
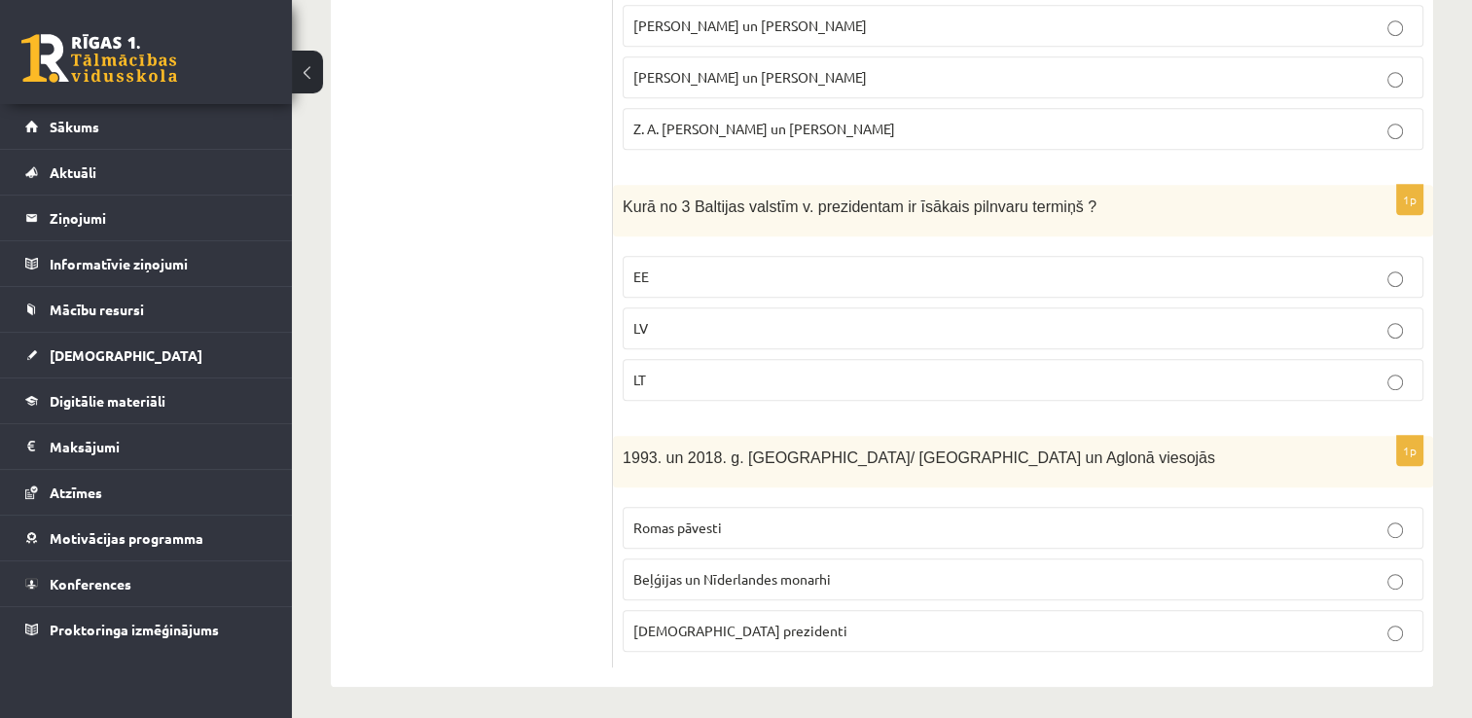
click at [694, 517] on p "Romas pāvesti" at bounding box center [1022, 527] width 779 height 20
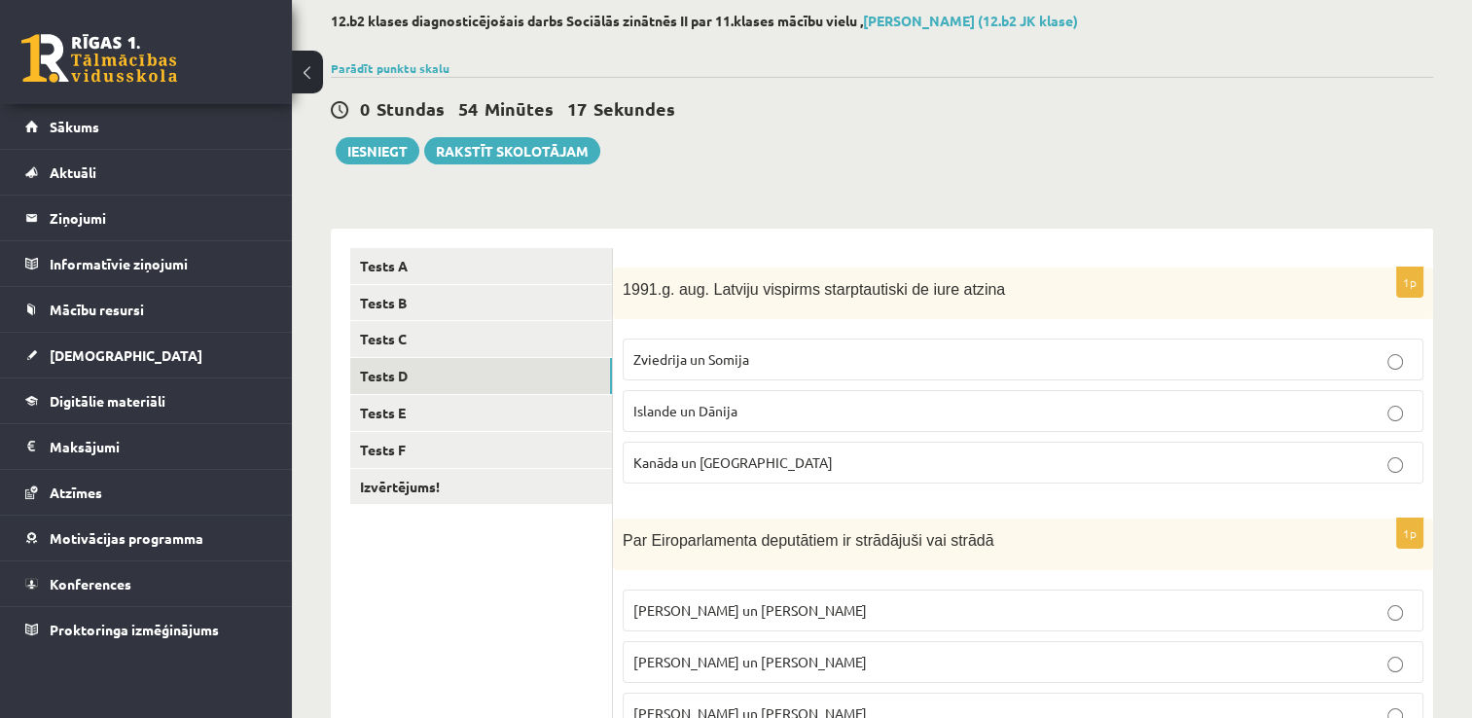
scroll to position [0, 0]
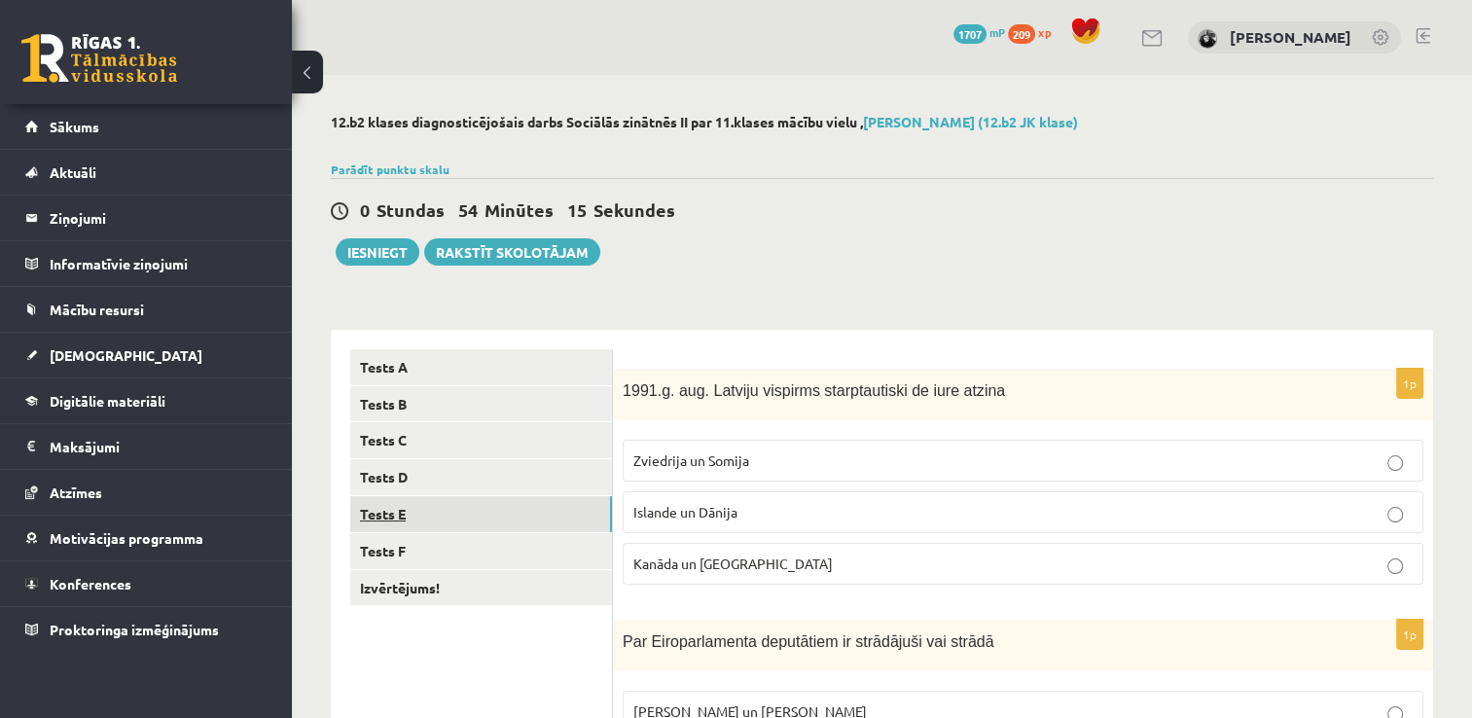
click at [517, 520] on link "Tests E" at bounding box center [481, 514] width 262 height 36
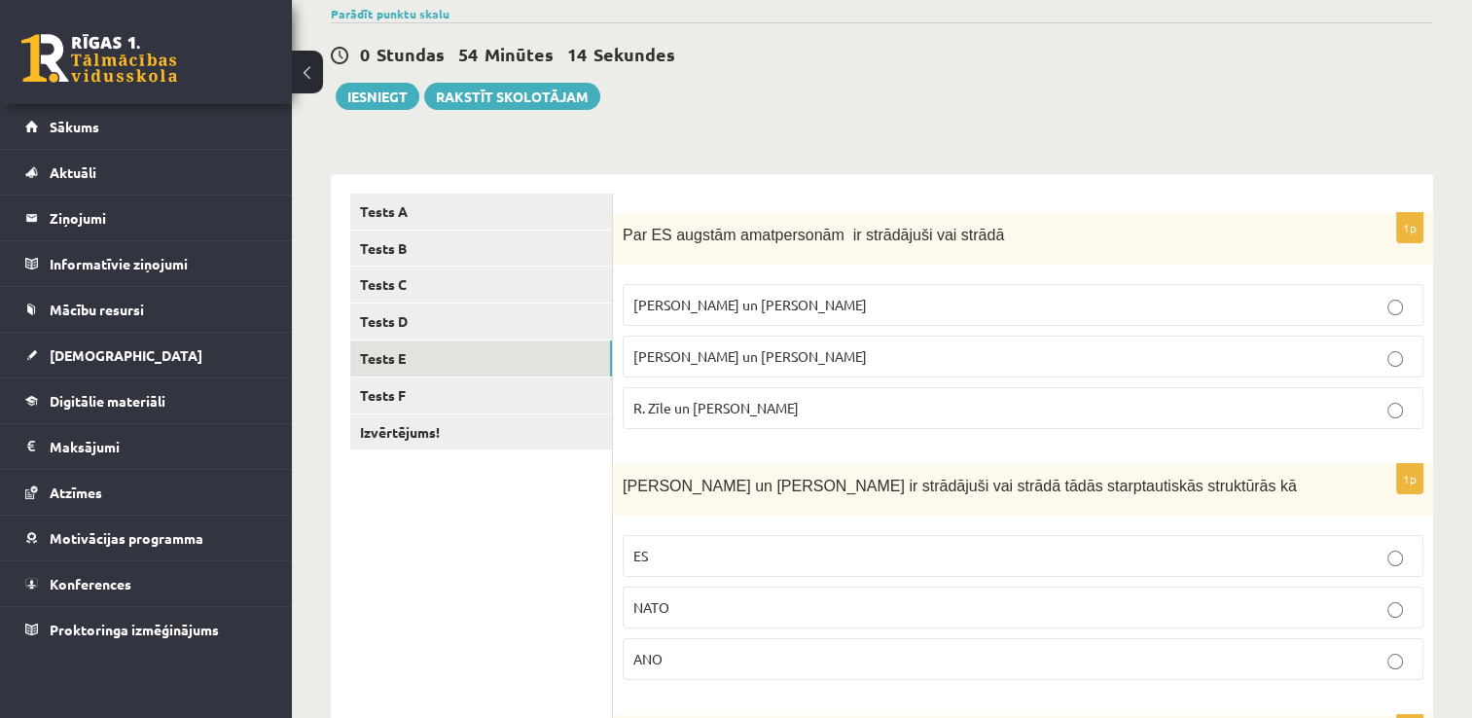
scroll to position [158, 0]
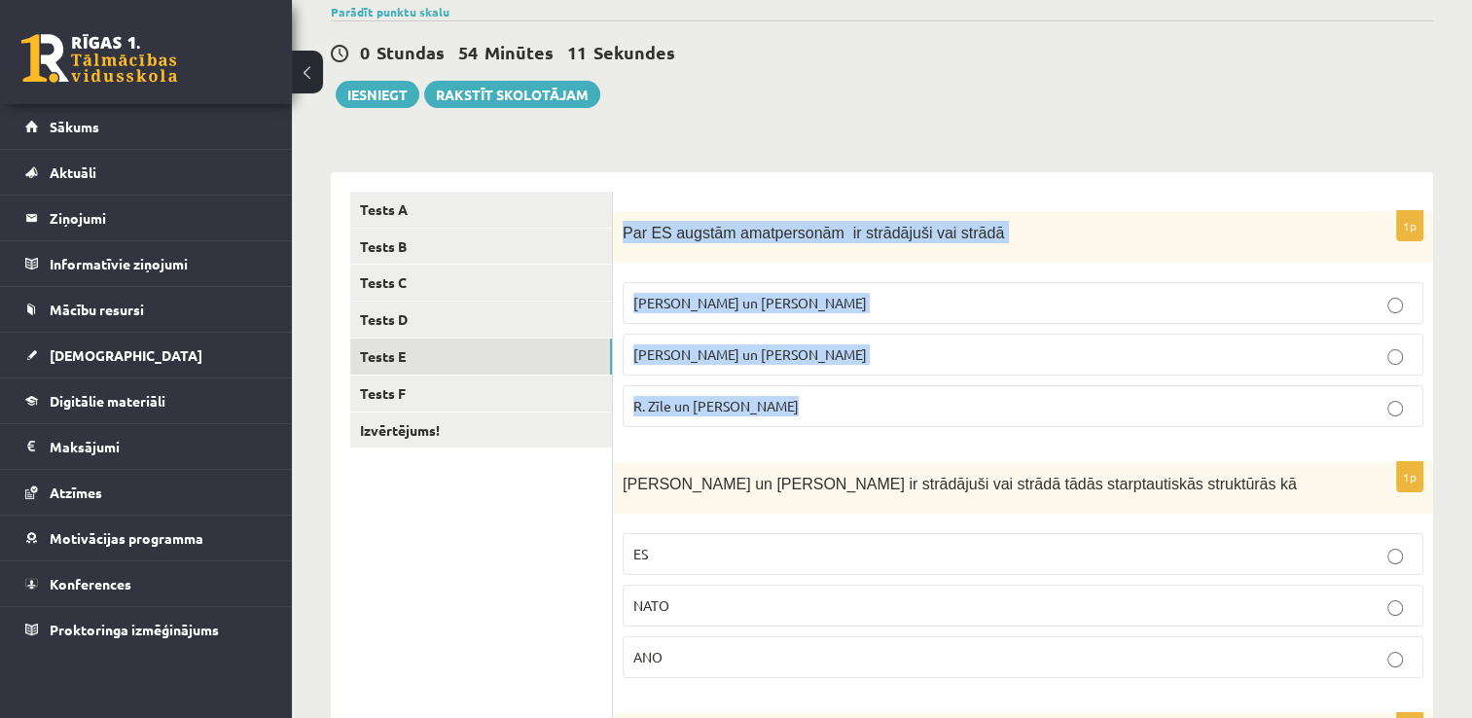
drag, startPoint x: 619, startPoint y: 232, endPoint x: 868, endPoint y: 400, distance: 300.5
click at [868, 400] on div "1p Par ES augstām amatpersonām ir strādājuši vai strādā [PERSON_NAME] un [PERSO…" at bounding box center [1023, 327] width 820 height 232
click at [751, 379] on fieldset "[PERSON_NAME] un [PERSON_NAME] [PERSON_NAME] un [PERSON_NAME][GEOGRAPHIC_DATA] …" at bounding box center [1023, 352] width 801 height 160
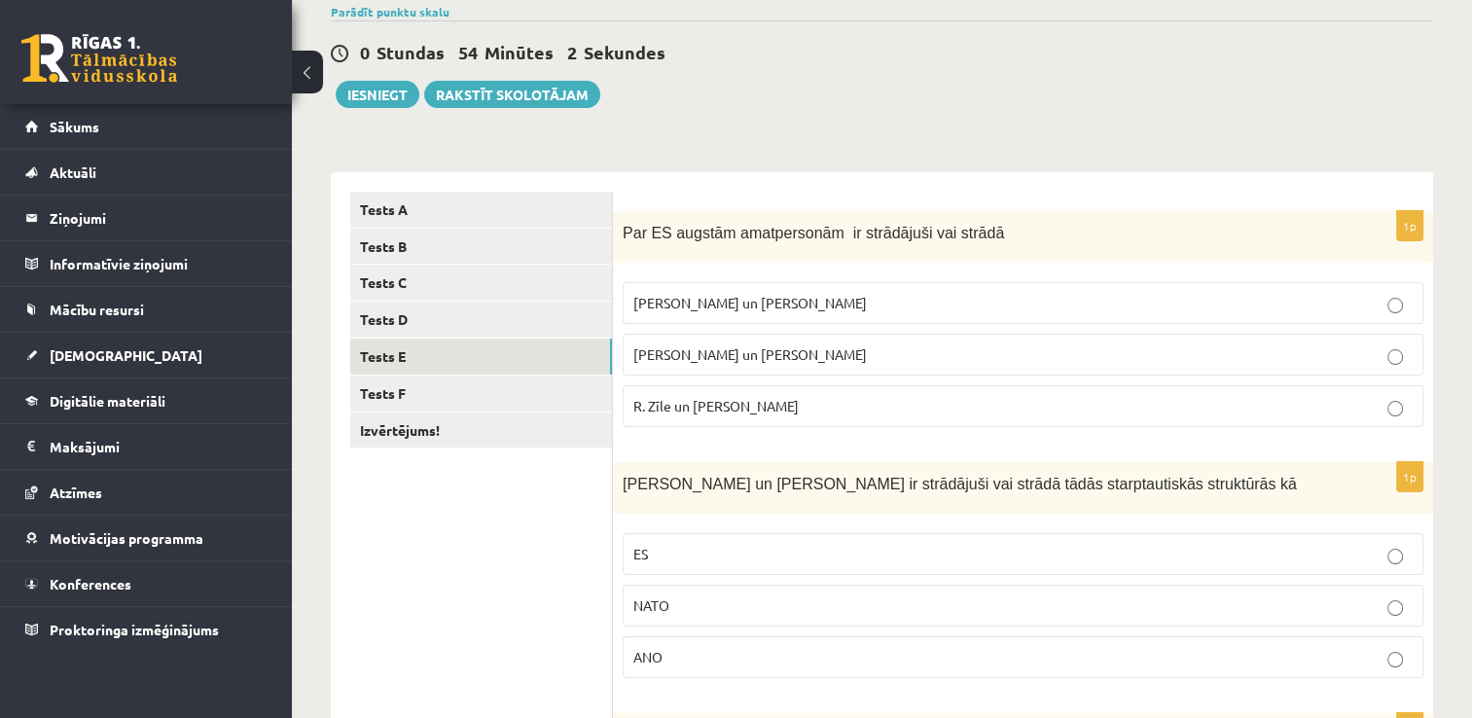
click at [754, 403] on span "R. Zīle un [PERSON_NAME]" at bounding box center [715, 406] width 165 height 18
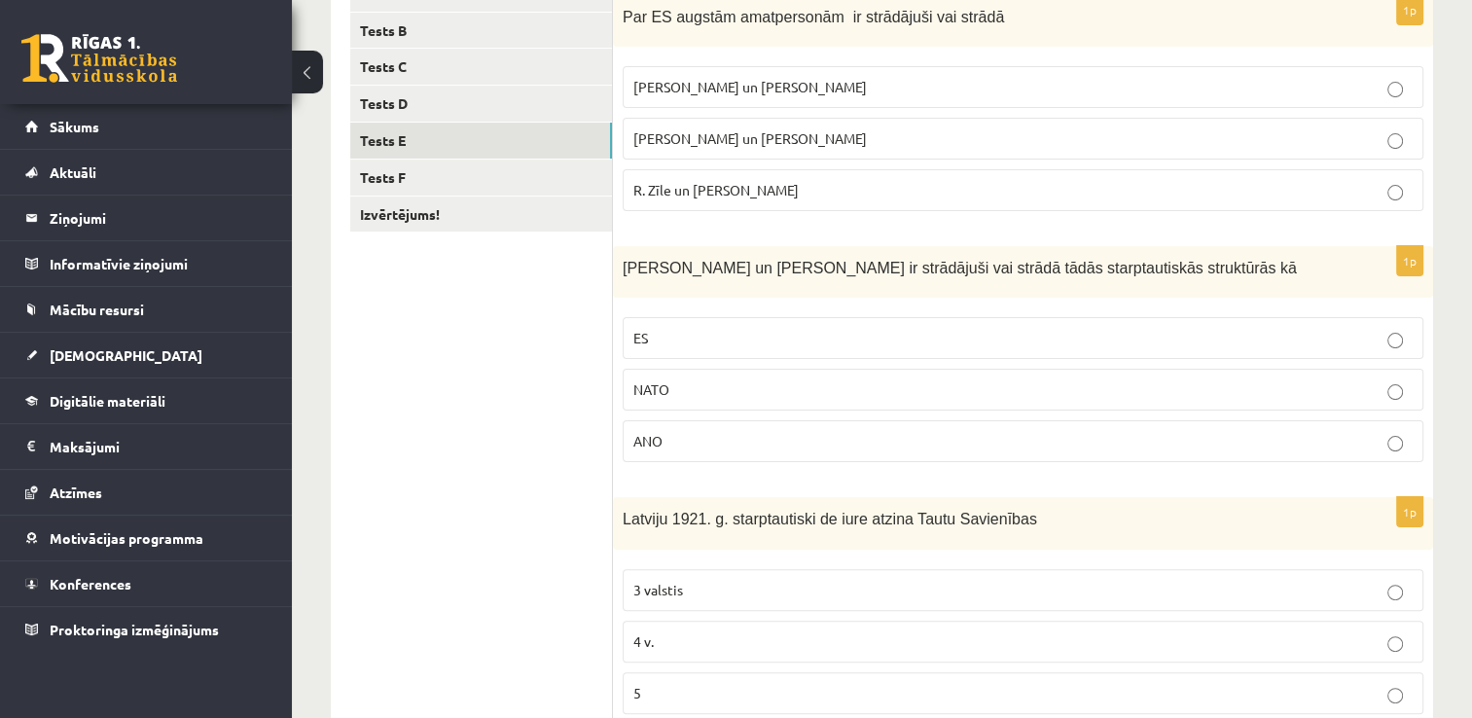
scroll to position [375, 0]
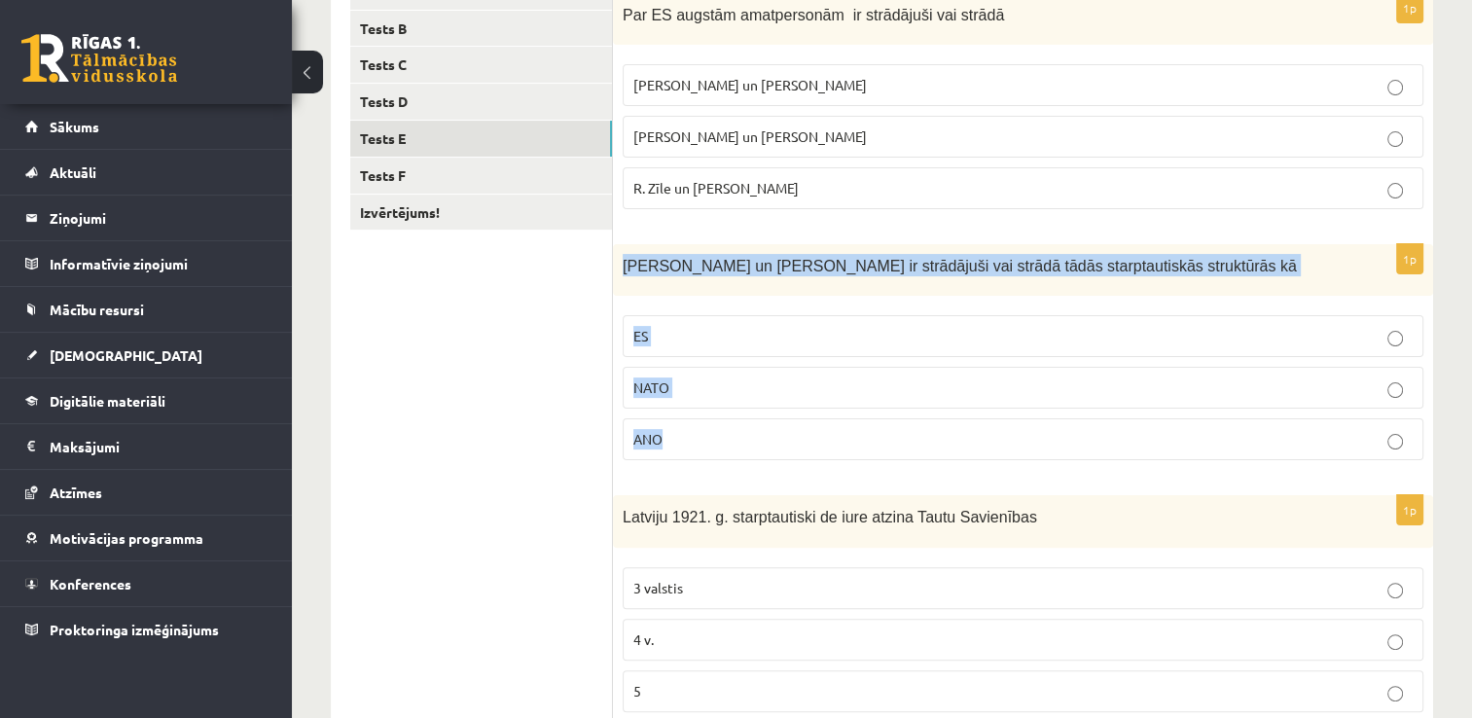
drag, startPoint x: 619, startPoint y: 268, endPoint x: 704, endPoint y: 416, distance: 170.8
click at [704, 416] on div "1p [PERSON_NAME] un [PERSON_NAME] ir strādājuši vai strādā tādās starptautiskās…" at bounding box center [1023, 360] width 820 height 232
click at [710, 411] on fieldset "ES NATO ANO" at bounding box center [1023, 385] width 801 height 160
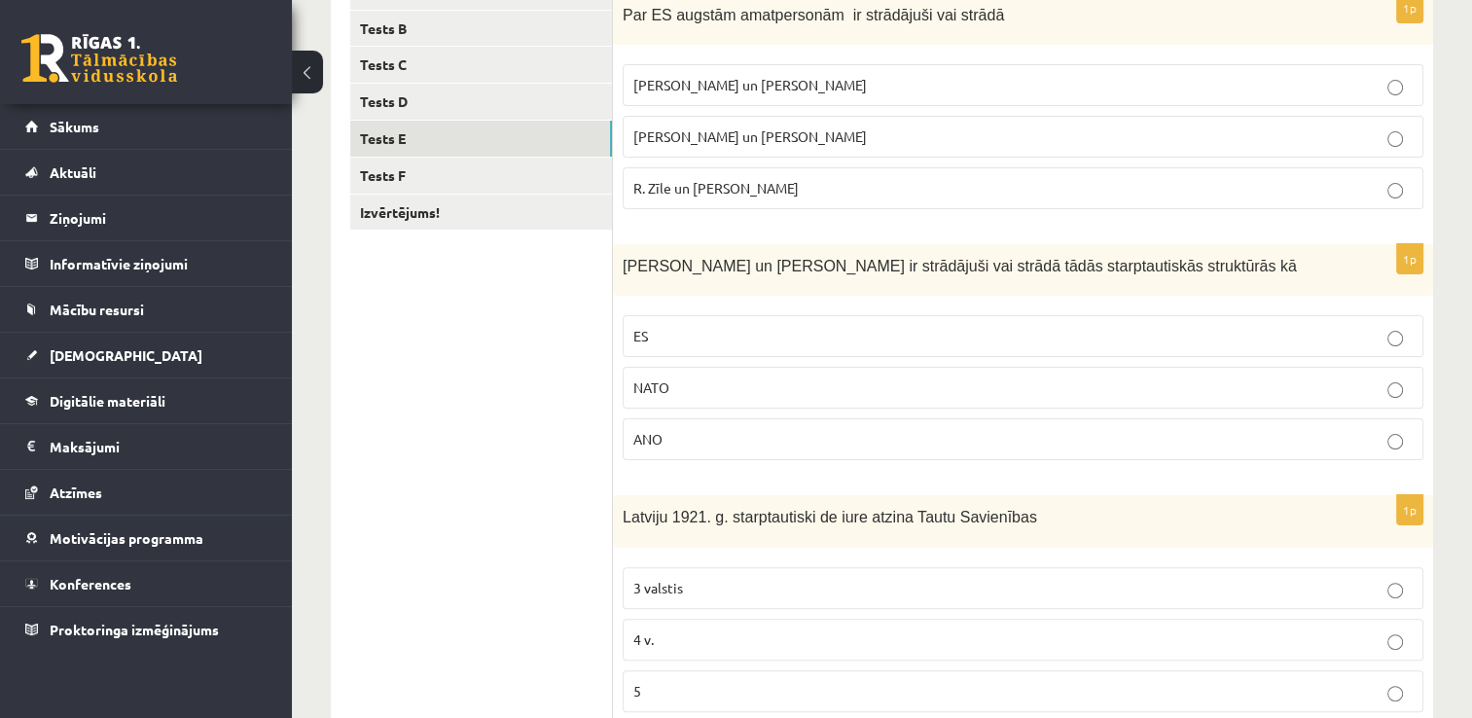
click at [708, 377] on p "NATO" at bounding box center [1022, 387] width 779 height 20
click at [689, 331] on p "ES" at bounding box center [1022, 336] width 779 height 20
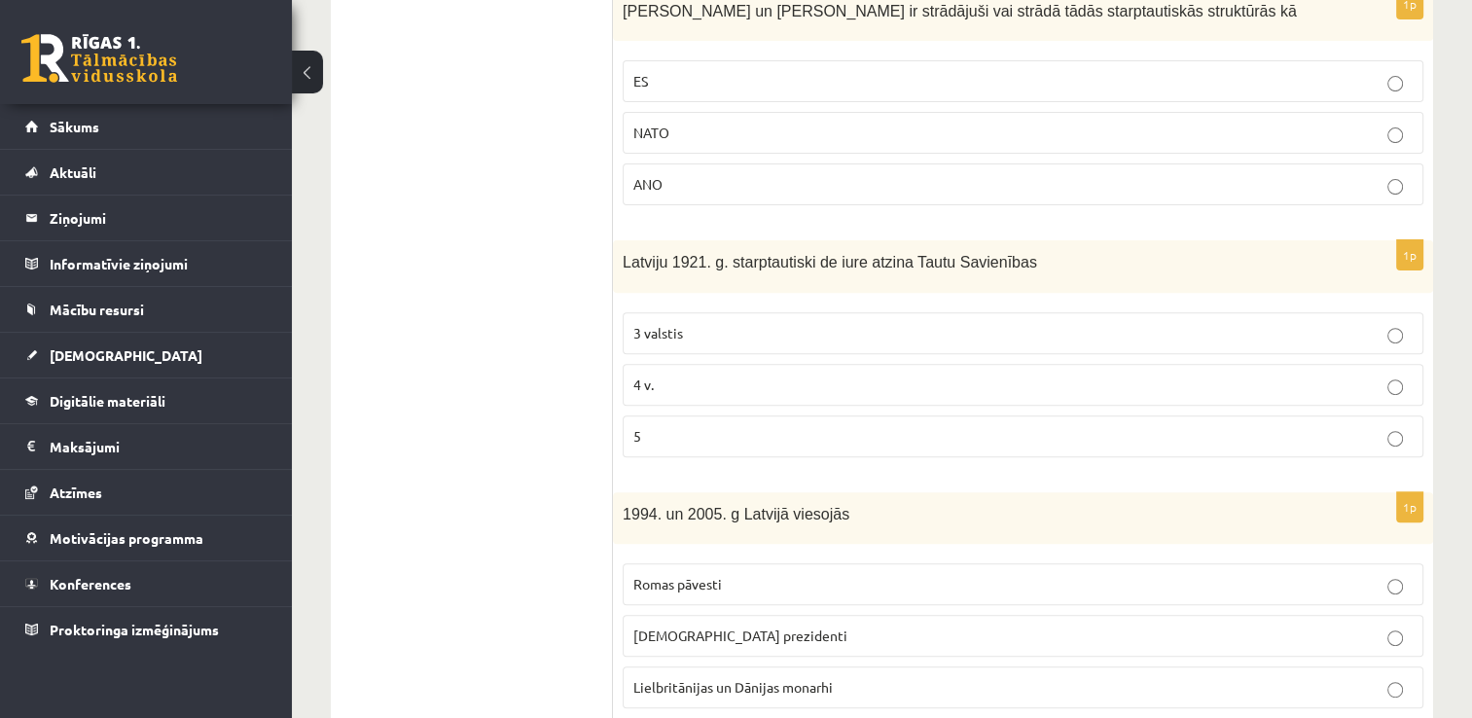
scroll to position [630, 0]
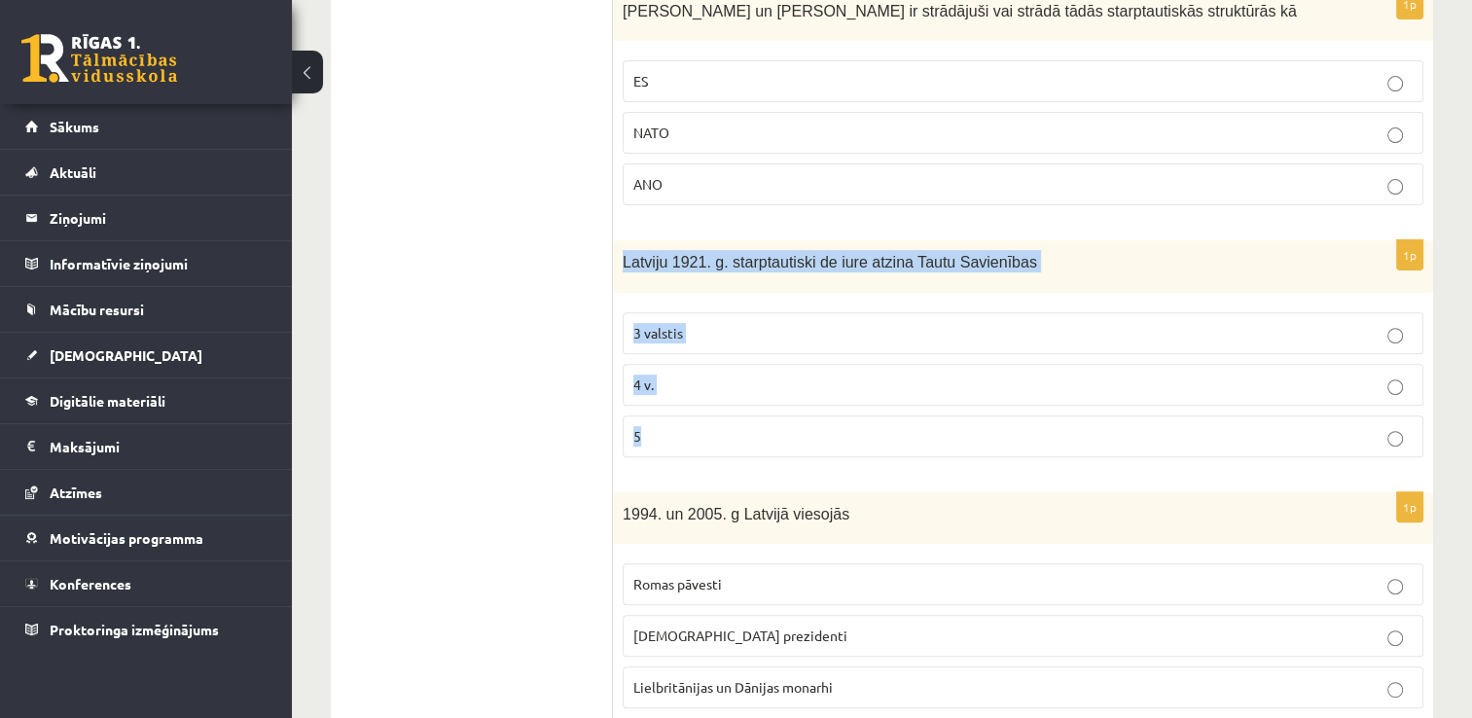
drag, startPoint x: 619, startPoint y: 257, endPoint x: 685, endPoint y: 418, distance: 174.5
click at [685, 418] on div "1p Latviju 1921. g. starptautiski de iure atzina Tautu Savienības 3 valstis 4 v…" at bounding box center [1023, 356] width 820 height 232
click at [748, 434] on p "5" at bounding box center [1022, 436] width 779 height 20
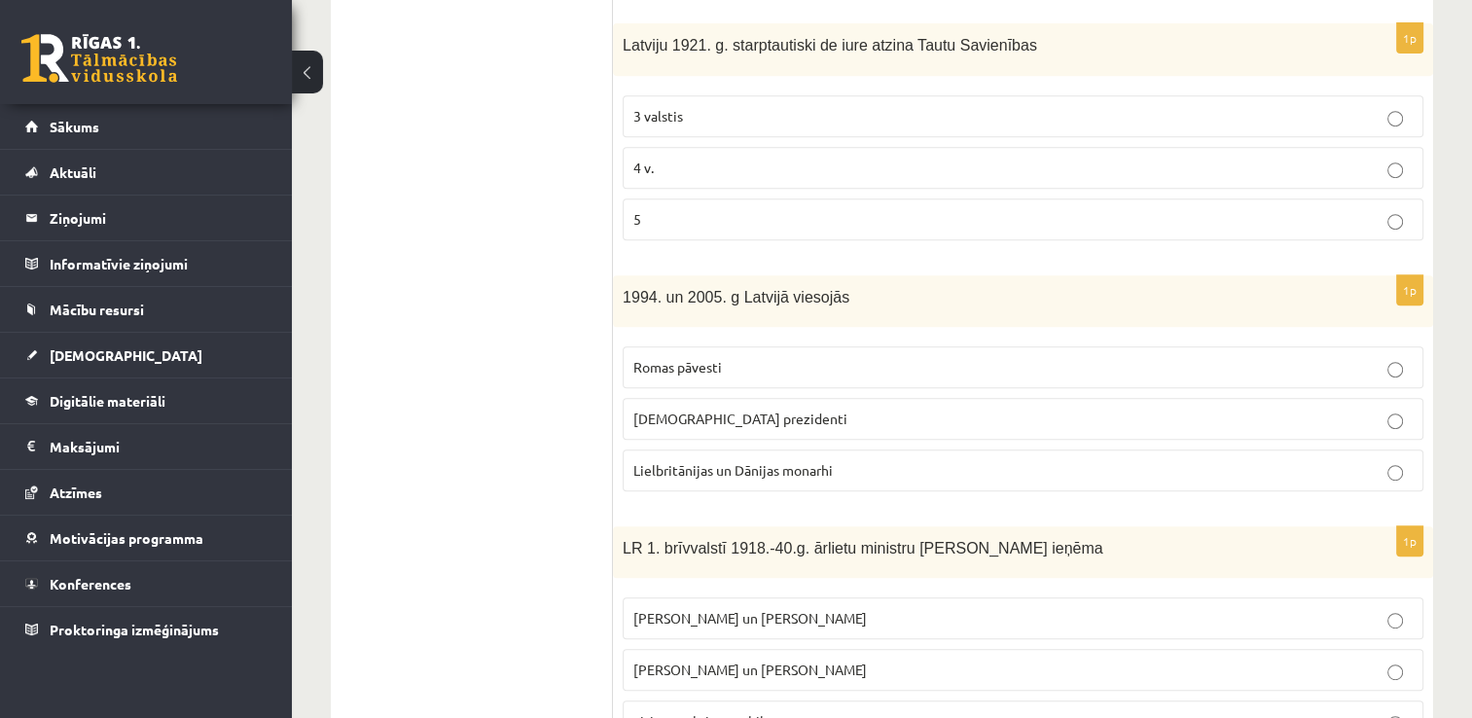
scroll to position [852, 0]
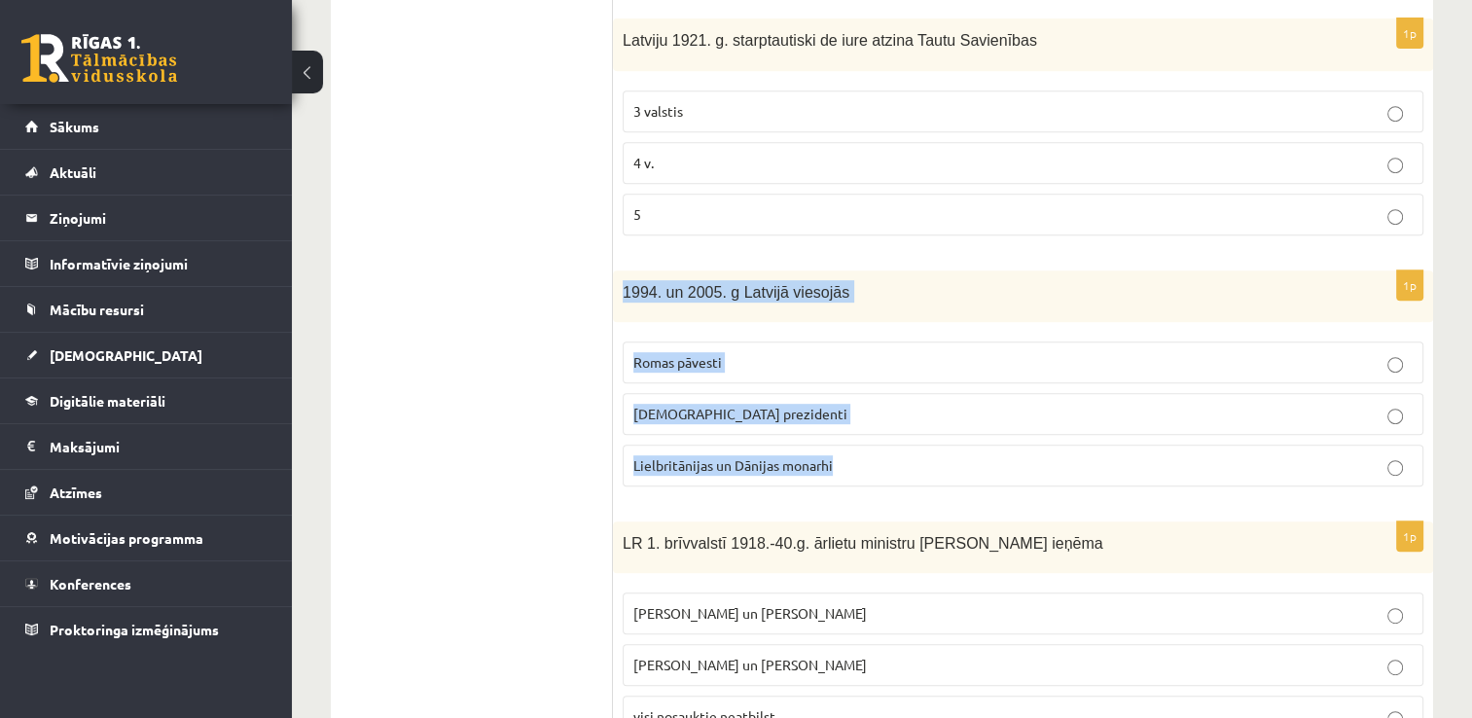
drag, startPoint x: 626, startPoint y: 283, endPoint x: 864, endPoint y: 449, distance: 289.8
click at [864, 449] on div "1p 1994. un 2005. g Latvijā viesojās Romas pāvesti [DEMOGRAPHIC_DATA] prezident…" at bounding box center [1023, 386] width 820 height 232
click at [824, 424] on label "[DEMOGRAPHIC_DATA] prezidenti" at bounding box center [1023, 414] width 801 height 42
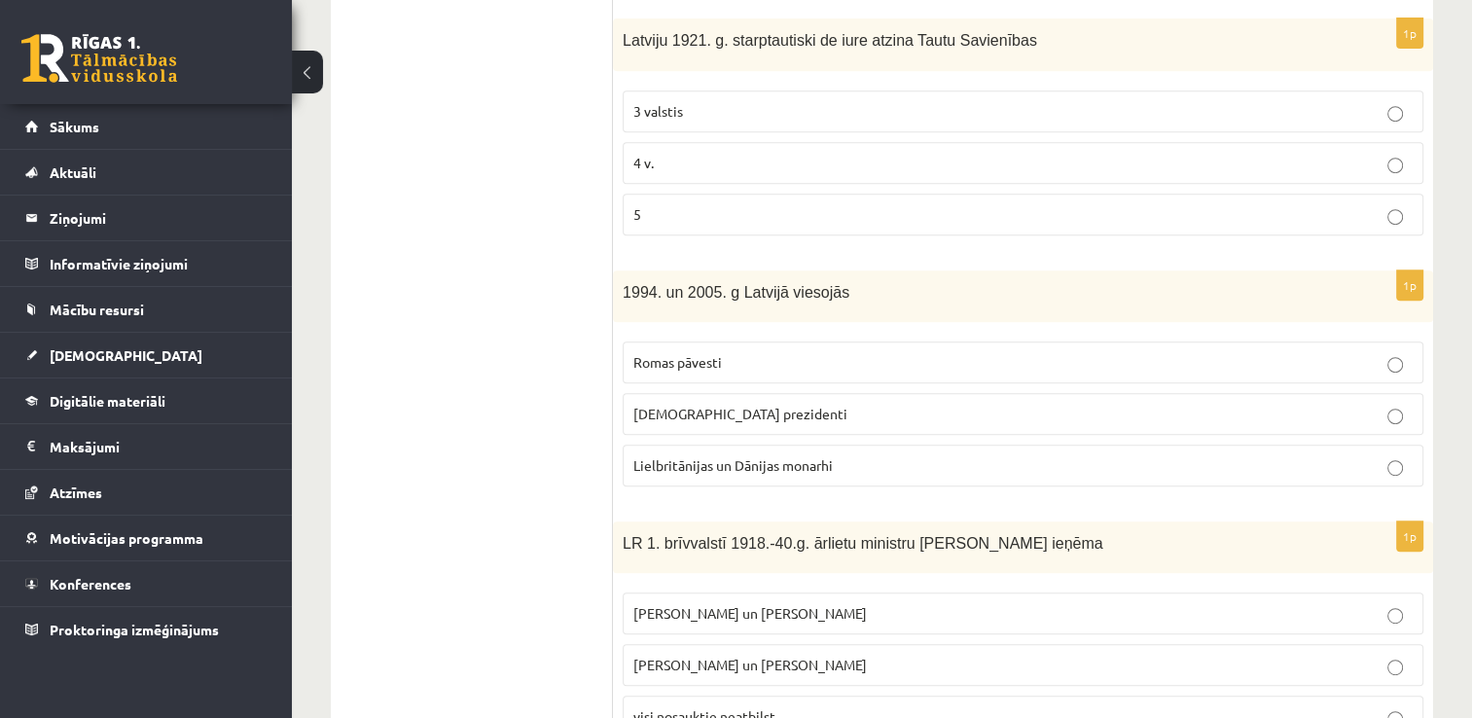
click at [719, 370] on label "Romas pāvesti" at bounding box center [1023, 362] width 801 height 42
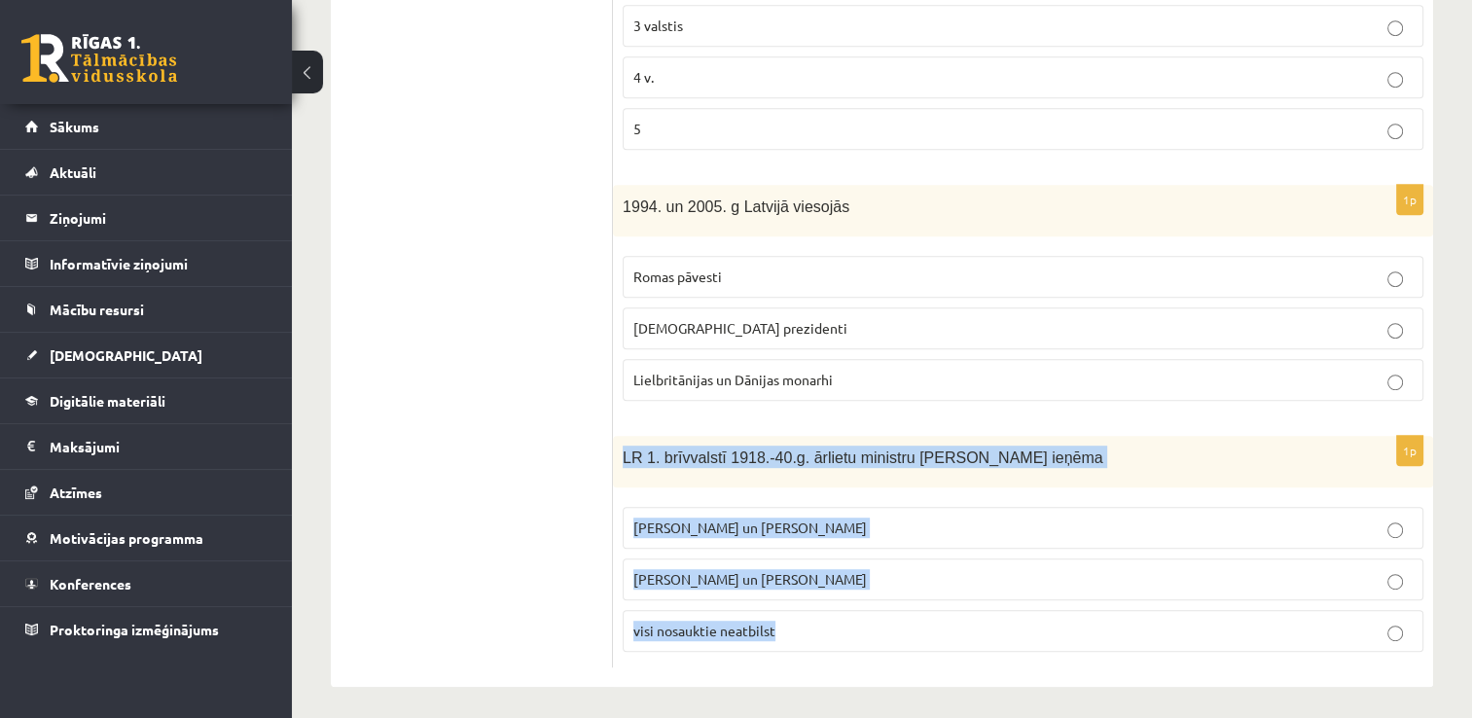
drag, startPoint x: 618, startPoint y: 456, endPoint x: 828, endPoint y: 599, distance: 254.1
click at [828, 599] on div "1p LR 1. brīvvalstī 1918.-40.g. ārlietu ministru [PERSON_NAME] ieņēma [PERSON_N…" at bounding box center [1023, 552] width 820 height 232
click at [802, 517] on p "[PERSON_NAME] un [PERSON_NAME]" at bounding box center [1022, 527] width 779 height 20
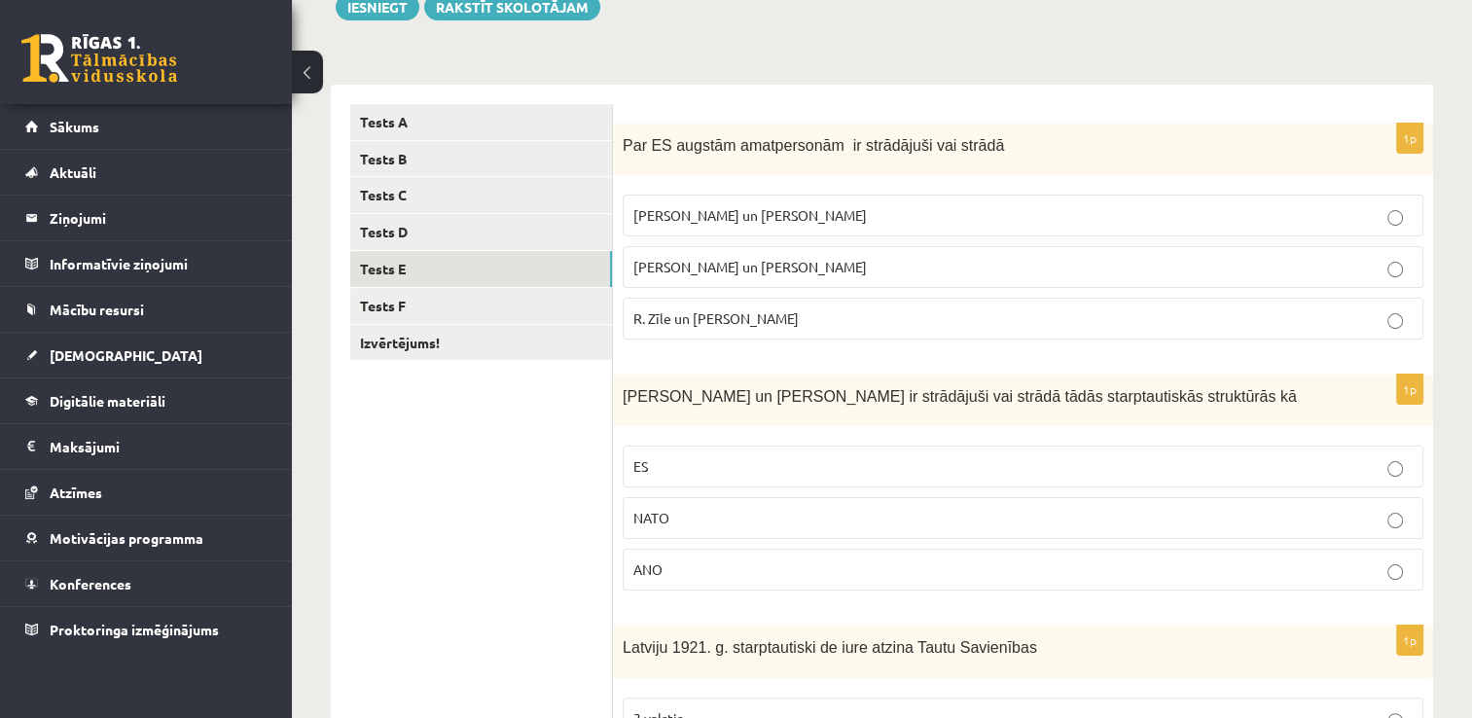
scroll to position [210, 0]
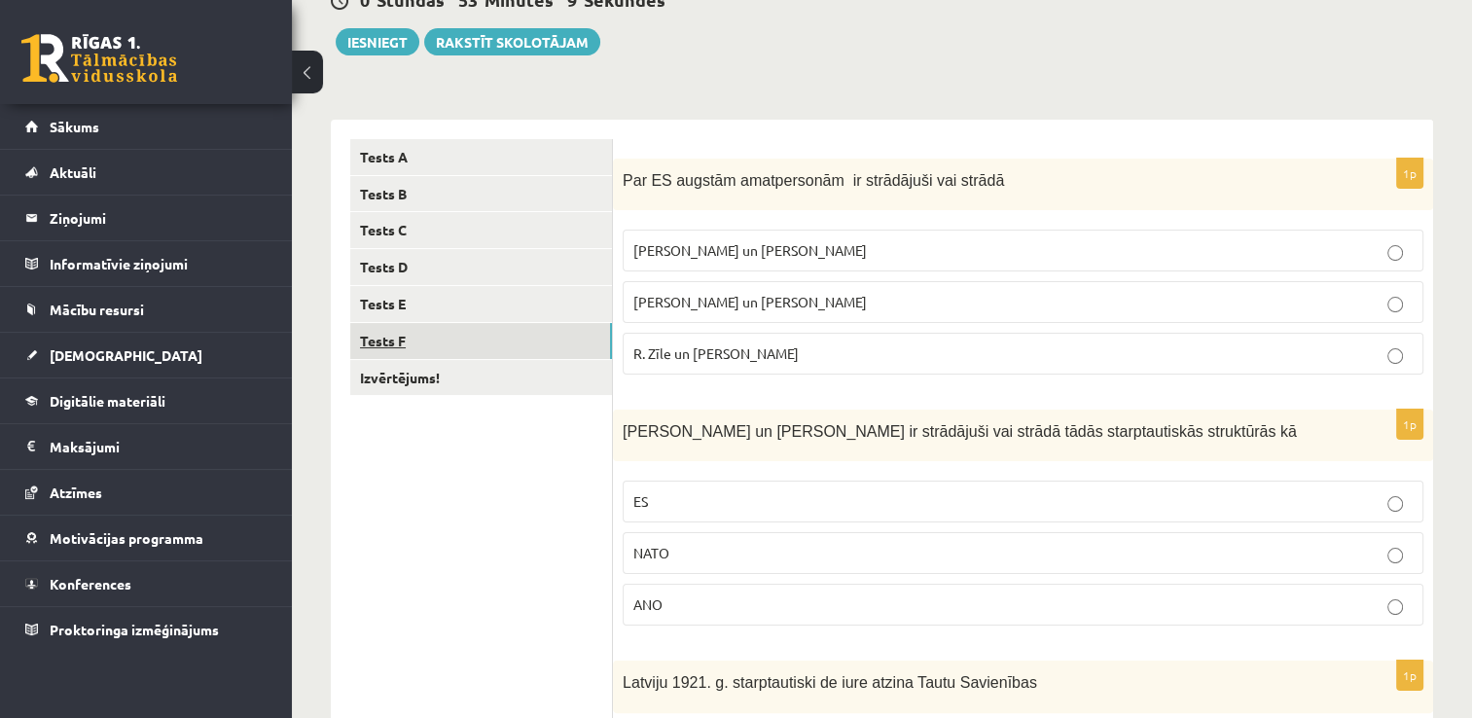
click at [445, 339] on link "Tests F" at bounding box center [481, 341] width 262 height 36
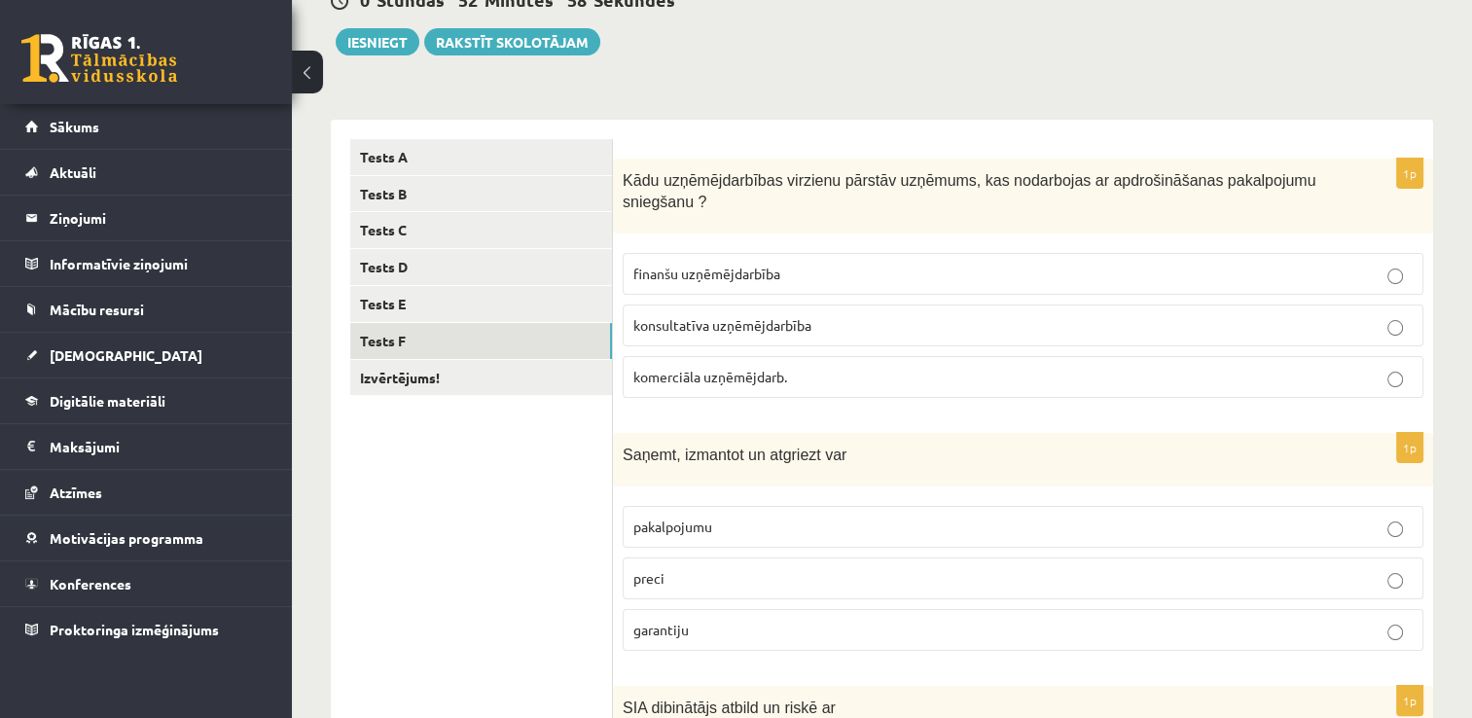
click at [745, 316] on span "konsultatīva uzņēmējdarbība" at bounding box center [722, 325] width 178 height 18
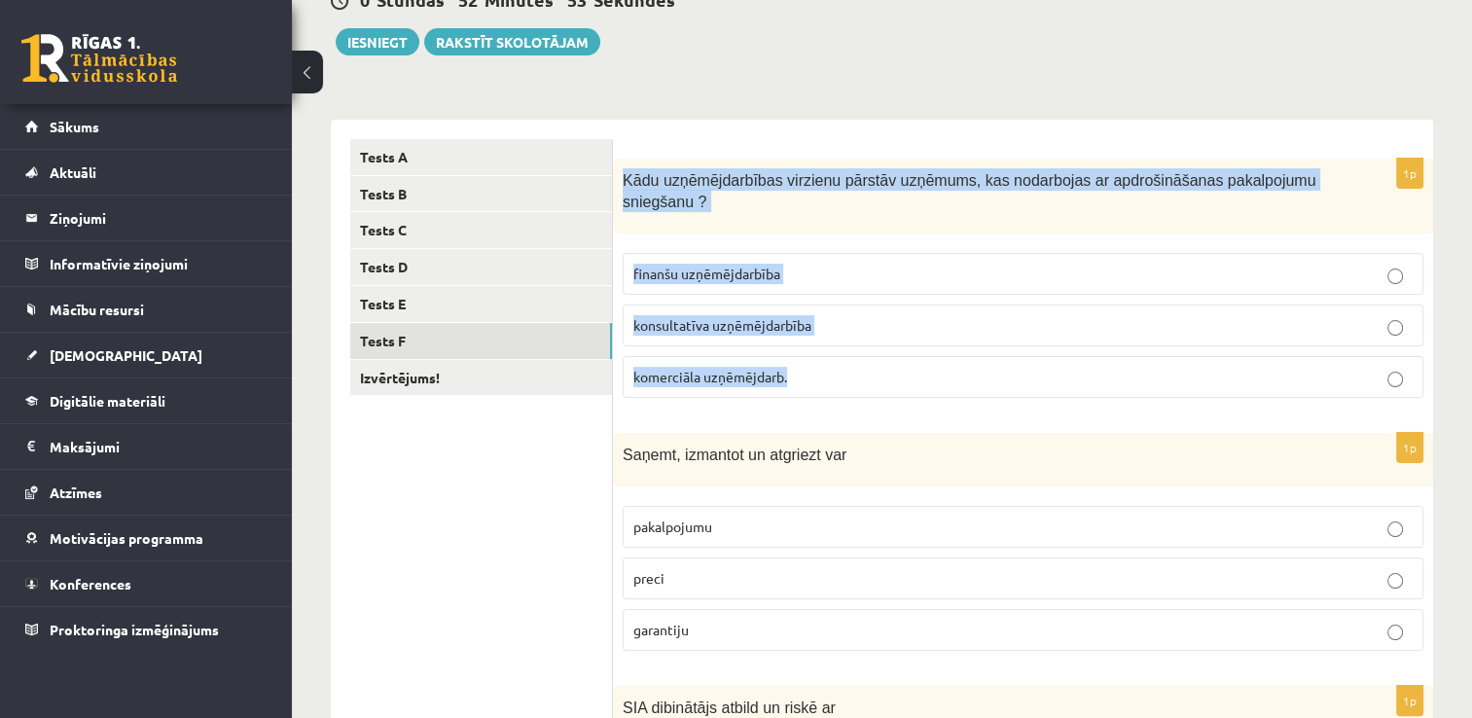
drag, startPoint x: 623, startPoint y: 182, endPoint x: 846, endPoint y: 352, distance: 281.1
click at [846, 352] on div "1p Kādu uzņēmējdarbības virzienu pārstāv uzņēmums, kas nodarbojas ar apdrošināš…" at bounding box center [1023, 286] width 820 height 255
click at [732, 265] on span "finanšu uzņēmējdarbība" at bounding box center [706, 274] width 147 height 18
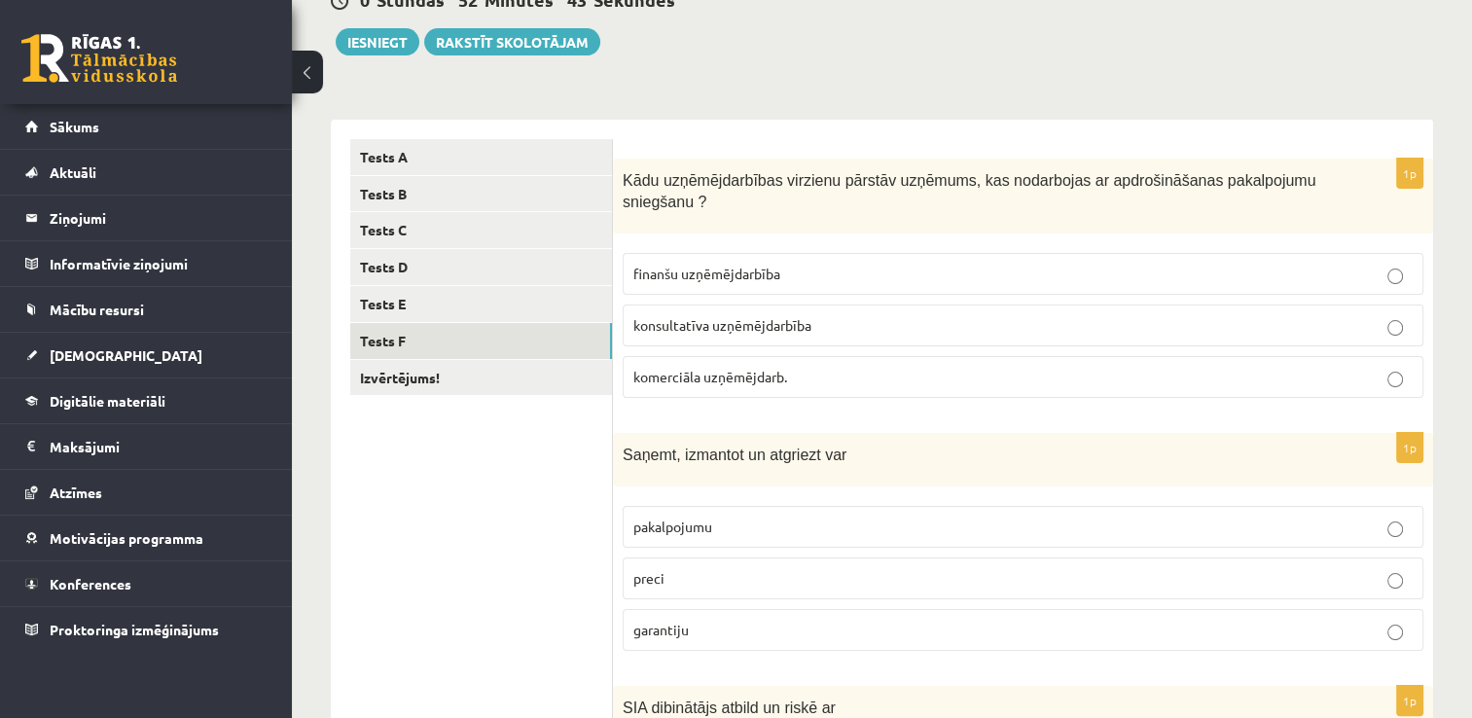
scroll to position [385, 0]
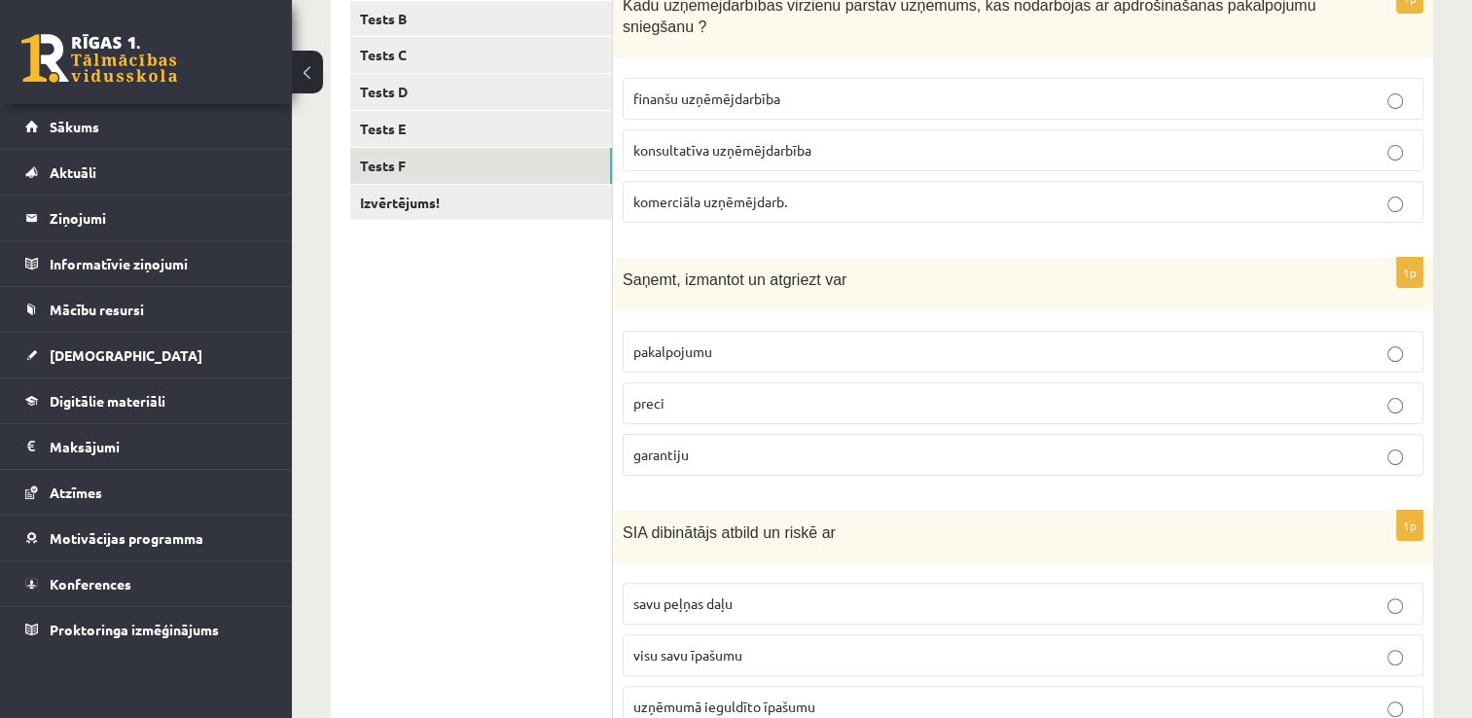
click at [675, 391] on label "preci" at bounding box center [1023, 403] width 801 height 42
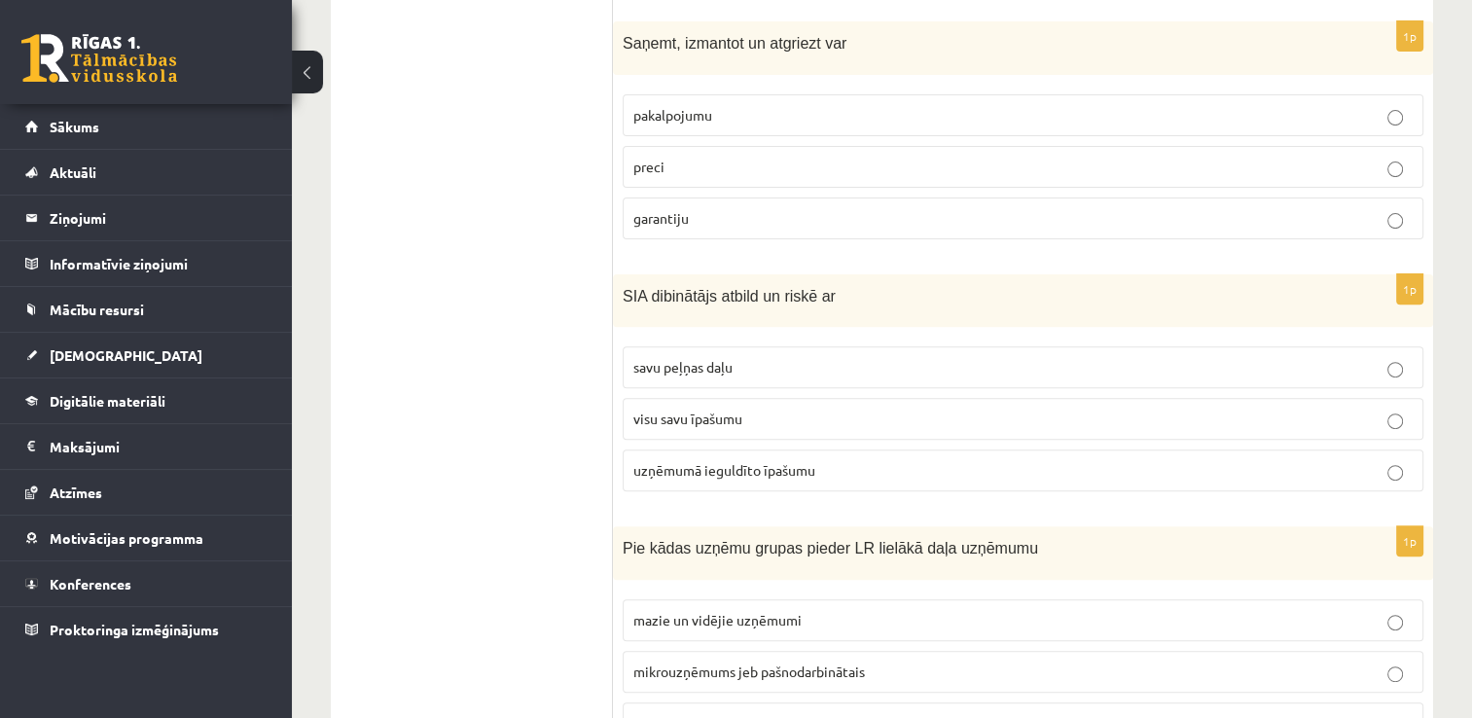
scroll to position [623, 0]
click at [677, 459] on p "uzņēmumā ieguldīto īpašumu" at bounding box center [1022, 469] width 779 height 20
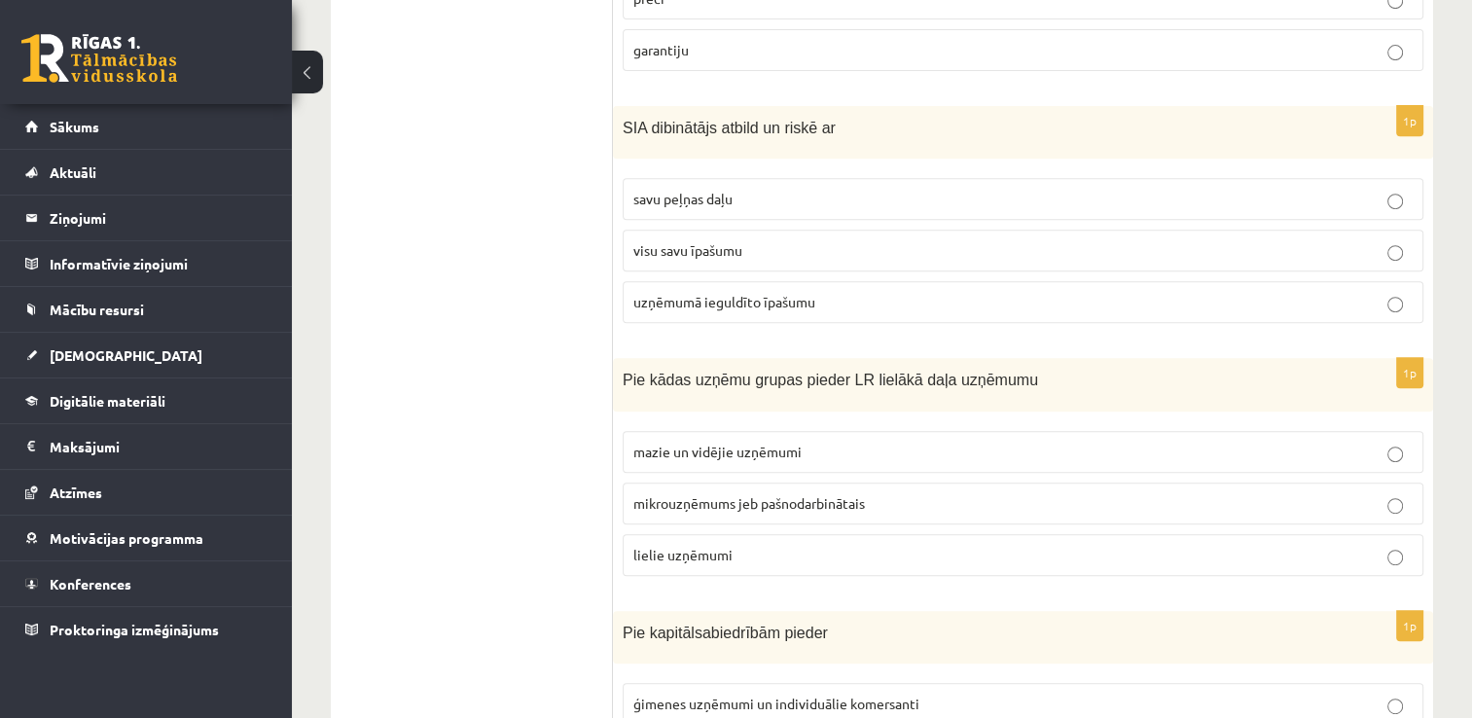
scroll to position [914, 0]
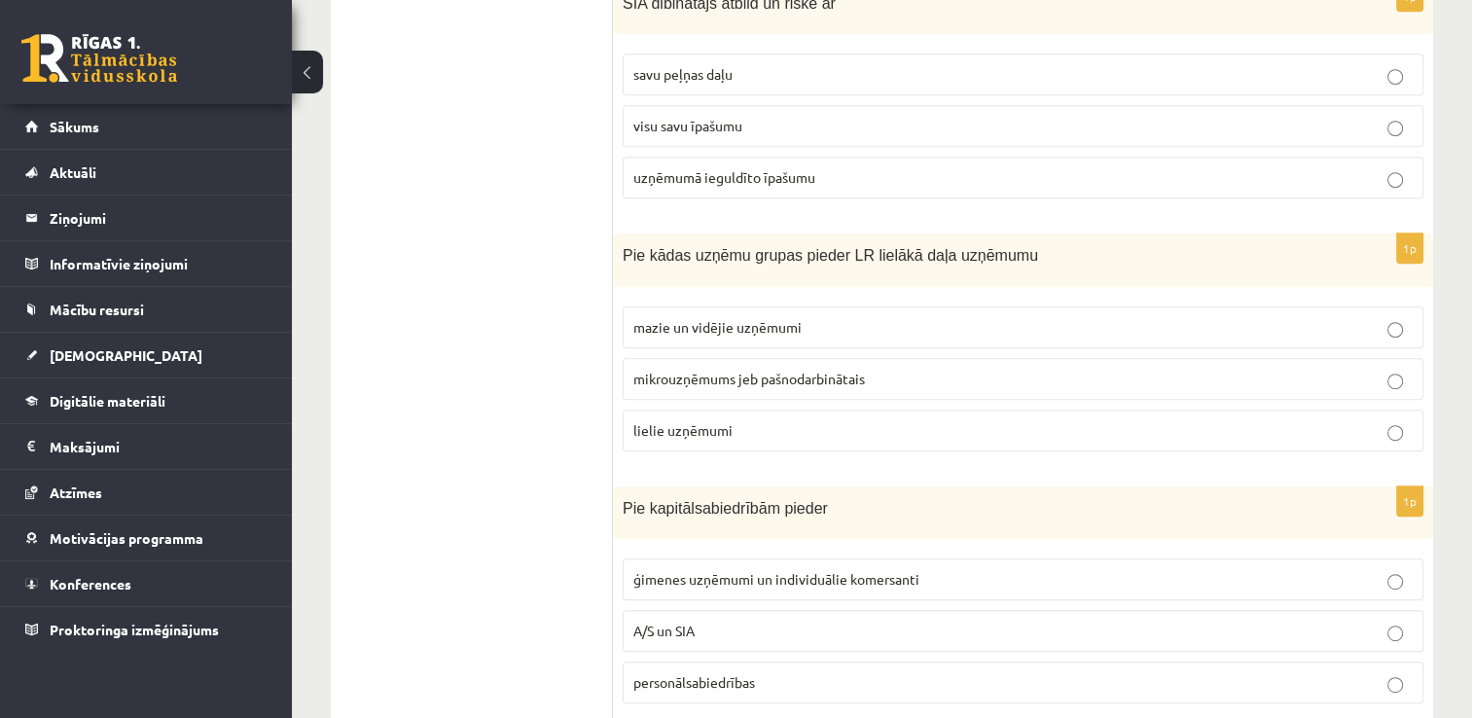
click at [677, 318] on span "mazie un vidējie uzņēmumi" at bounding box center [717, 327] width 168 height 18
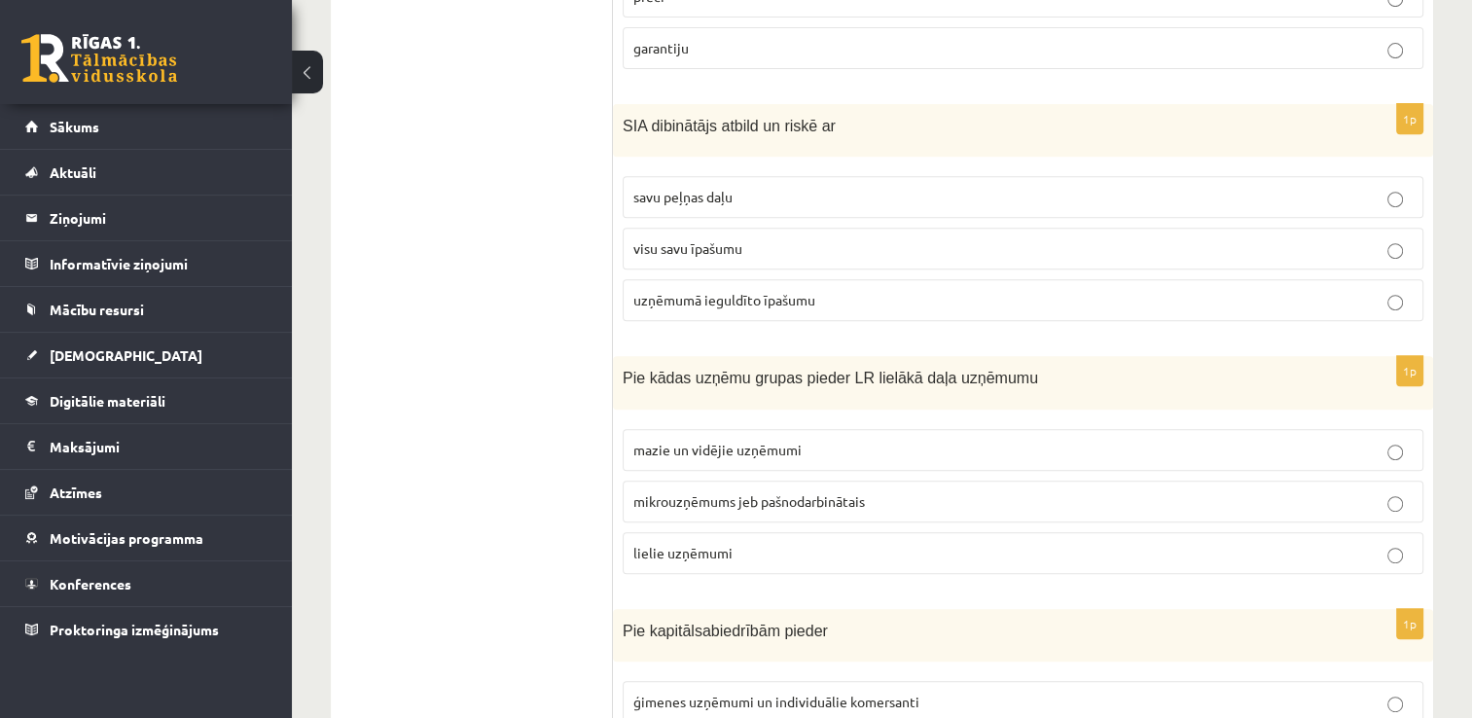
scroll to position [778, 0]
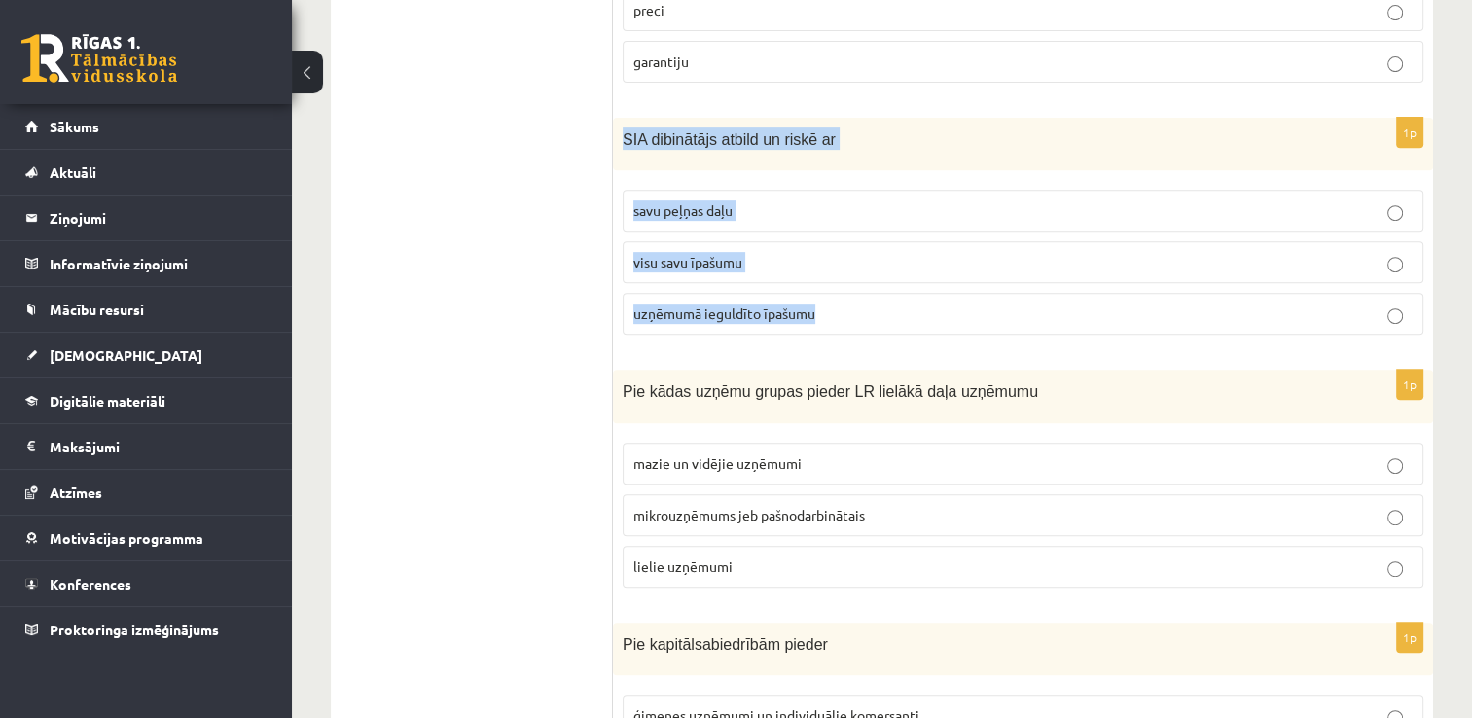
drag, startPoint x: 623, startPoint y: 113, endPoint x: 839, endPoint y: 286, distance: 277.5
click at [839, 286] on div "1p SIA dibinātājs atbild un riskē ar savu peļņas daļu visu savu īpašumu uzņēmum…" at bounding box center [1023, 234] width 820 height 233
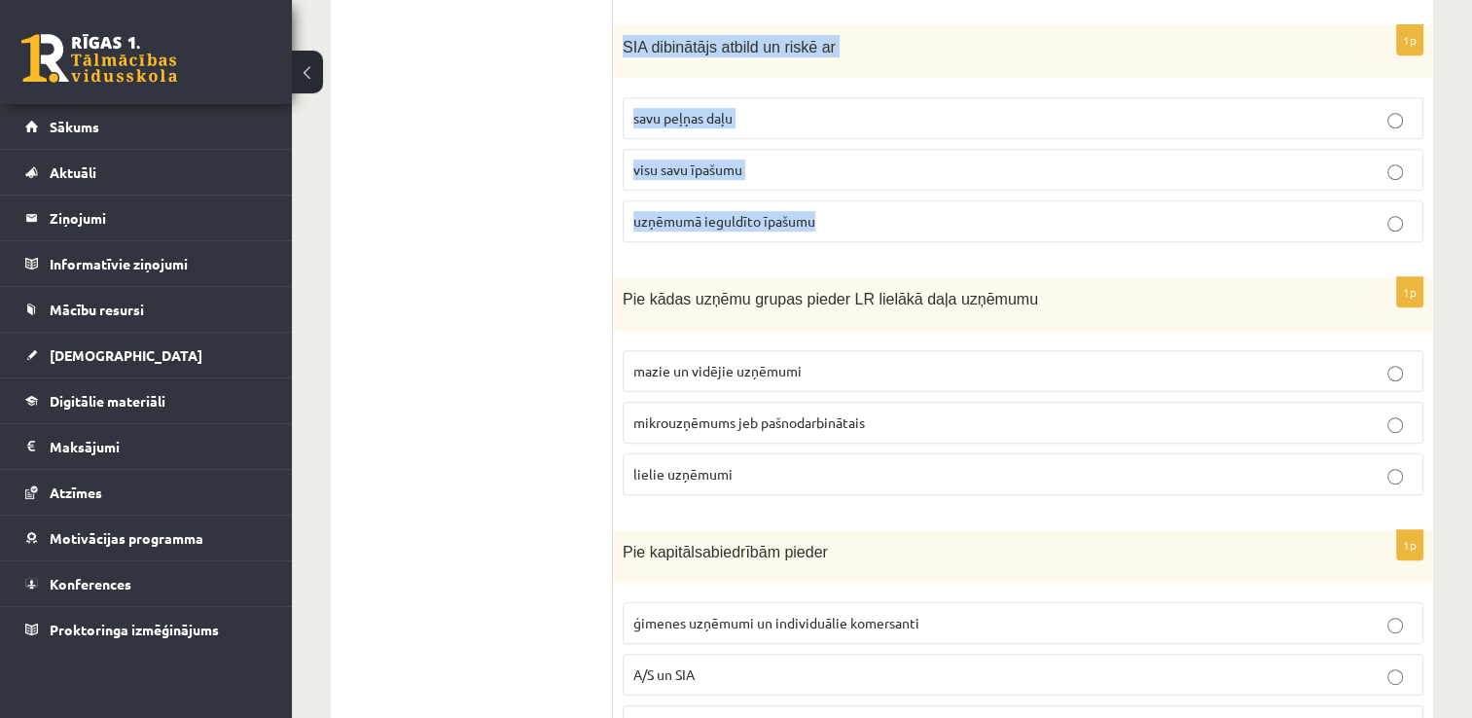
scroll to position [886, 0]
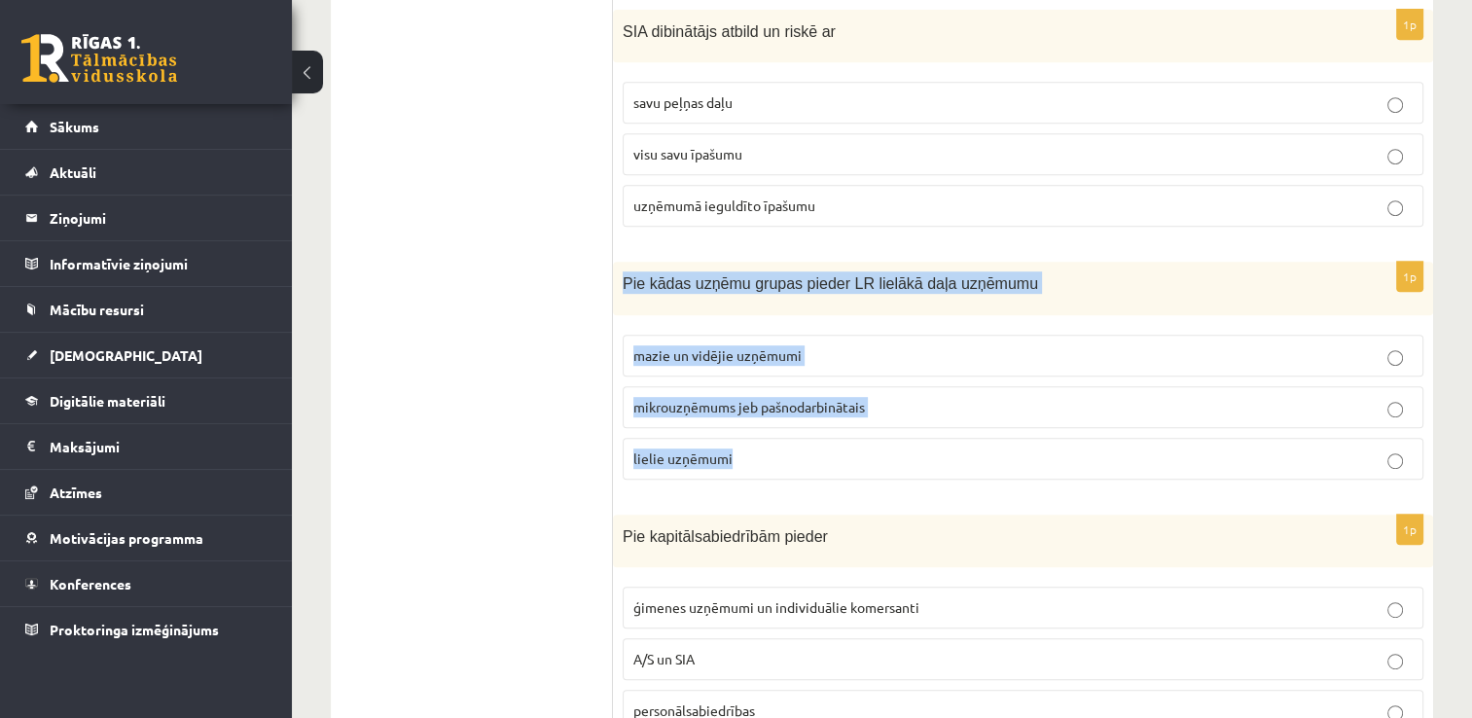
drag, startPoint x: 616, startPoint y: 256, endPoint x: 813, endPoint y: 434, distance: 265.9
click at [813, 434] on div "1p Pie kādas uzņēmu grupas pieder LR lielākā daļa uzņēmumu mazie un vidējie uzņ…" at bounding box center [1023, 378] width 820 height 233
click at [696, 346] on span "mazie un vidējie uzņēmumi" at bounding box center [717, 355] width 168 height 18
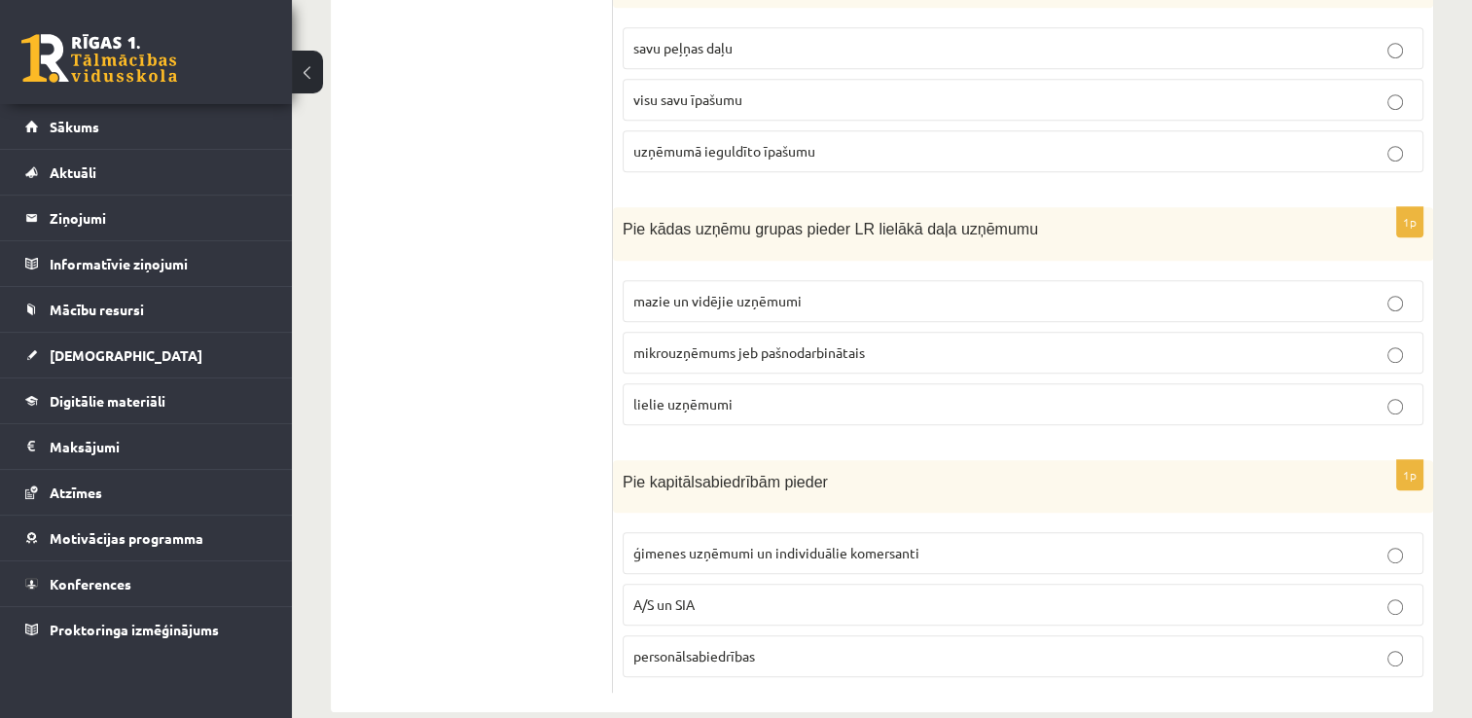
scroll to position [945, 0]
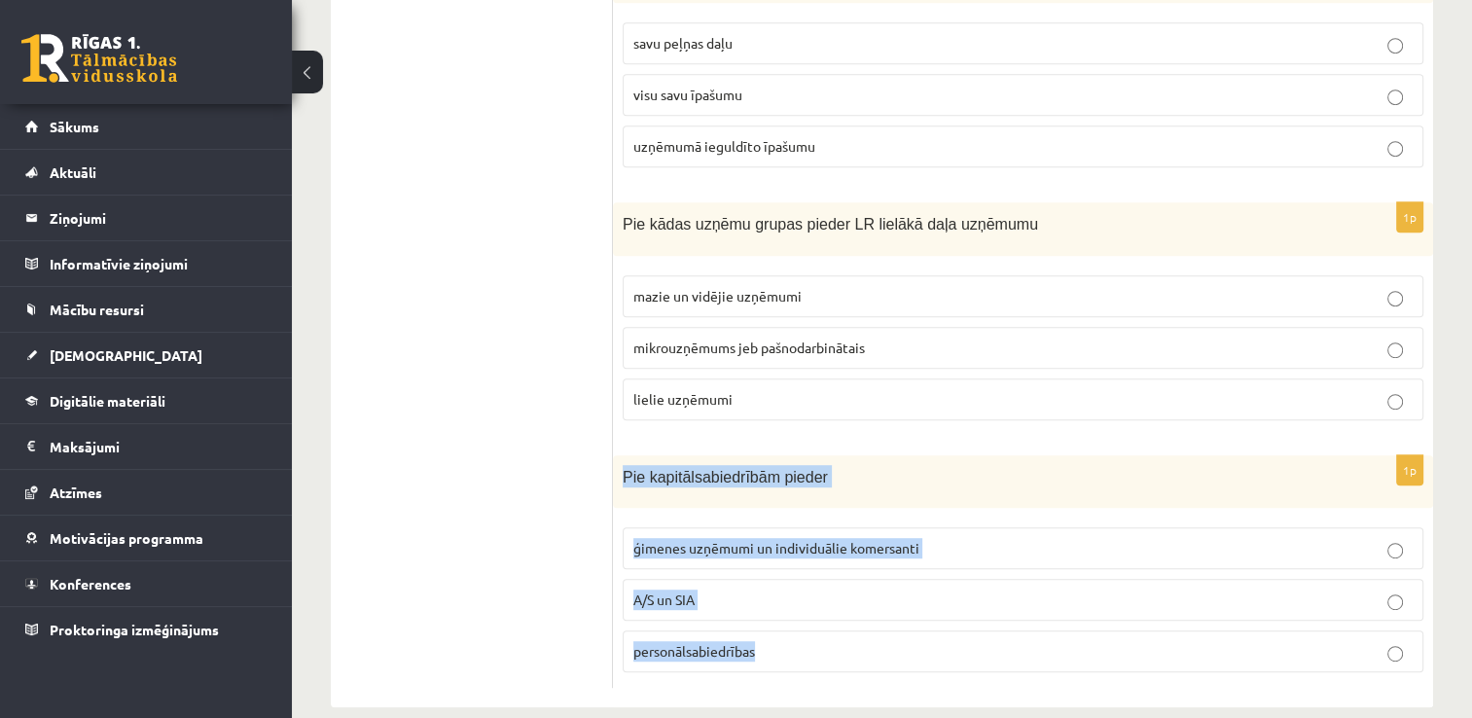
drag, startPoint x: 624, startPoint y: 438, endPoint x: 780, endPoint y: 613, distance: 234.3
click at [780, 613] on div "1p Pie kapitālsabiedrībām pieder ģimenes uzņēmumi un individuālie komersanti A/…" at bounding box center [1023, 571] width 820 height 233
click at [668, 582] on label "A/S un SIA" at bounding box center [1023, 600] width 801 height 42
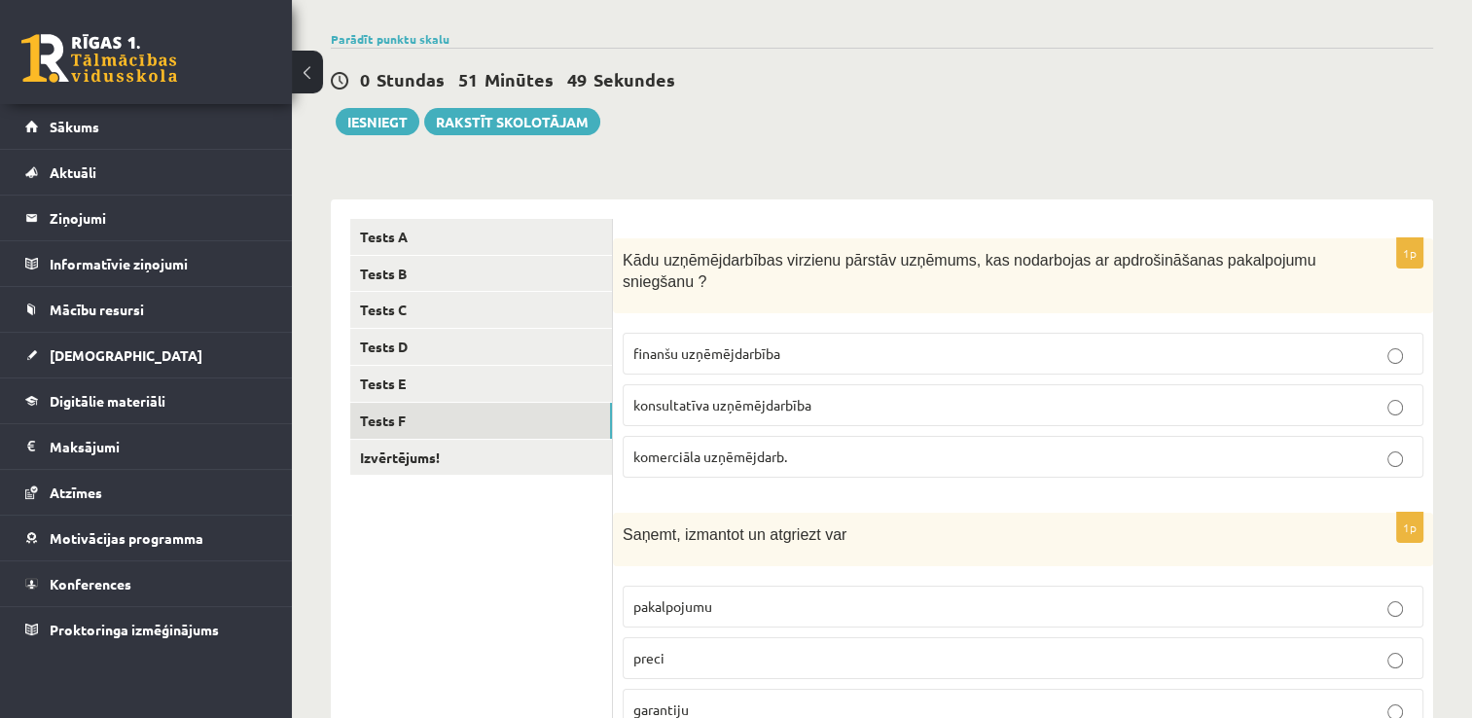
scroll to position [0, 0]
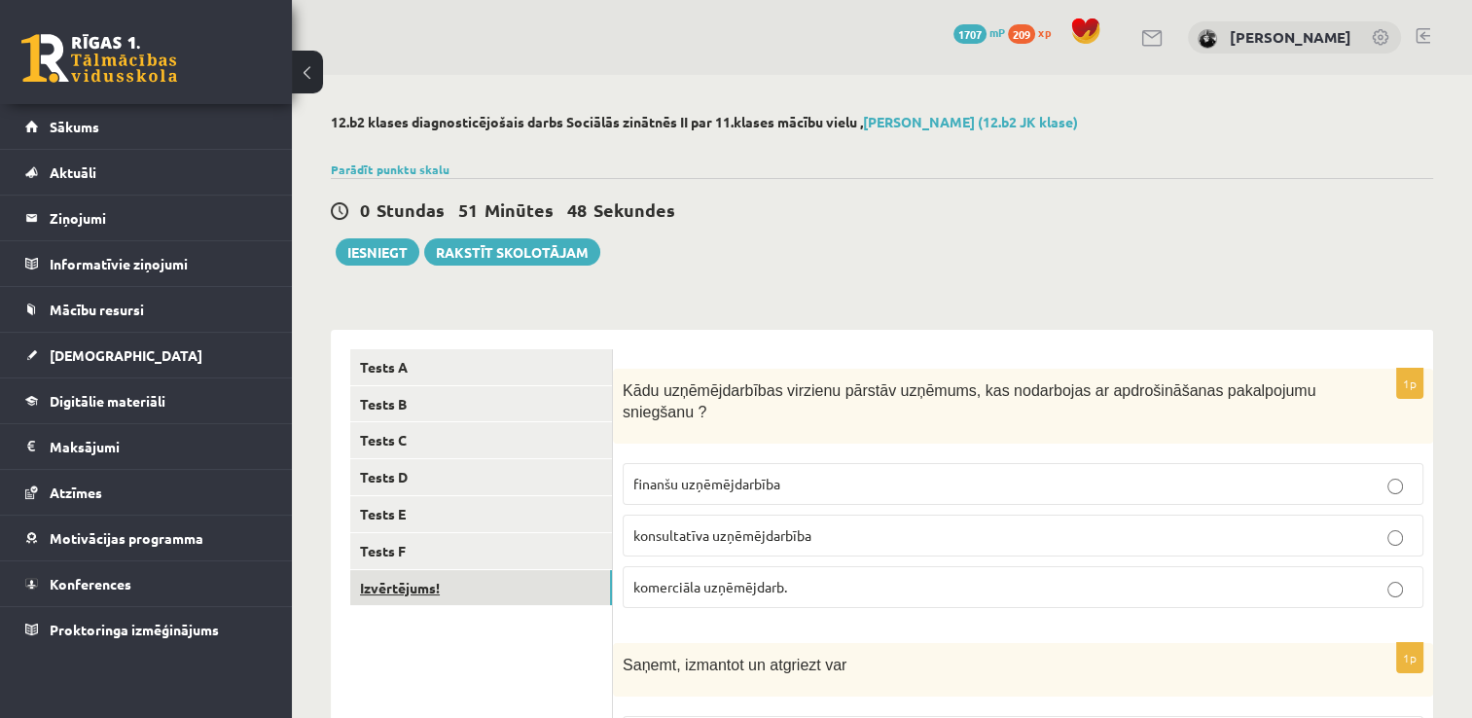
click at [475, 591] on link "Izvērtējums!" at bounding box center [481, 588] width 262 height 36
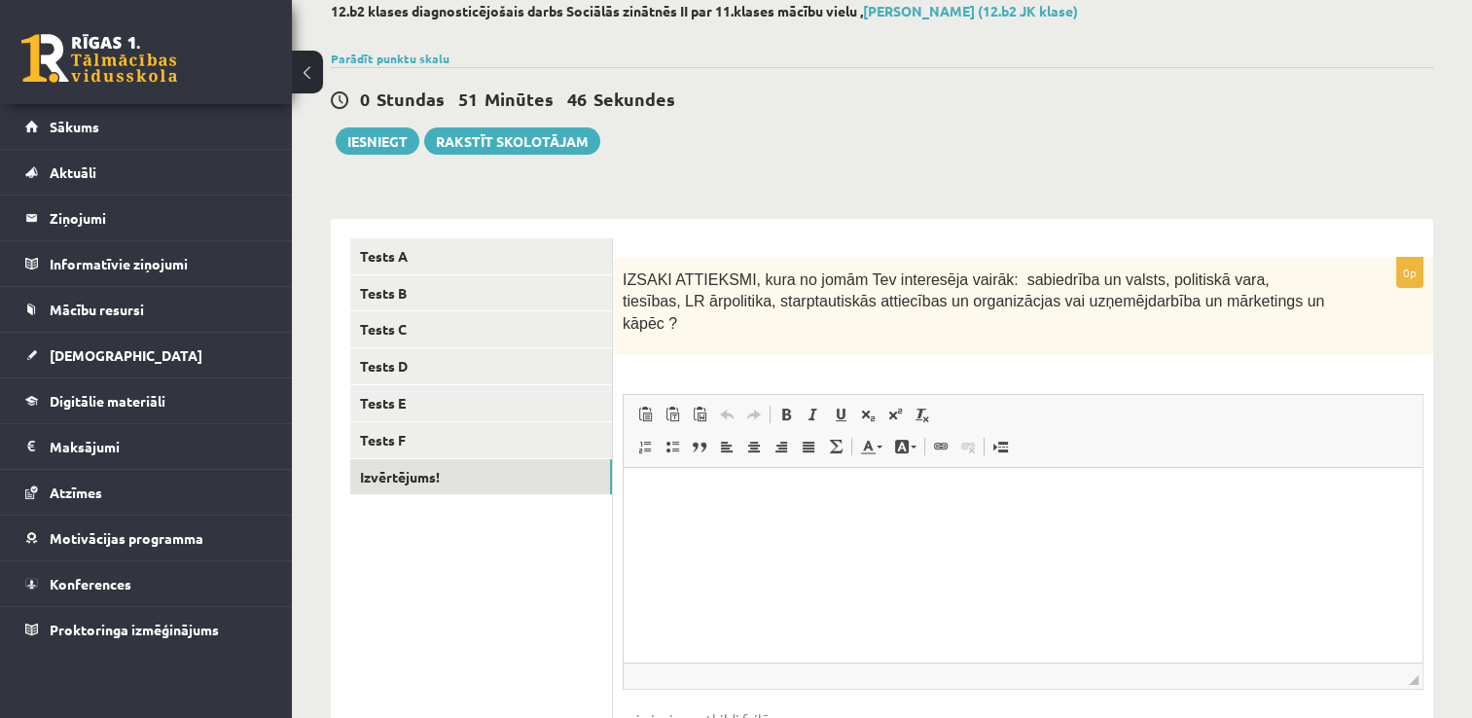
scroll to position [113, 0]
click at [902, 522] on html at bounding box center [1023, 494] width 799 height 59
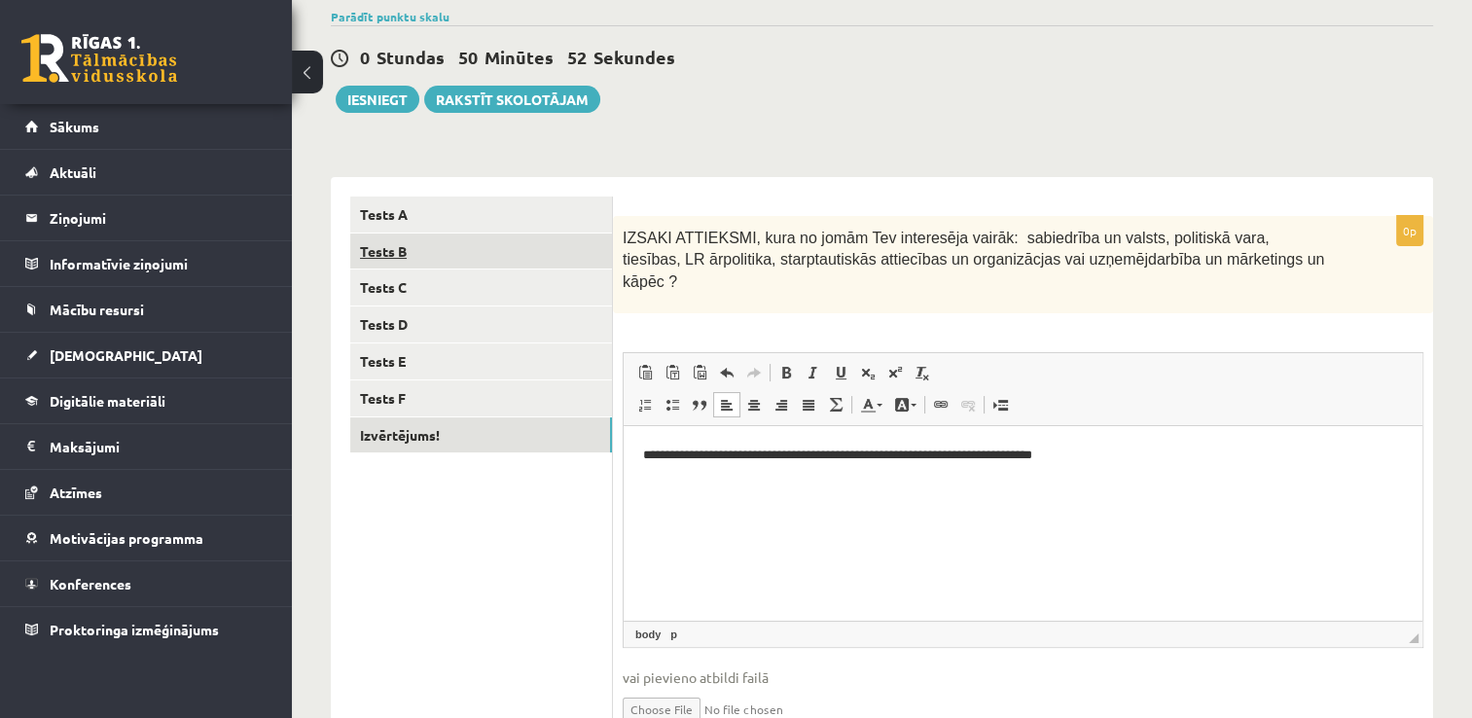
scroll to position [152, 0]
click at [342, 102] on button "Iesniegt" at bounding box center [378, 100] width 84 height 27
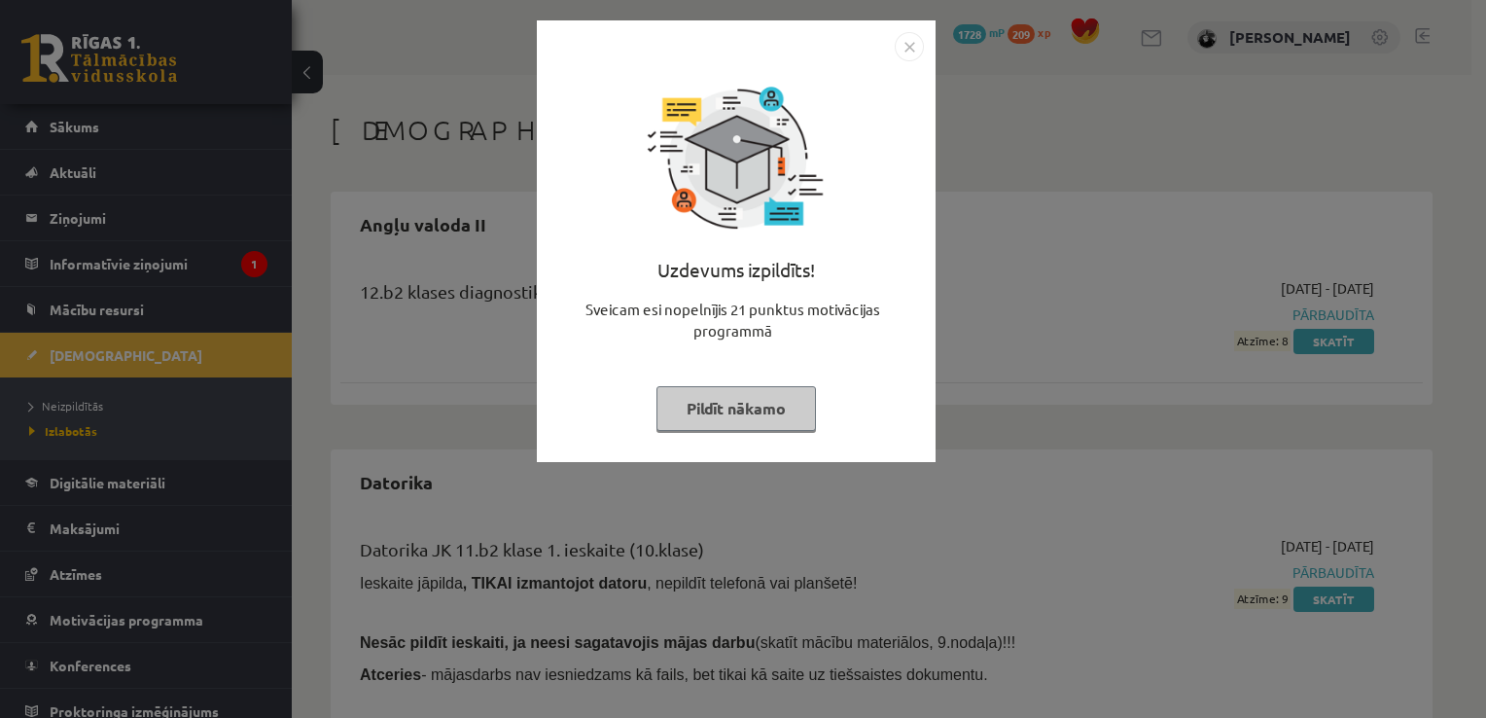
click at [699, 426] on button "Pildīt nākamo" at bounding box center [737, 408] width 160 height 45
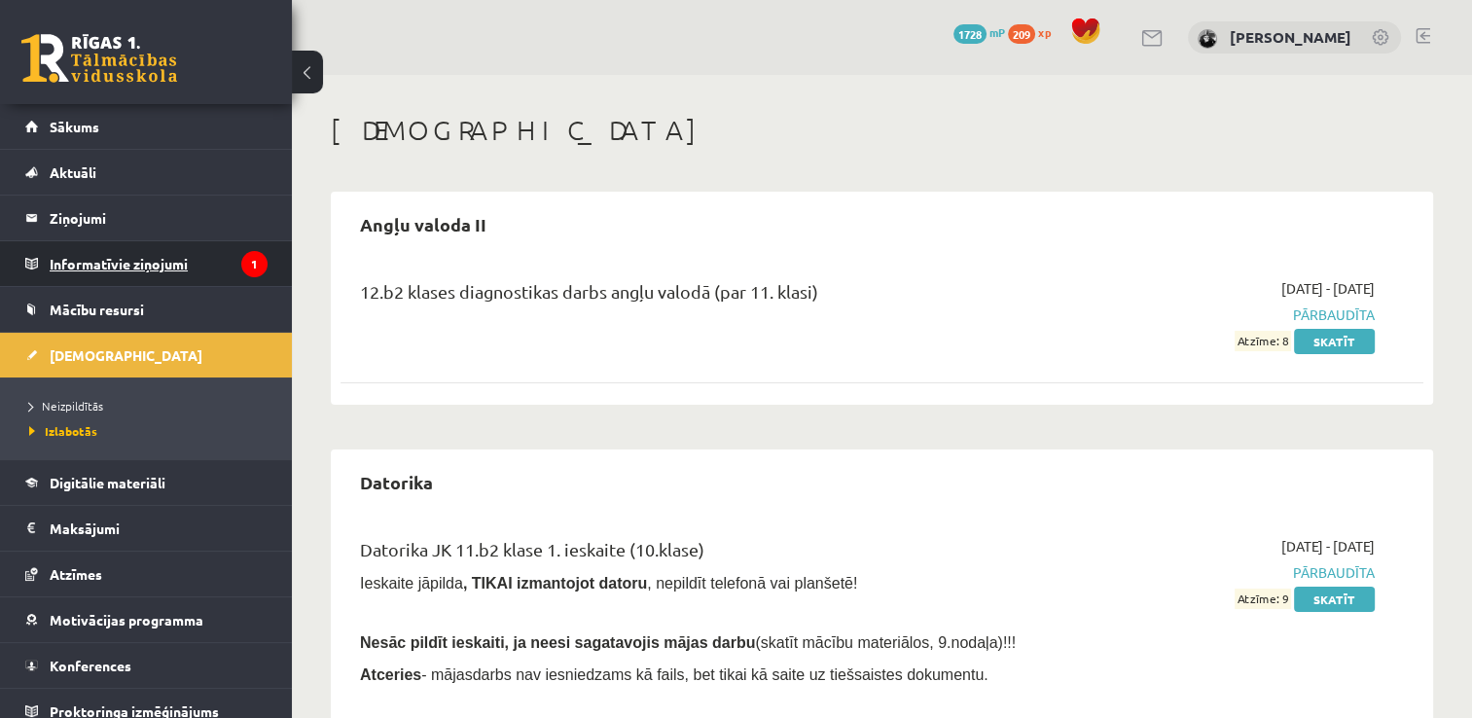
click at [230, 252] on legend "Informatīvie ziņojumi 1" at bounding box center [159, 263] width 218 height 45
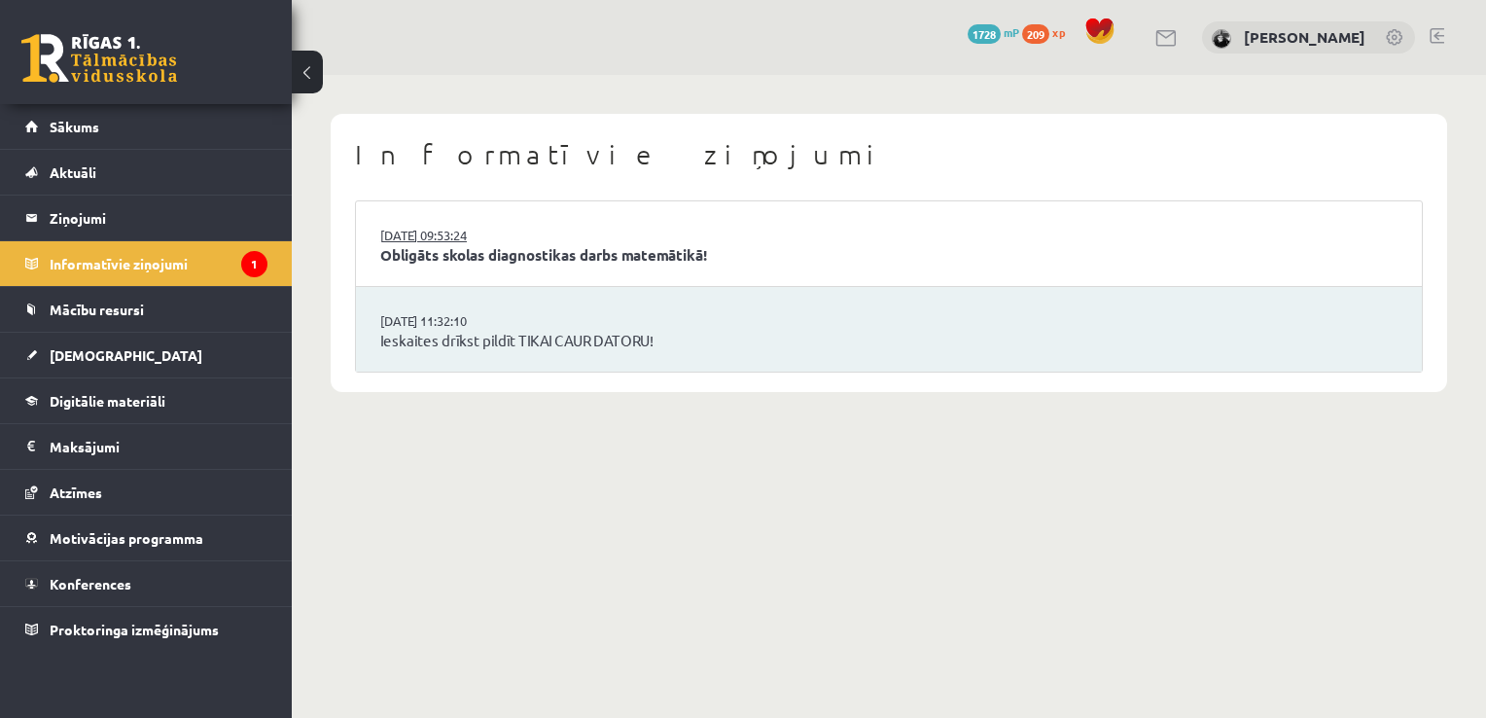
click at [502, 233] on link "16.09.2025 09:53:24" at bounding box center [453, 235] width 146 height 19
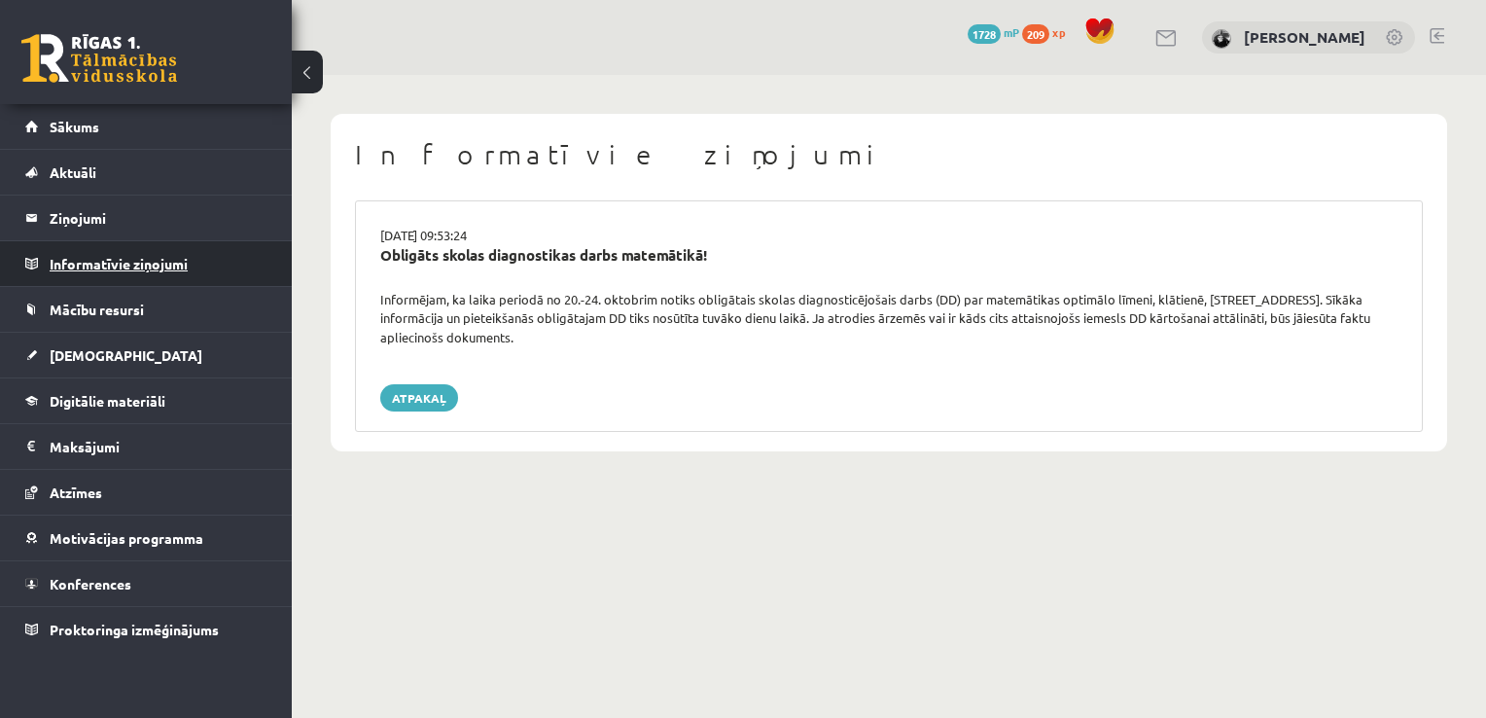
click at [115, 267] on legend "Informatīvie ziņojumi 0" at bounding box center [159, 263] width 218 height 45
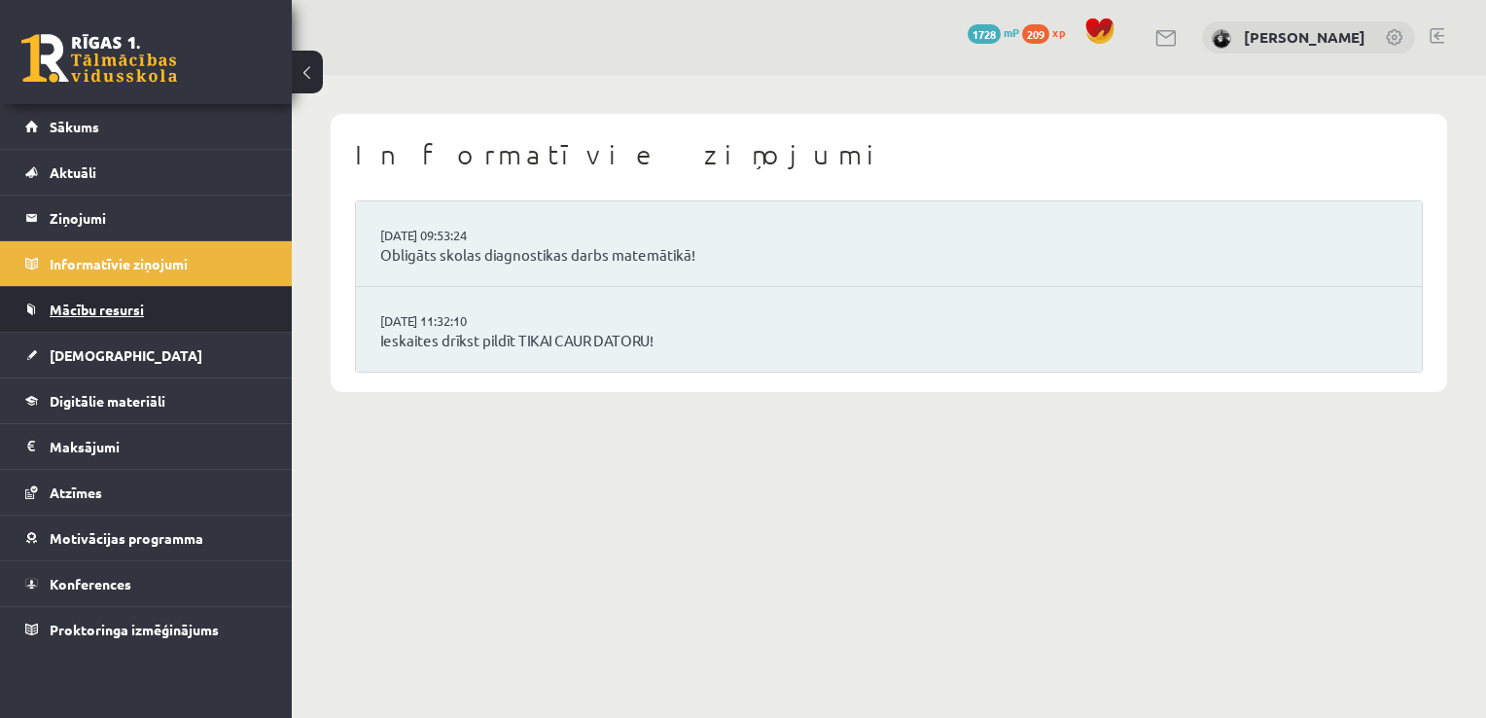
click at [158, 309] on link "Mācību resursi" at bounding box center [146, 309] width 242 height 45
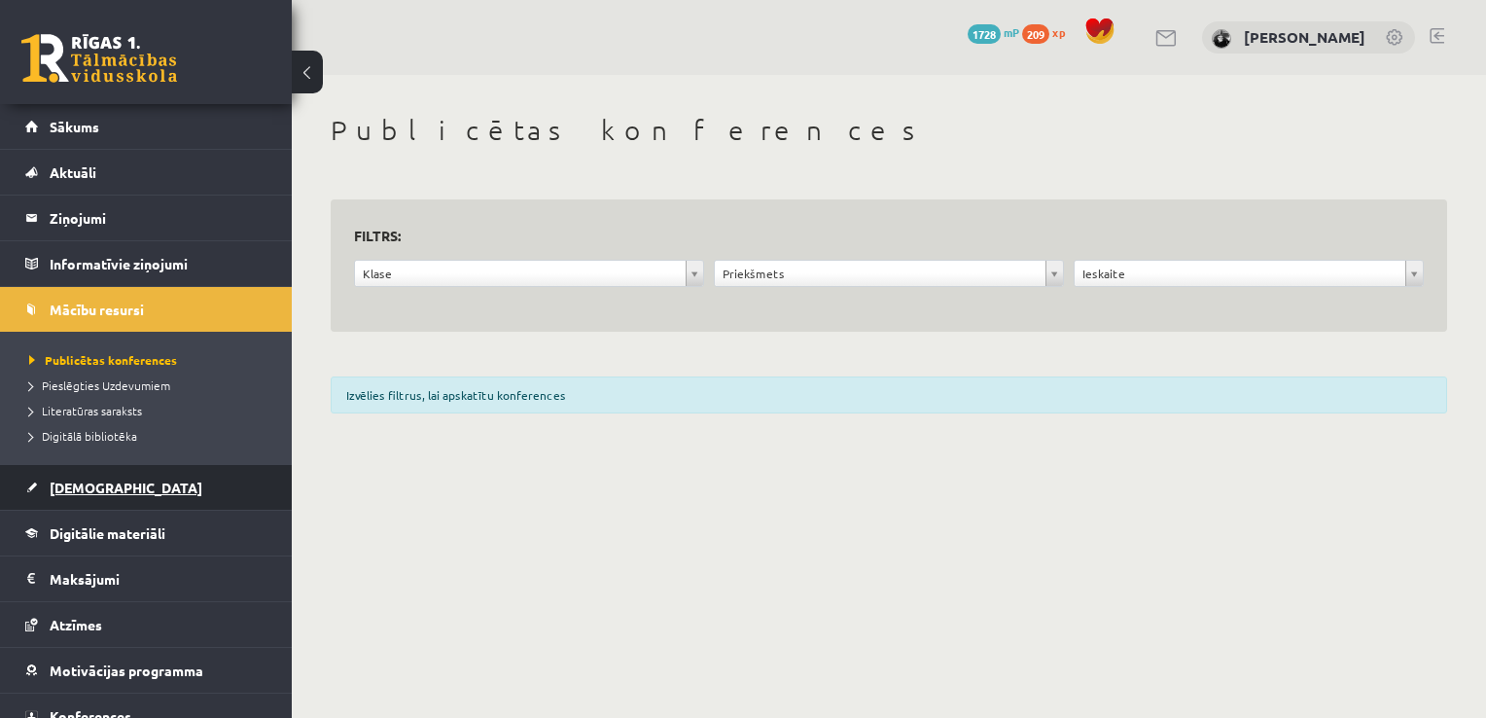
click at [87, 477] on link "[DEMOGRAPHIC_DATA]" at bounding box center [146, 487] width 242 height 45
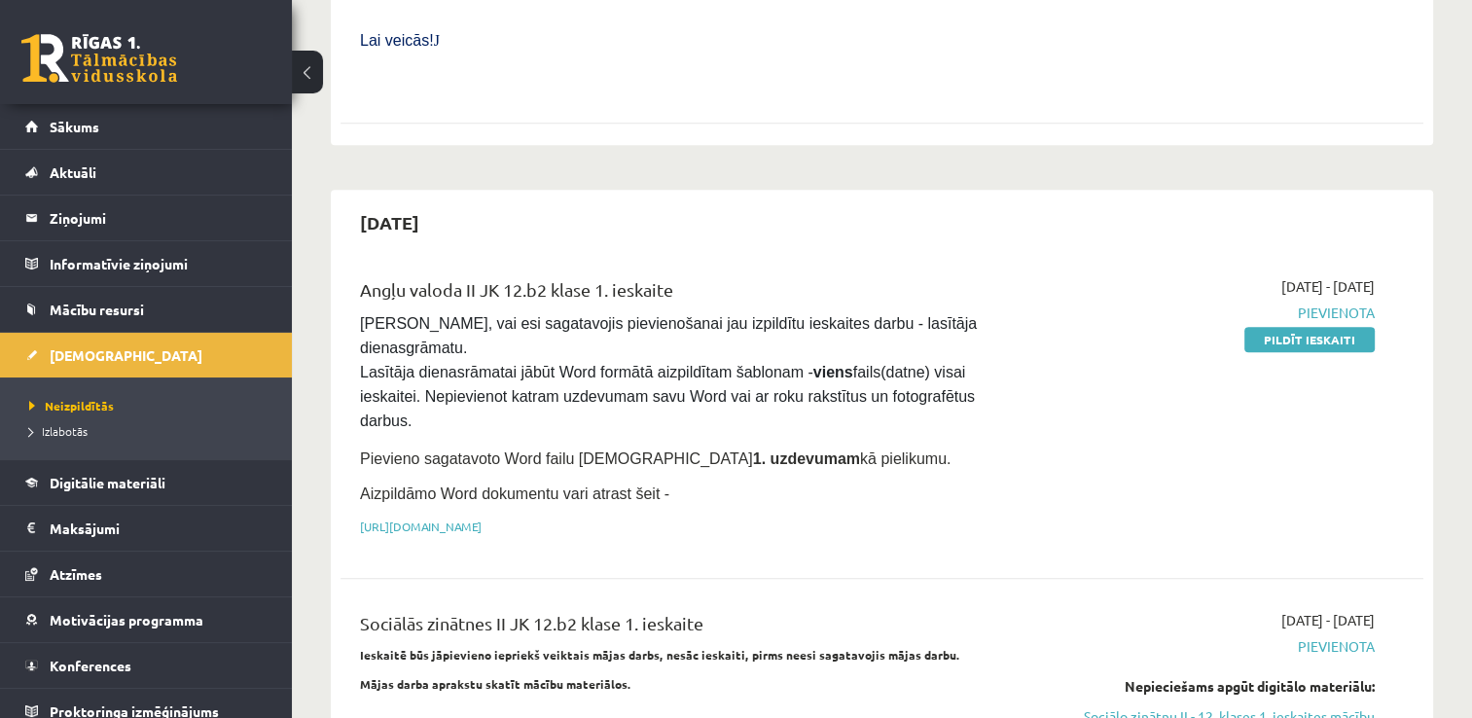
scroll to position [949, 0]
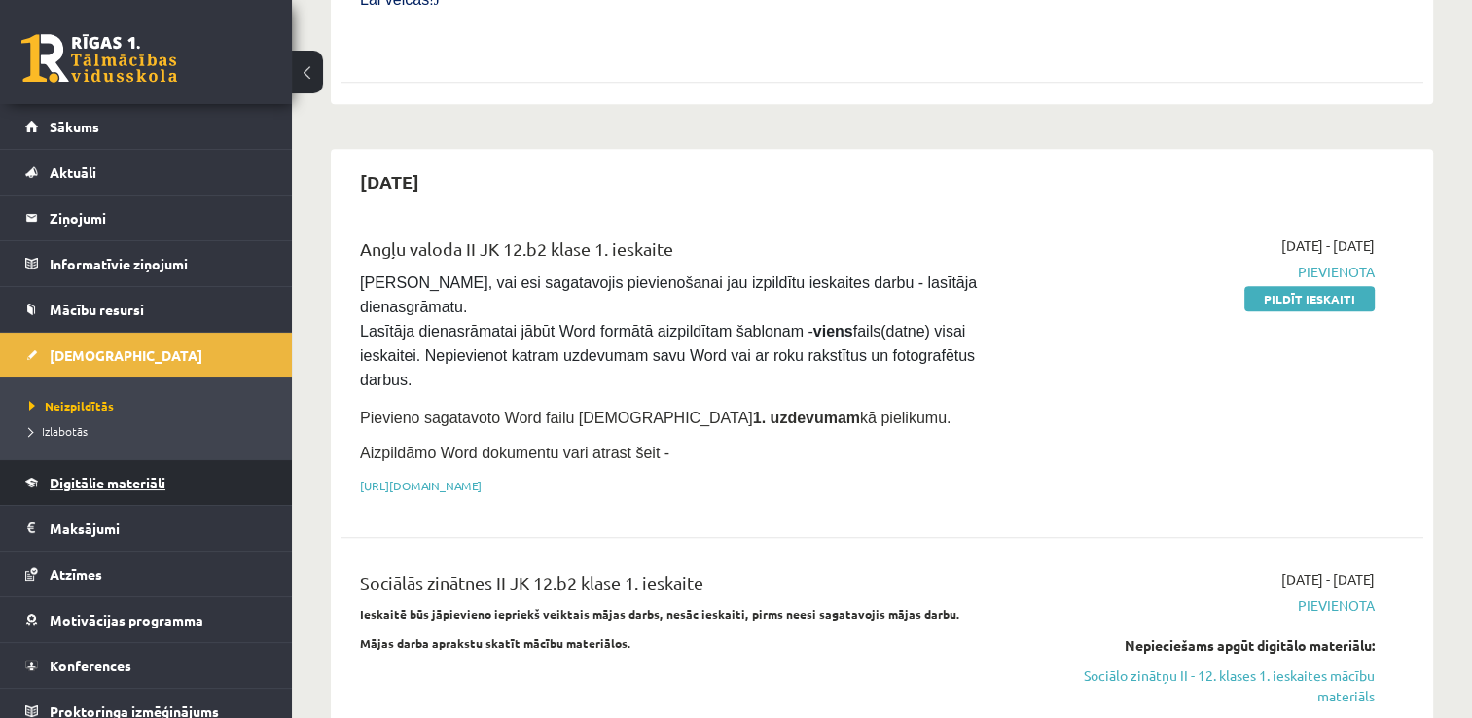
click at [118, 467] on link "Digitālie materiāli" at bounding box center [146, 482] width 242 height 45
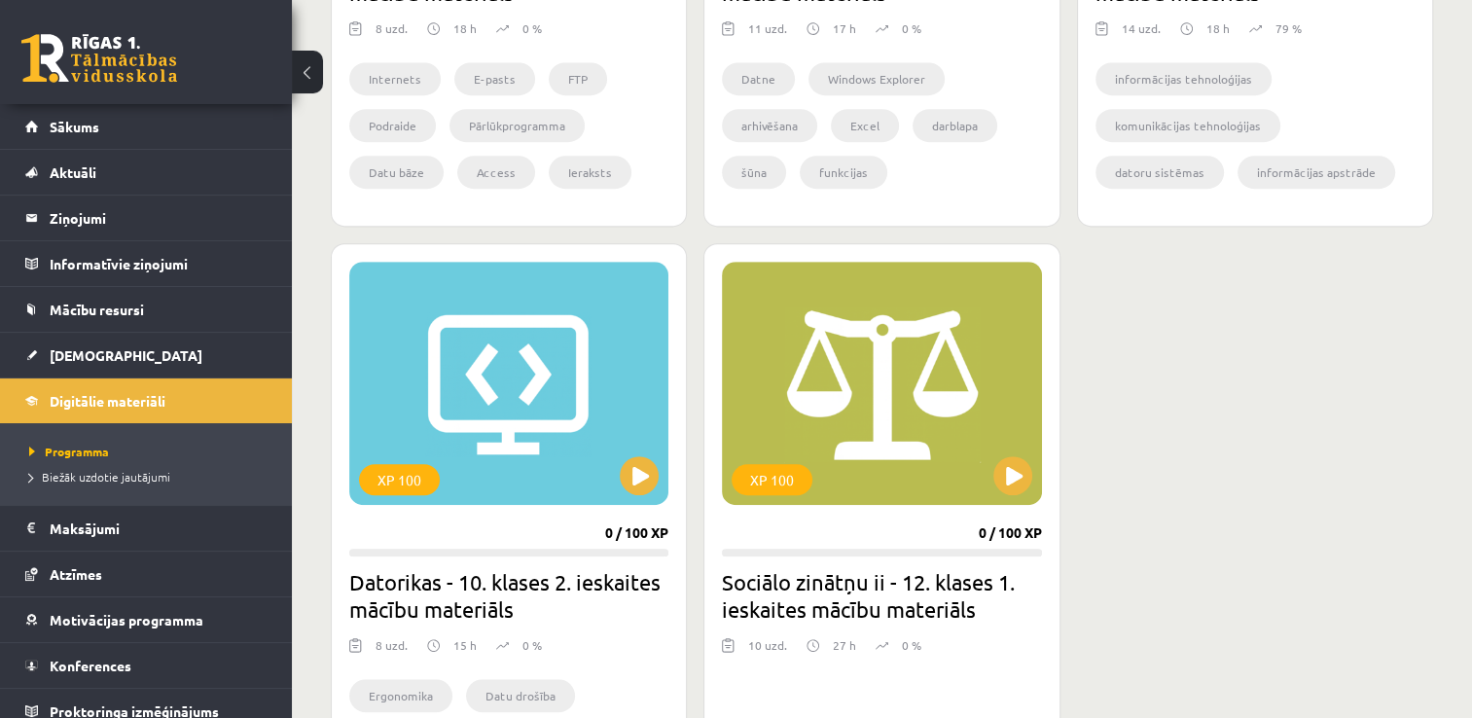
scroll to position [1000, 0]
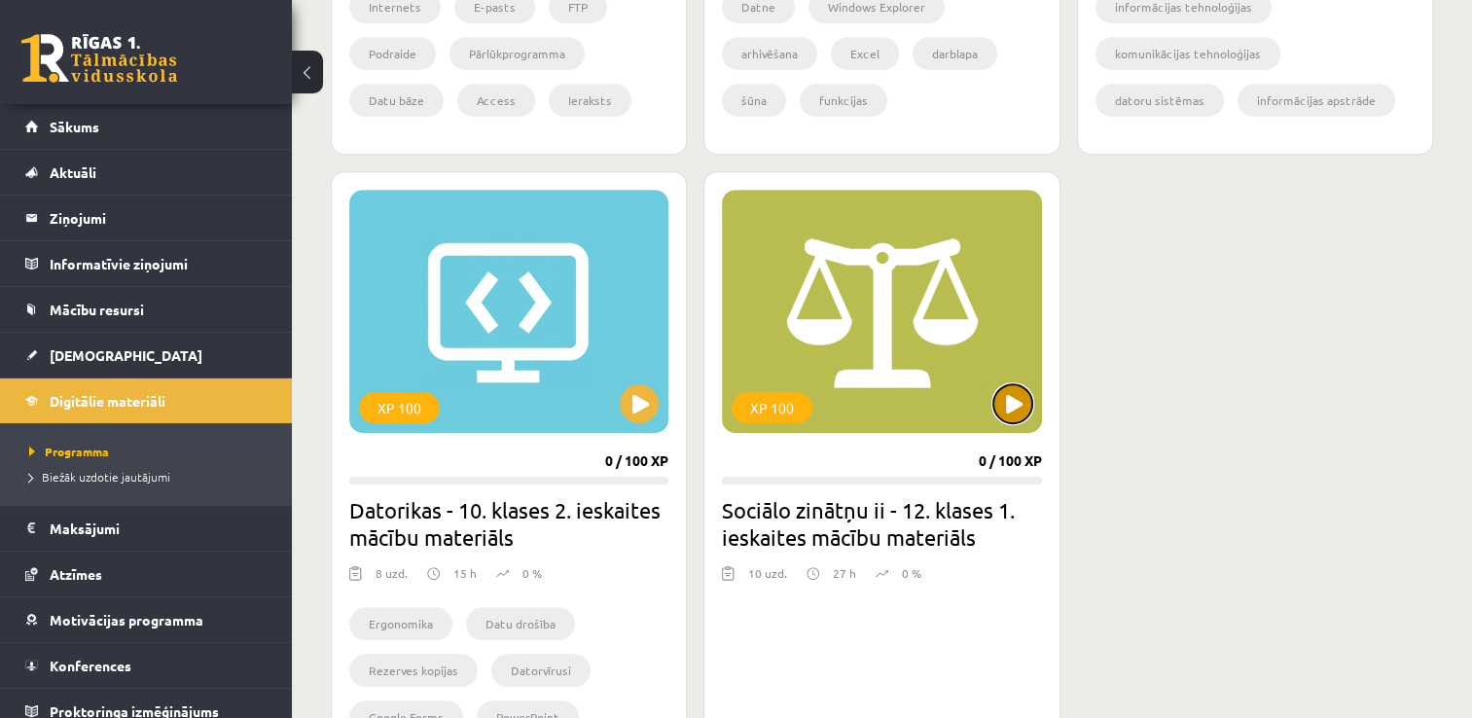
click at [1011, 406] on button at bounding box center [1012, 403] width 39 height 39
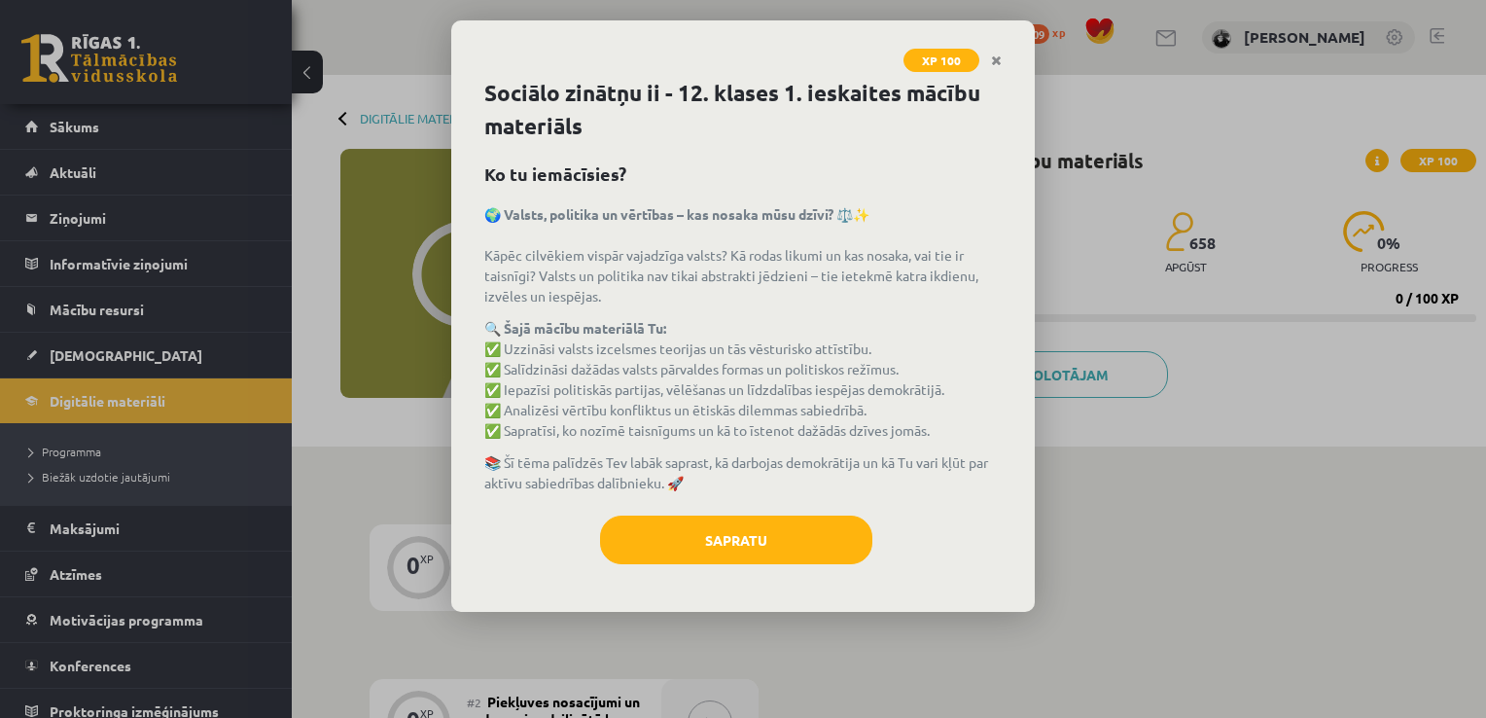
click at [772, 501] on div "Sociālo zinātņu ii - 12. klases 1. ieskaites mācību materiāls Ko tu iemācīsies?…" at bounding box center [743, 344] width 584 height 535
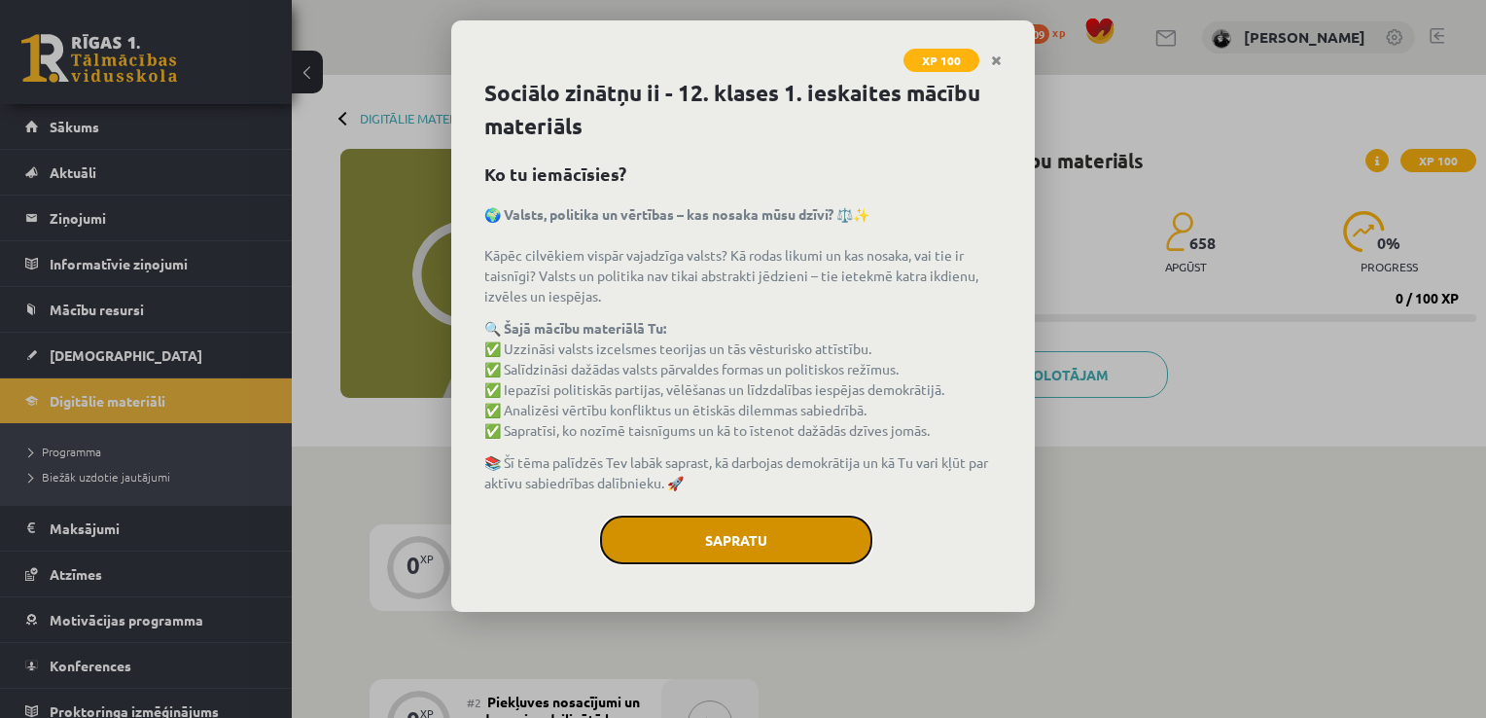
click at [754, 529] on button "Sapratu" at bounding box center [736, 540] width 272 height 49
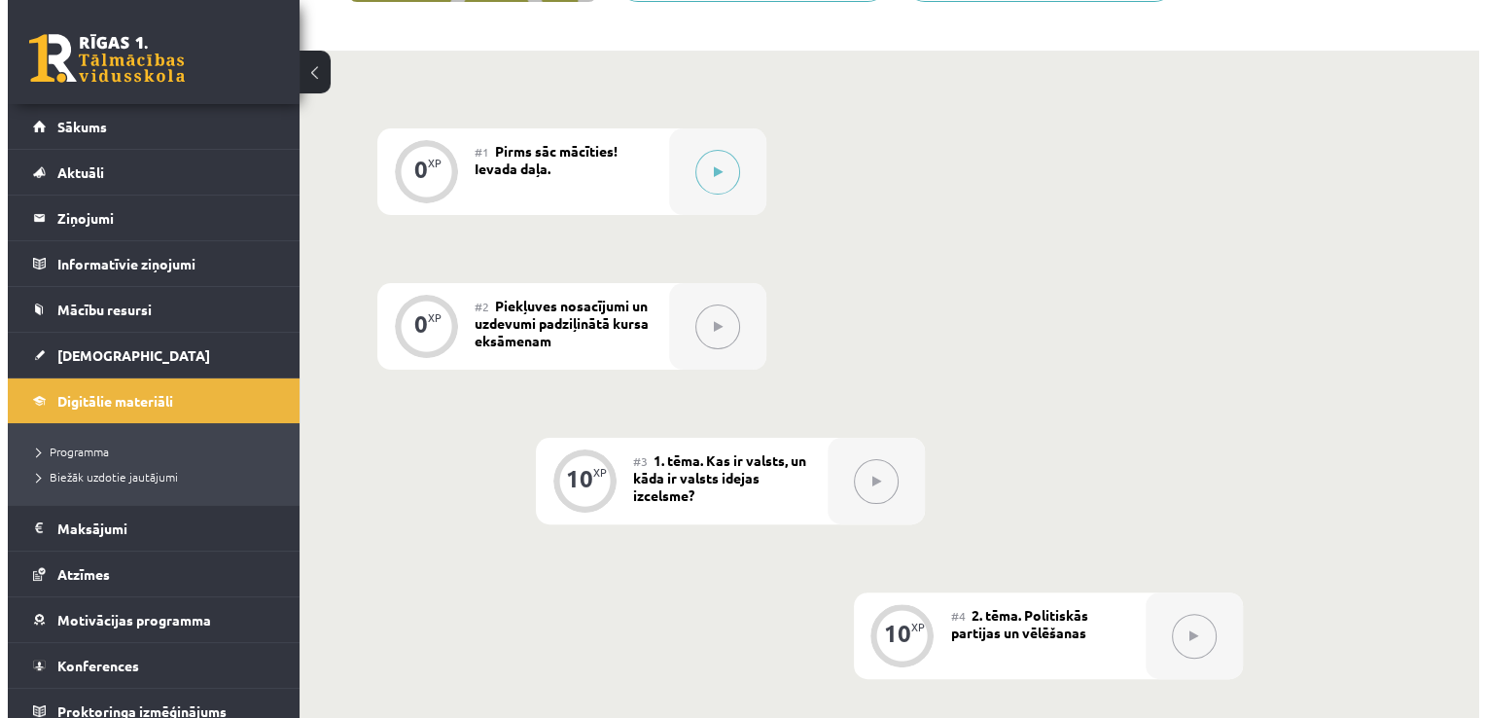
scroll to position [397, 0]
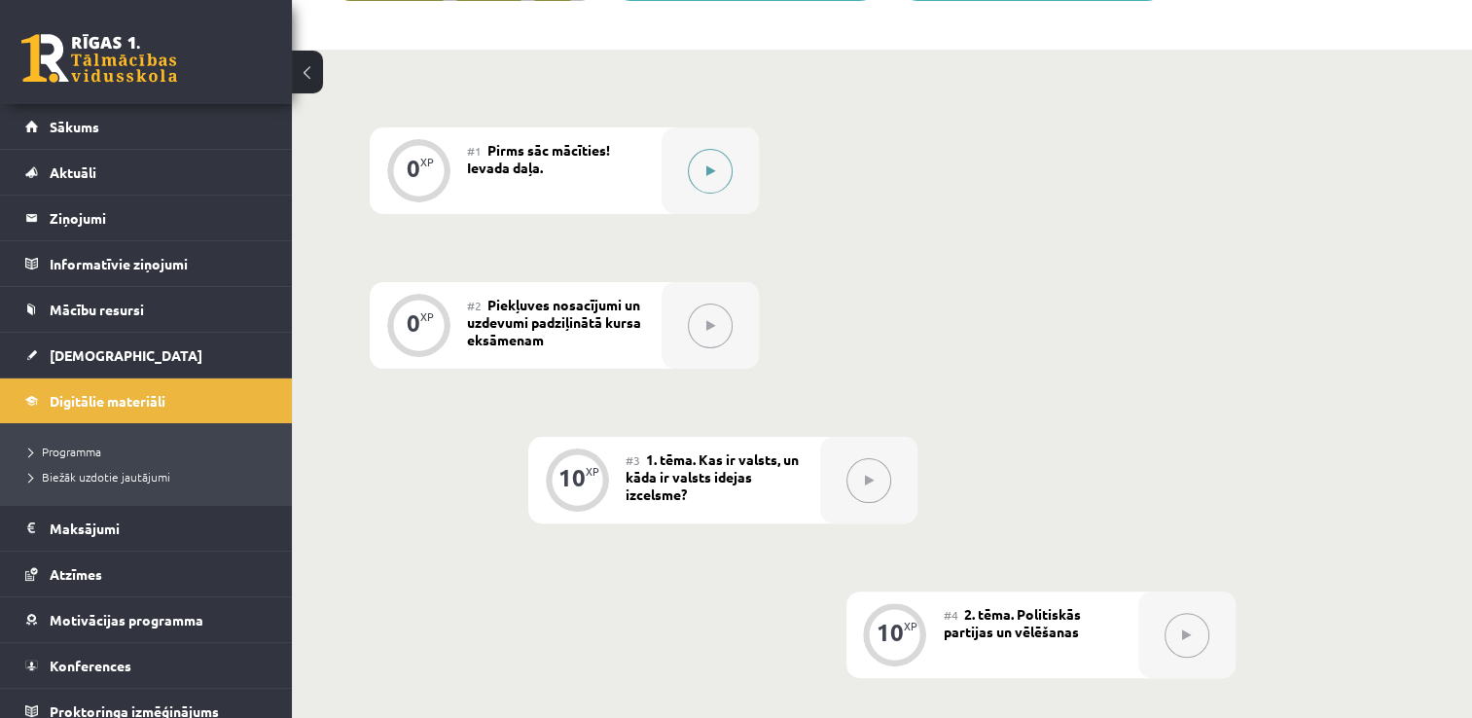
click at [725, 150] on div at bounding box center [709, 170] width 97 height 87
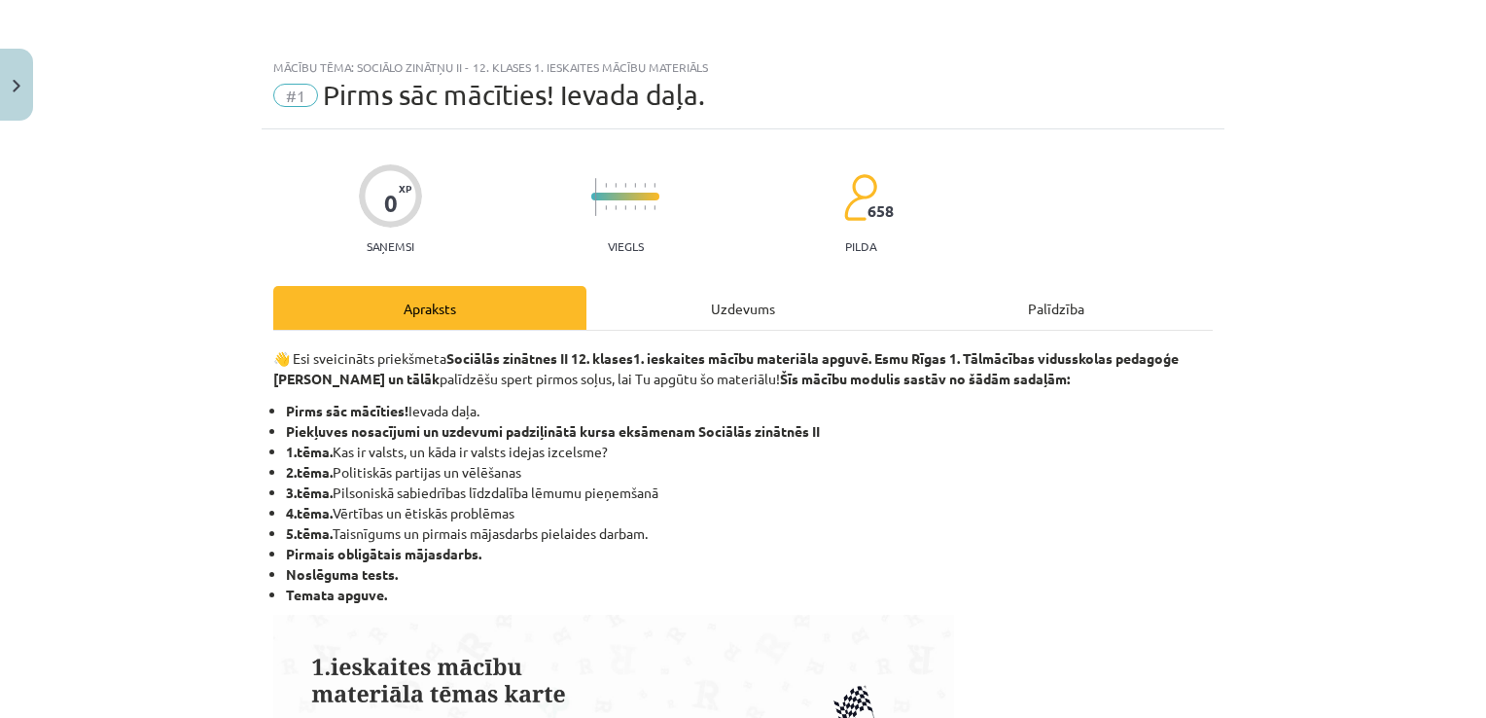
click at [699, 320] on div "Uzdevums" at bounding box center [743, 308] width 313 height 44
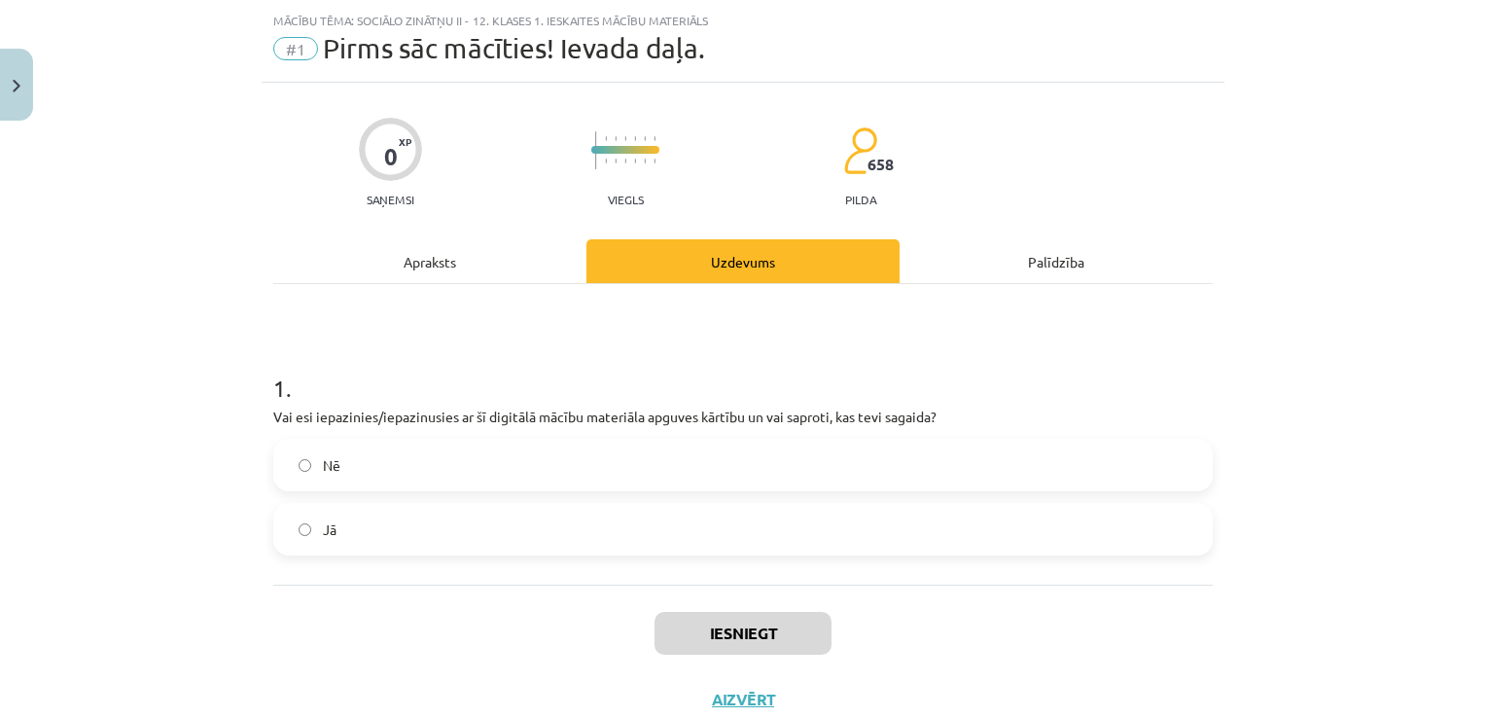
scroll to position [49, 0]
click at [451, 516] on label "Jā" at bounding box center [743, 527] width 936 height 49
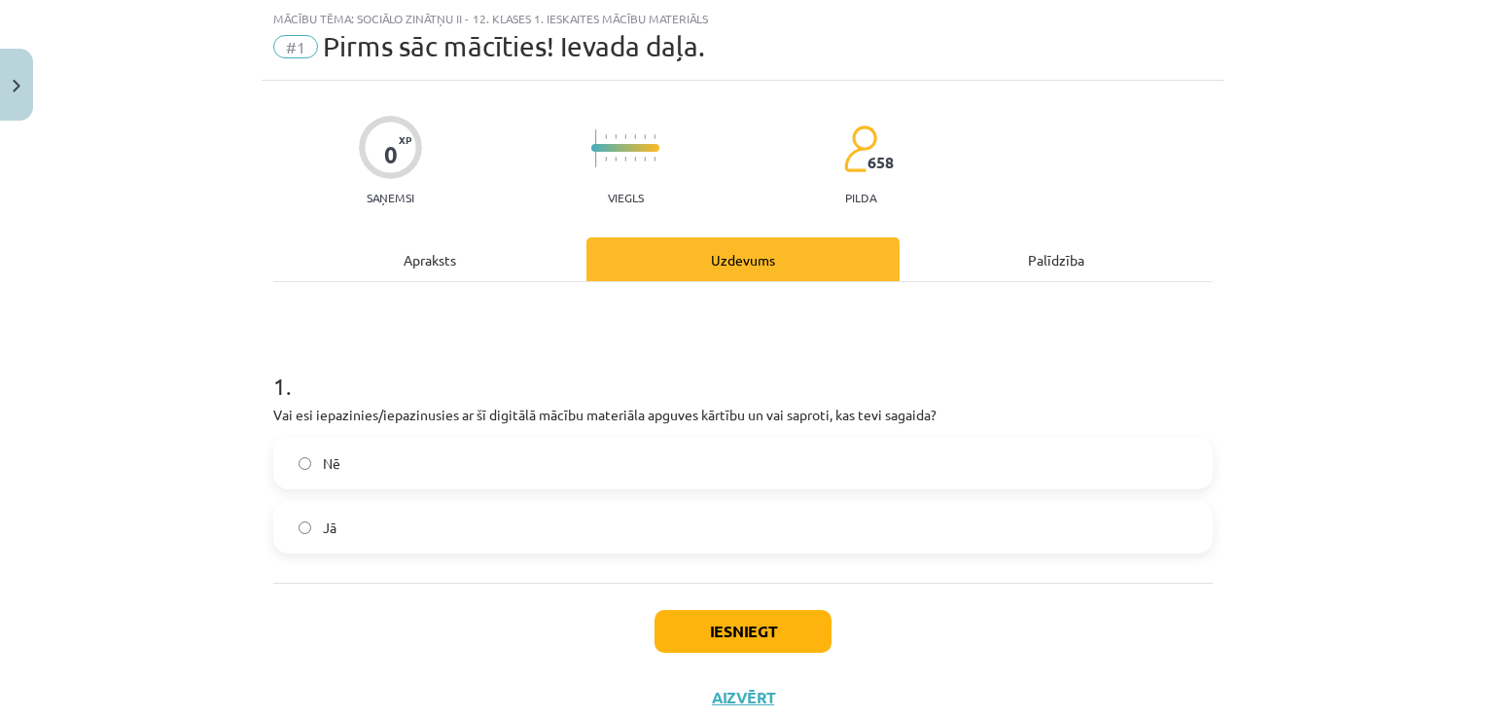
click at [663, 606] on div "Iesniegt Aizvērt" at bounding box center [743, 651] width 940 height 136
click at [681, 642] on button "Iesniegt" at bounding box center [743, 631] width 177 height 43
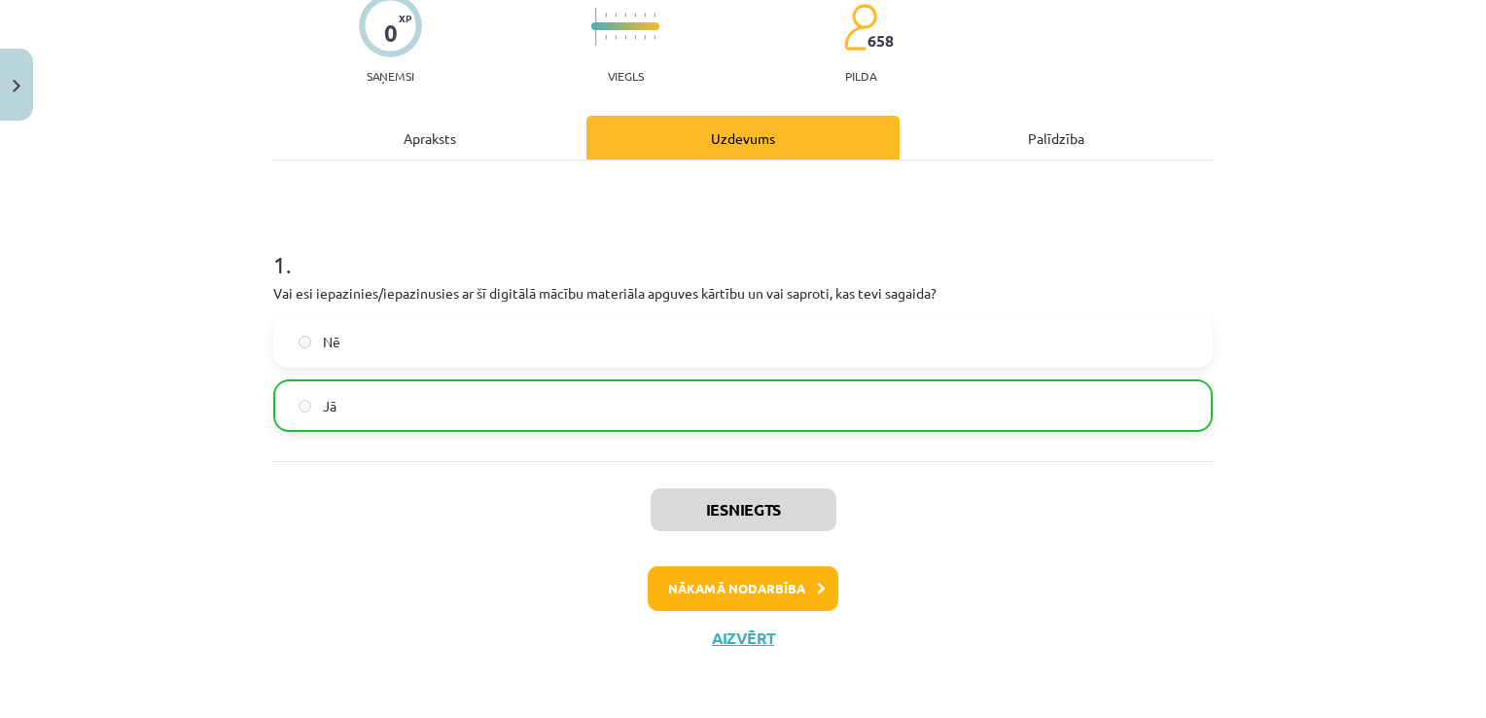
scroll to position [170, 0]
click at [709, 613] on div "Iesniegts Nākamā nodarbība Aizvērt" at bounding box center [743, 560] width 940 height 198
click at [739, 580] on button "Nākamā nodarbība" at bounding box center [743, 588] width 191 height 45
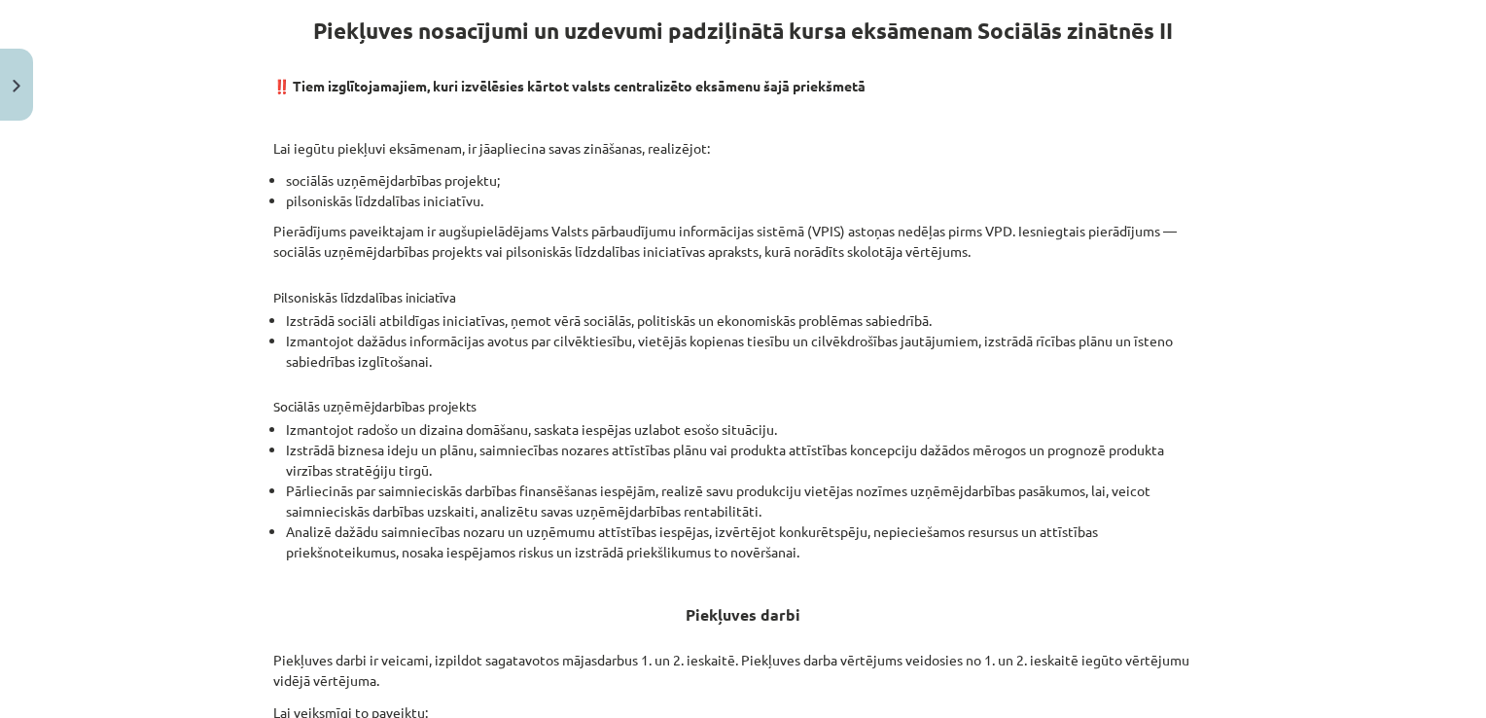
scroll to position [367, 0]
drag, startPoint x: 275, startPoint y: 177, endPoint x: 489, endPoint y: 200, distance: 215.3
click at [489, 200] on ul "sociālās uzņēmējdarbības projektu; pilsoniskās līdzdalības iniciatīvu." at bounding box center [743, 189] width 940 height 41
copy ul "sociālās uzņēmējdarbības projektu; pilsoniskās līdzdalības iniciatīvu."
click at [626, 175] on li "sociālās uzņēmējdarbības projektu;" at bounding box center [749, 179] width 927 height 20
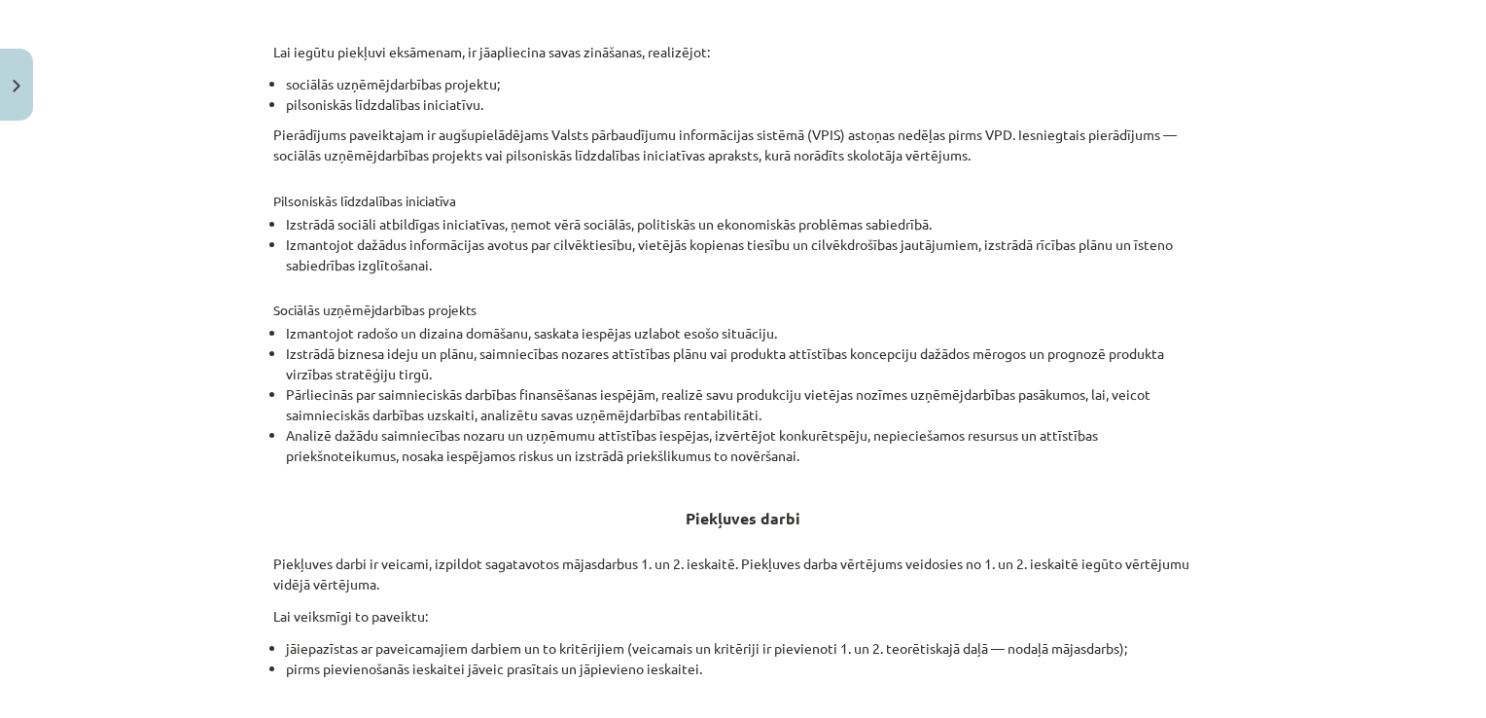
scroll to position [461, 0]
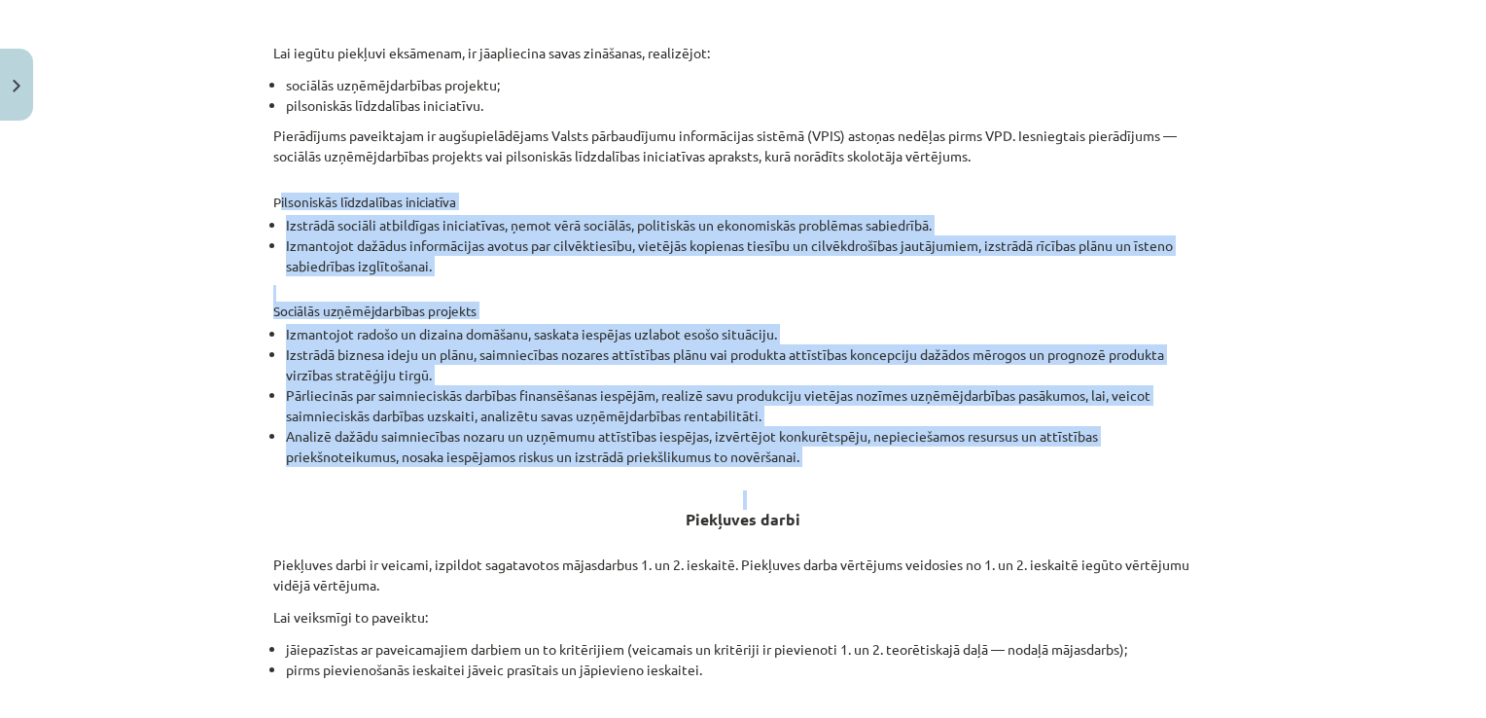
drag, startPoint x: 267, startPoint y: 199, endPoint x: 897, endPoint y: 473, distance: 687.0
click at [897, 473] on div "Piekļuves nosacījumi un uzdevumi padziļinātā kursa eksāmenam Sociālās zinātnēs …" at bounding box center [743, 298] width 940 height 823
copy div "Pilsoniskās līdzdalības iniciatīva Izstrādā sociāli atbildīgas iniciatīvas, ņem…"
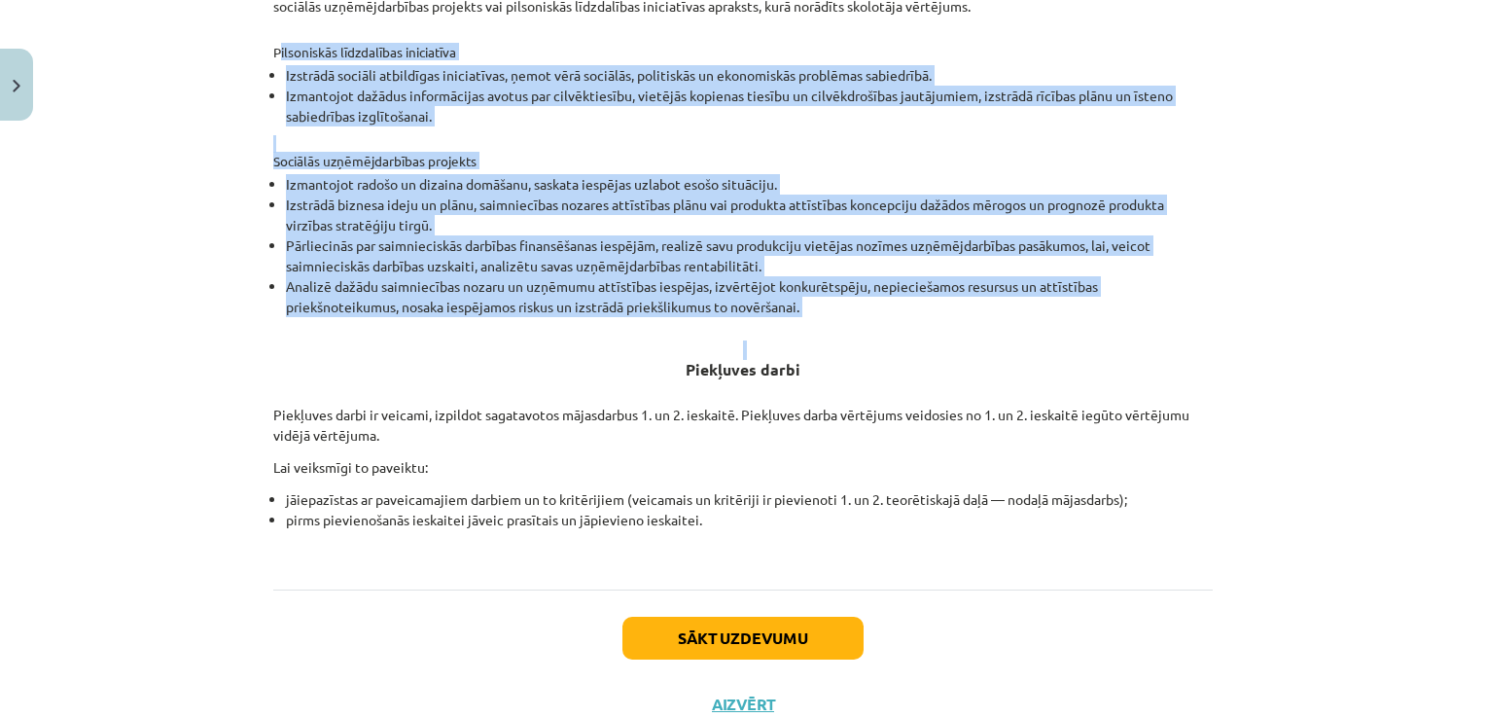
scroll to position [613, 0]
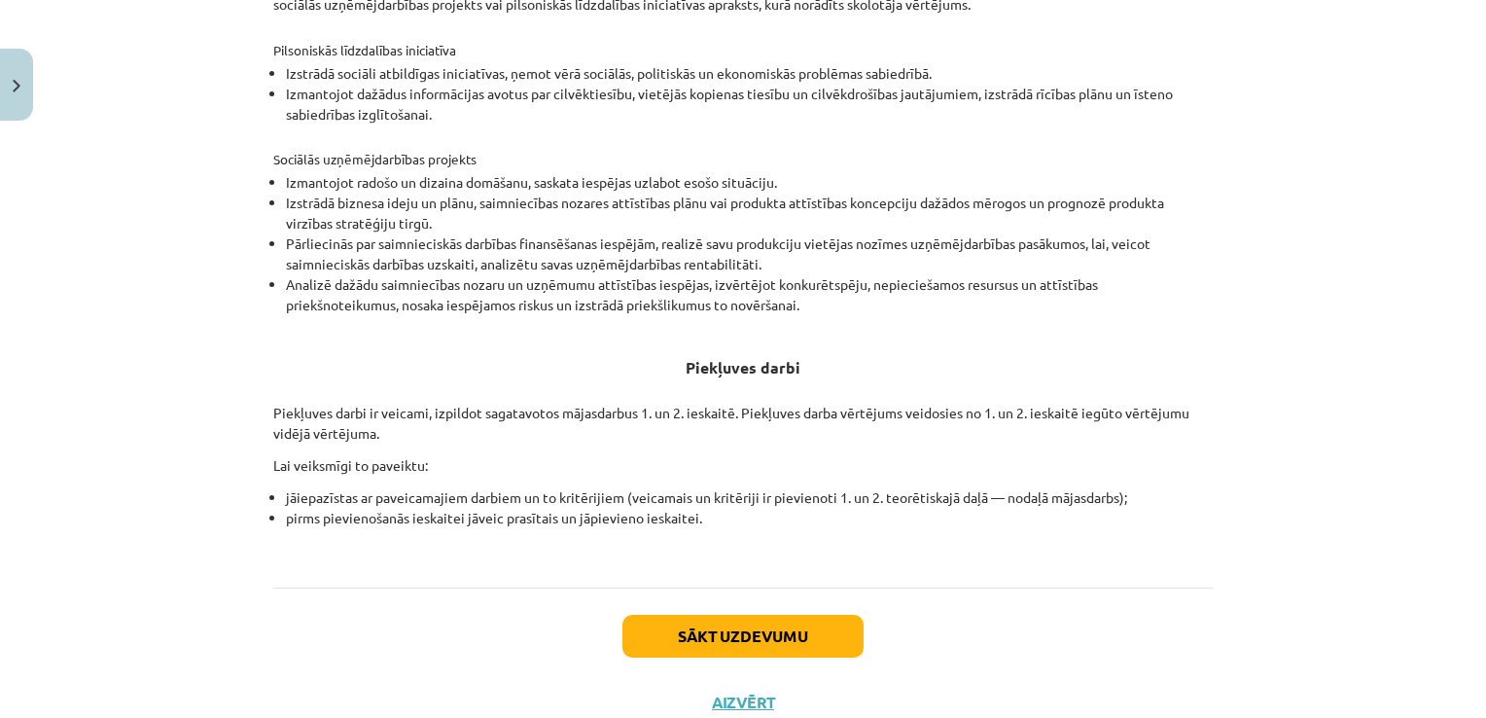
click at [819, 447] on div "Piekļuves nosacījumi un uzdevumi padziļinātā kursa eksāmenam Sociālās zinātnēs …" at bounding box center [743, 146] width 940 height 823
drag, startPoint x: 982, startPoint y: 669, endPoint x: 989, endPoint y: 682, distance: 14.4
click at [989, 682] on div "Sākt uzdevumu Aizvērt" at bounding box center [743, 656] width 940 height 136
click at [741, 620] on button "Sākt uzdevumu" at bounding box center [743, 636] width 241 height 43
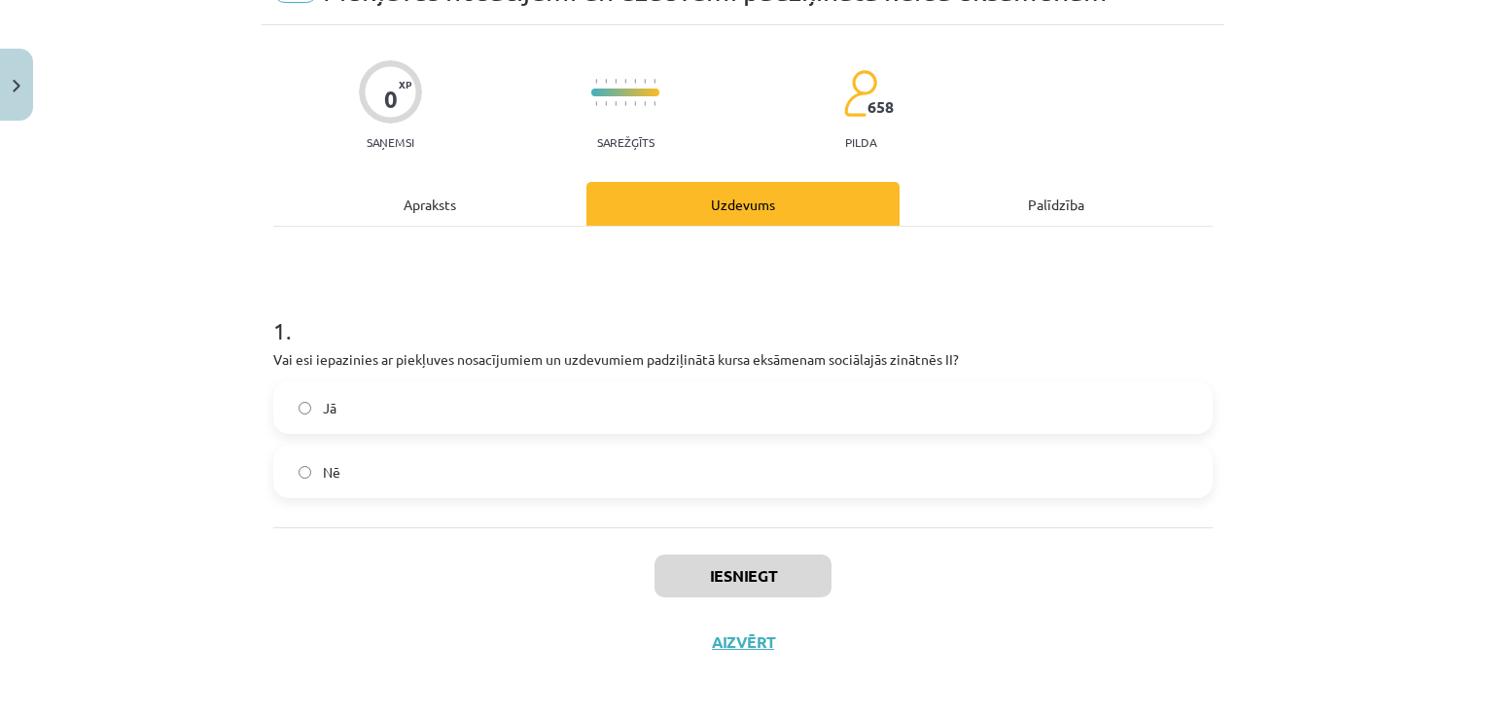
scroll to position [105, 0]
click at [513, 415] on label "Jā" at bounding box center [743, 406] width 936 height 49
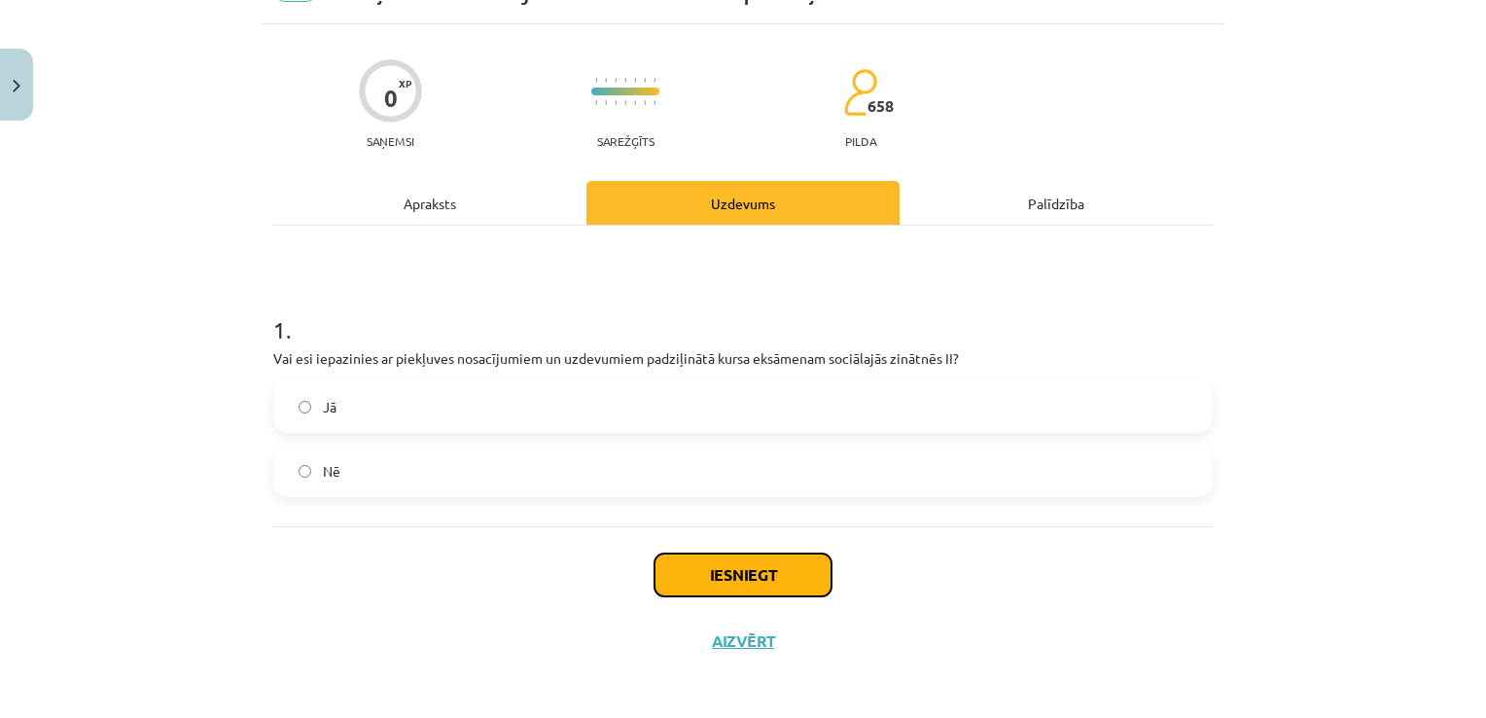
click at [705, 577] on button "Iesniegt" at bounding box center [743, 574] width 177 height 43
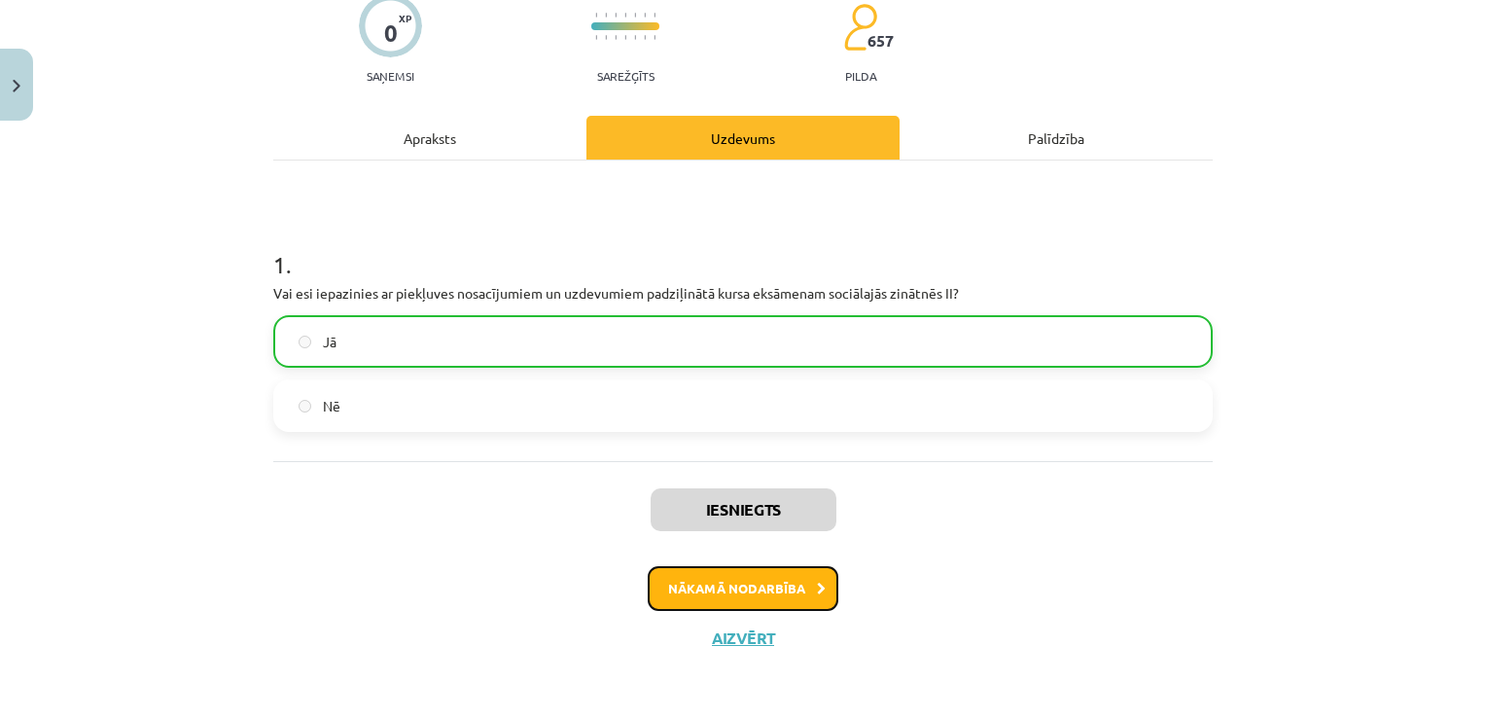
click at [697, 605] on button "Nākamā nodarbība" at bounding box center [743, 588] width 191 height 45
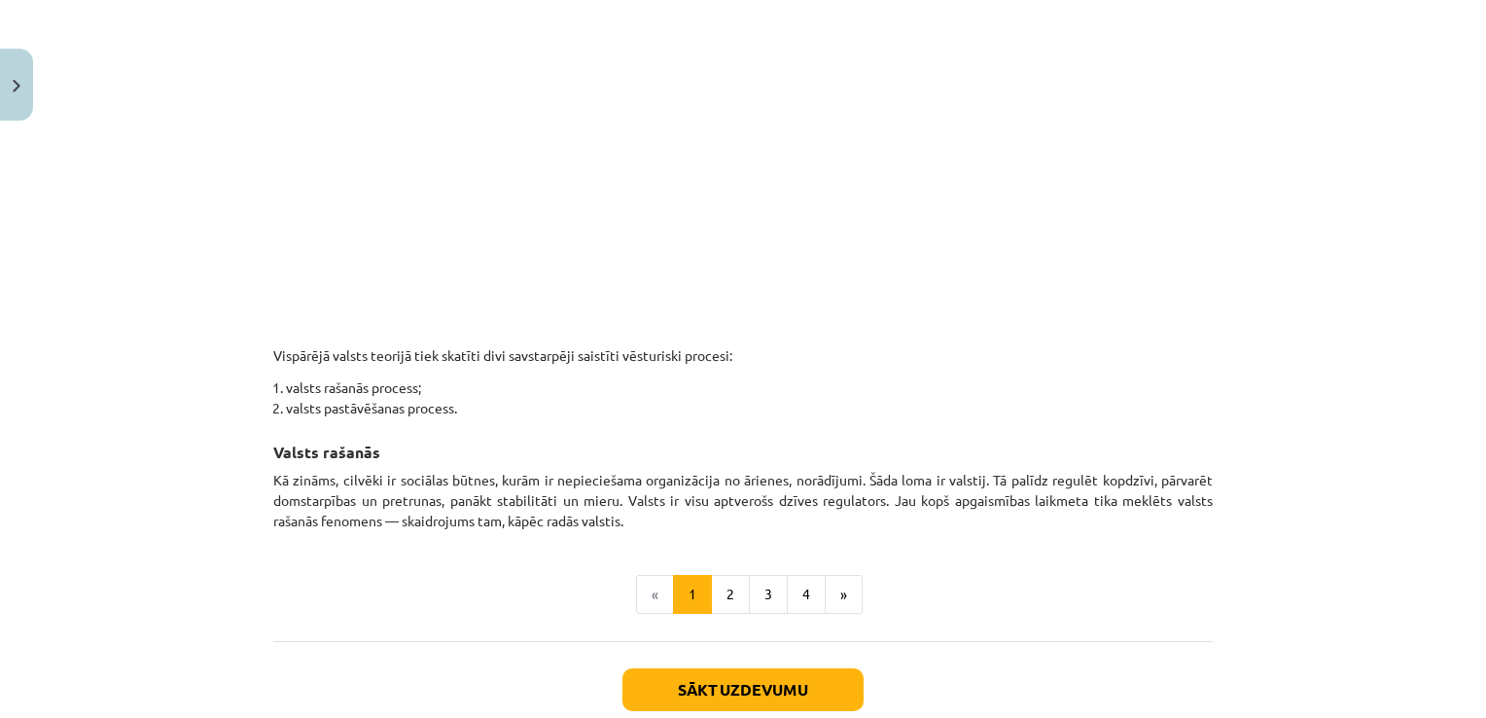
scroll to position [1084, 0]
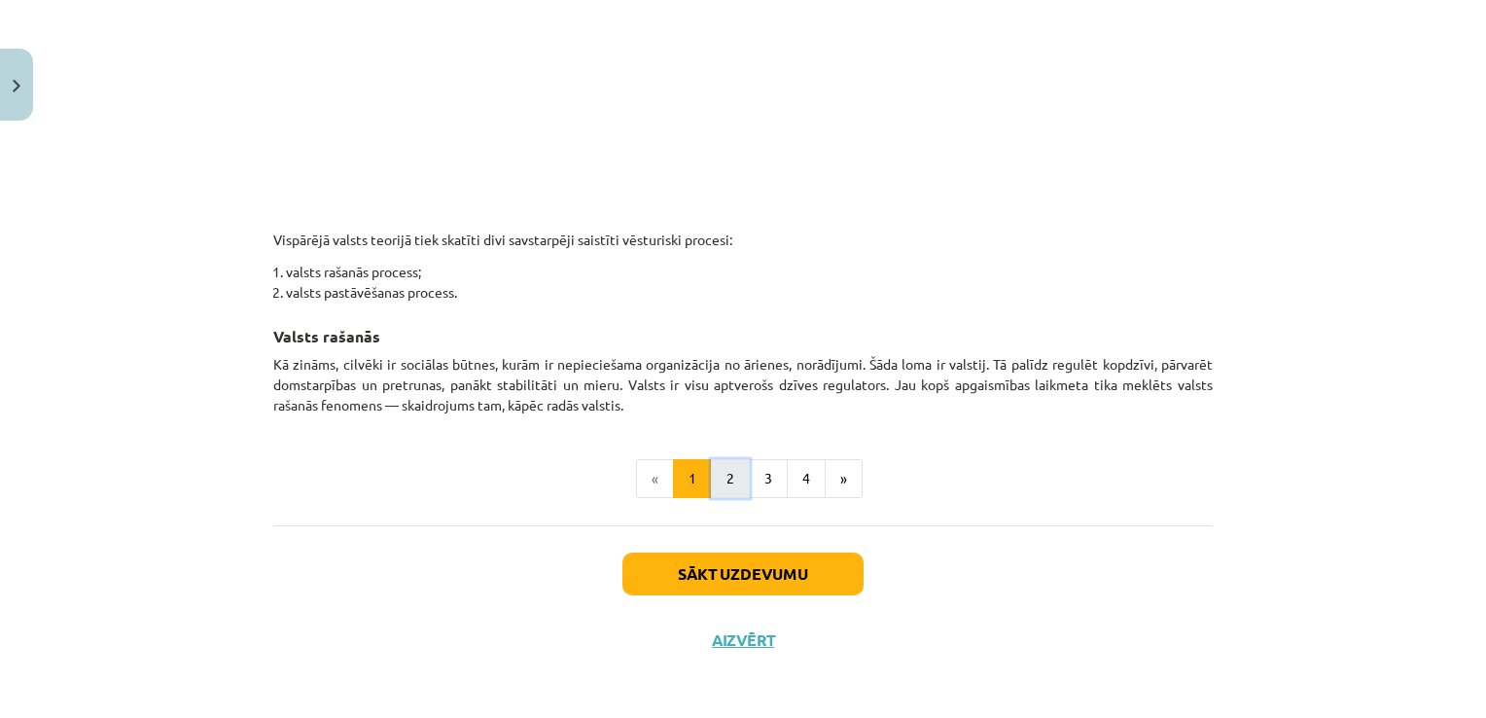
click at [723, 481] on button "2" at bounding box center [730, 478] width 39 height 39
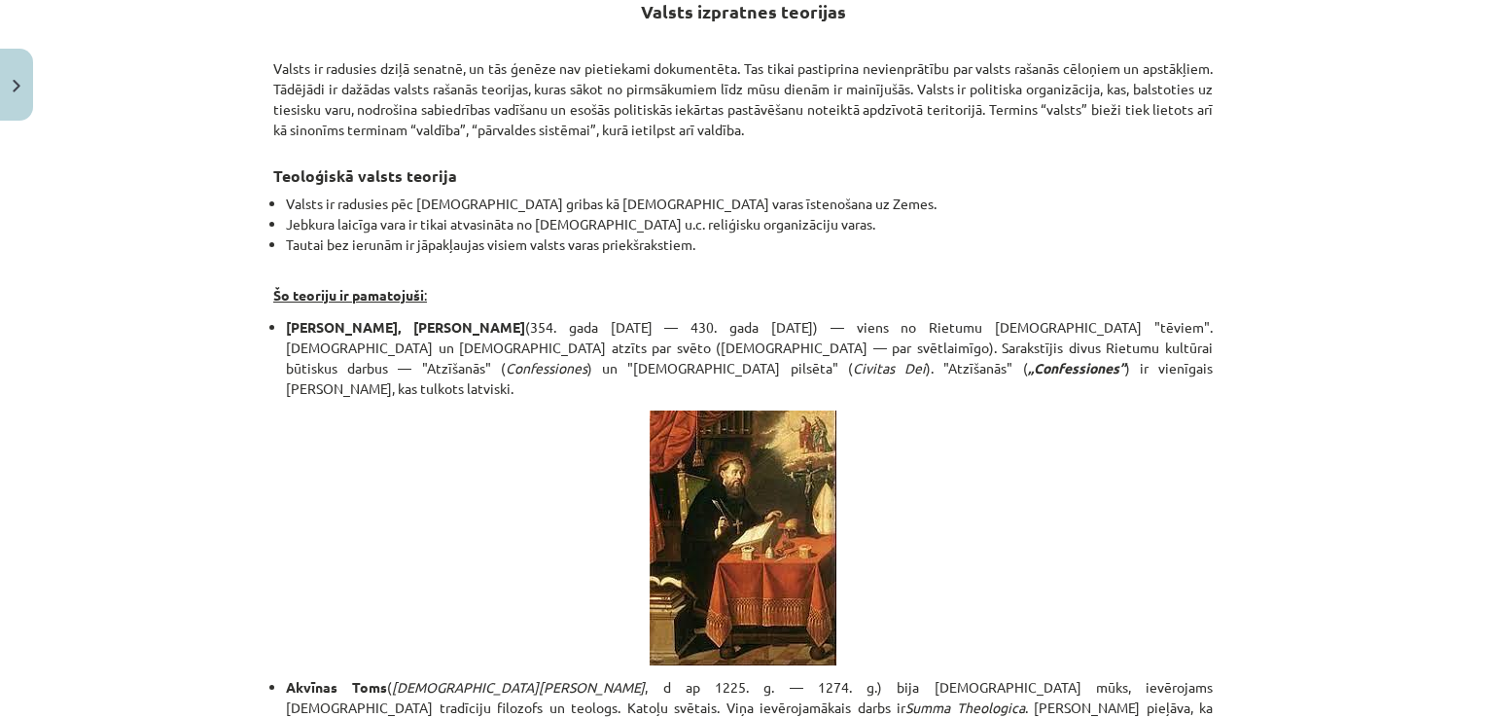
scroll to position [0, 0]
